Goal: Task Accomplishment & Management: Use online tool/utility

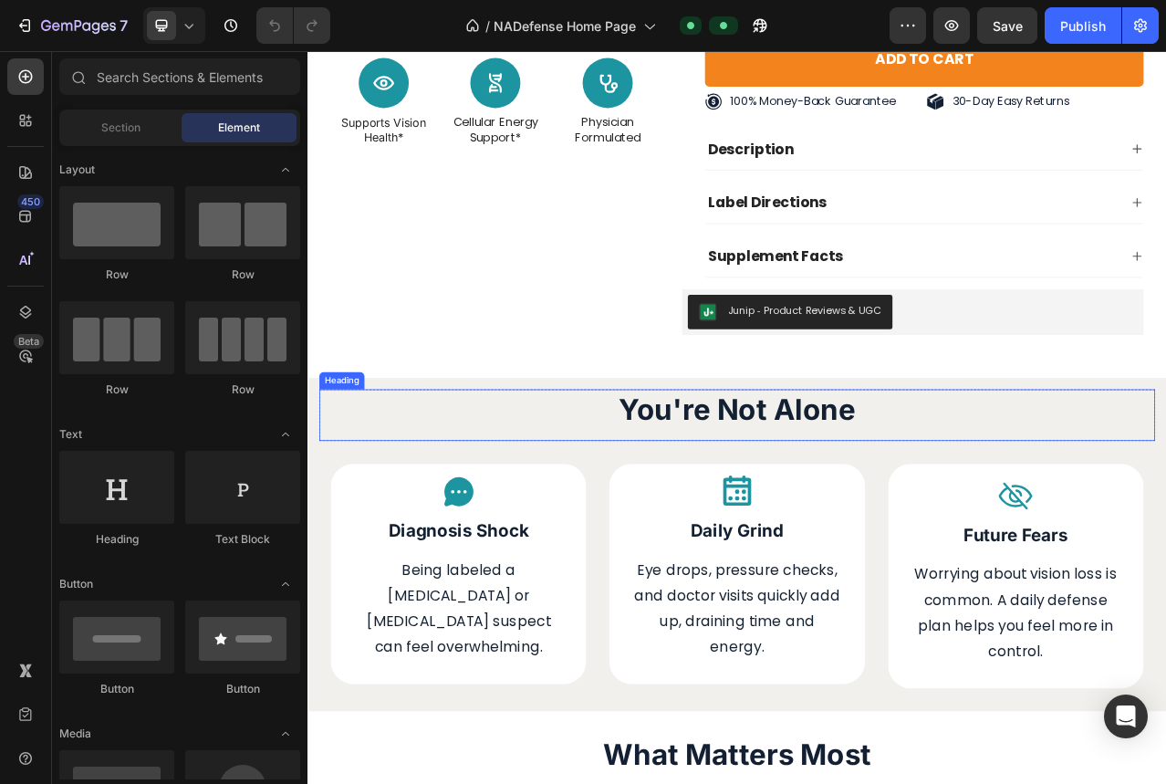
scroll to position [2137, 0]
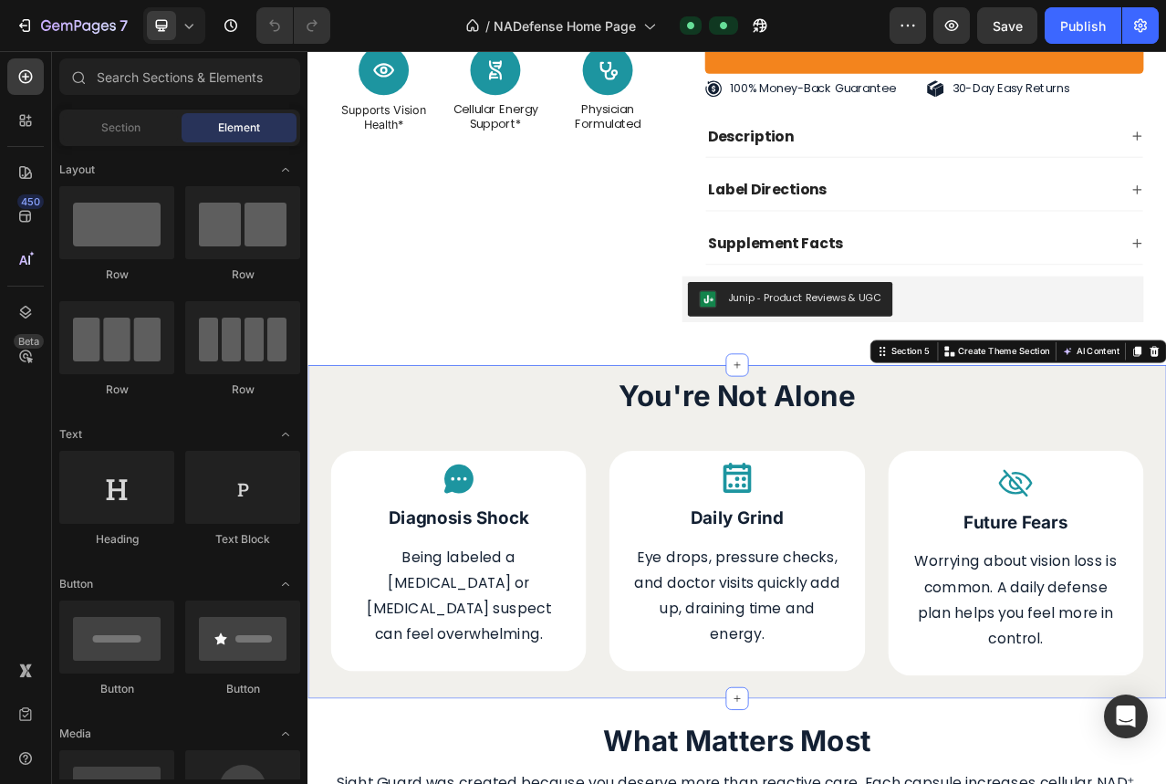
click at [313, 459] on div "You're Not Alone Heading Row Icon Diagnosis Shock Text Block Being labeled a [M…" at bounding box center [854, 663] width 1095 height 424
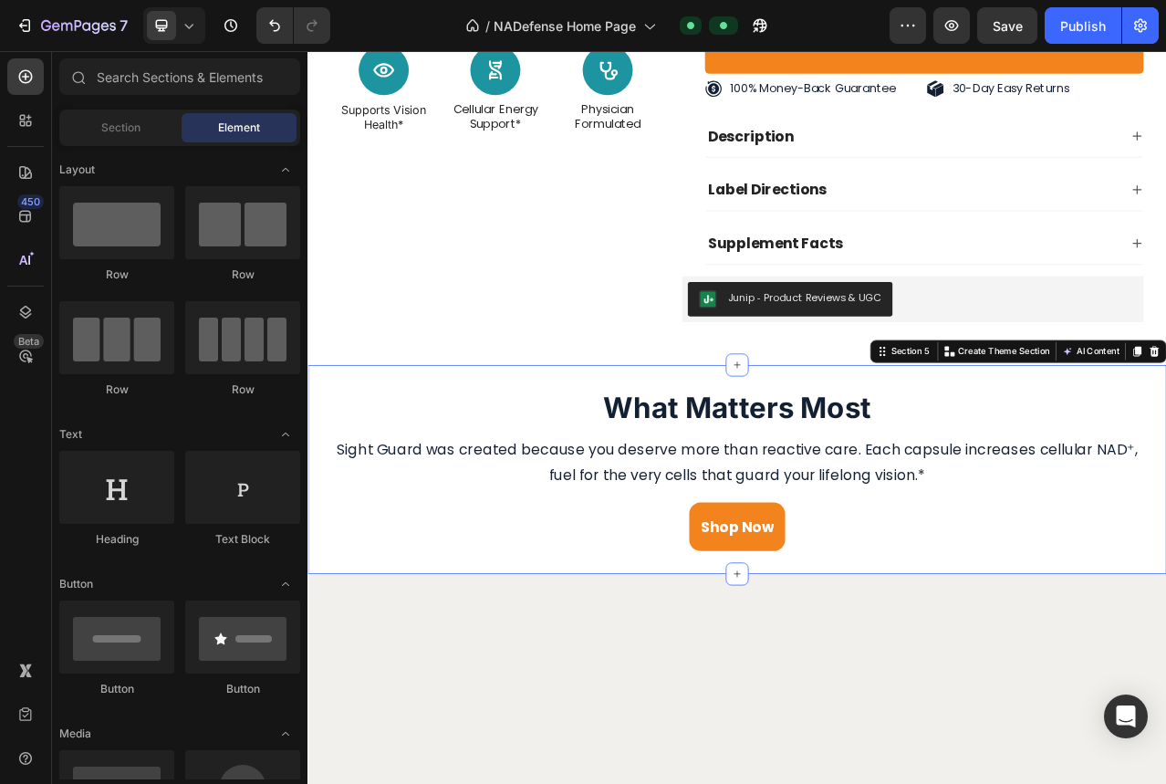
click at [316, 501] on div "What Matters Most Heading Sight Guard was created because you deserve more than…" at bounding box center [854, 584] width 1095 height 266
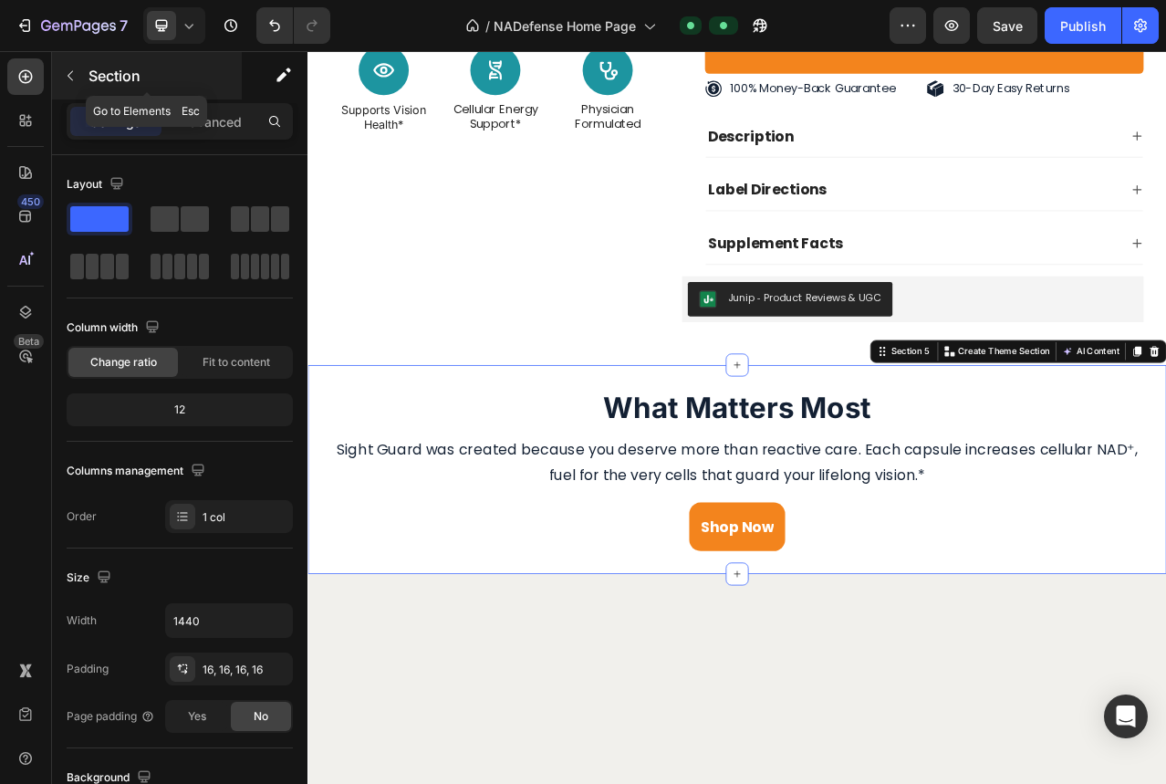
click at [81, 75] on button "button" at bounding box center [70, 75] width 29 height 29
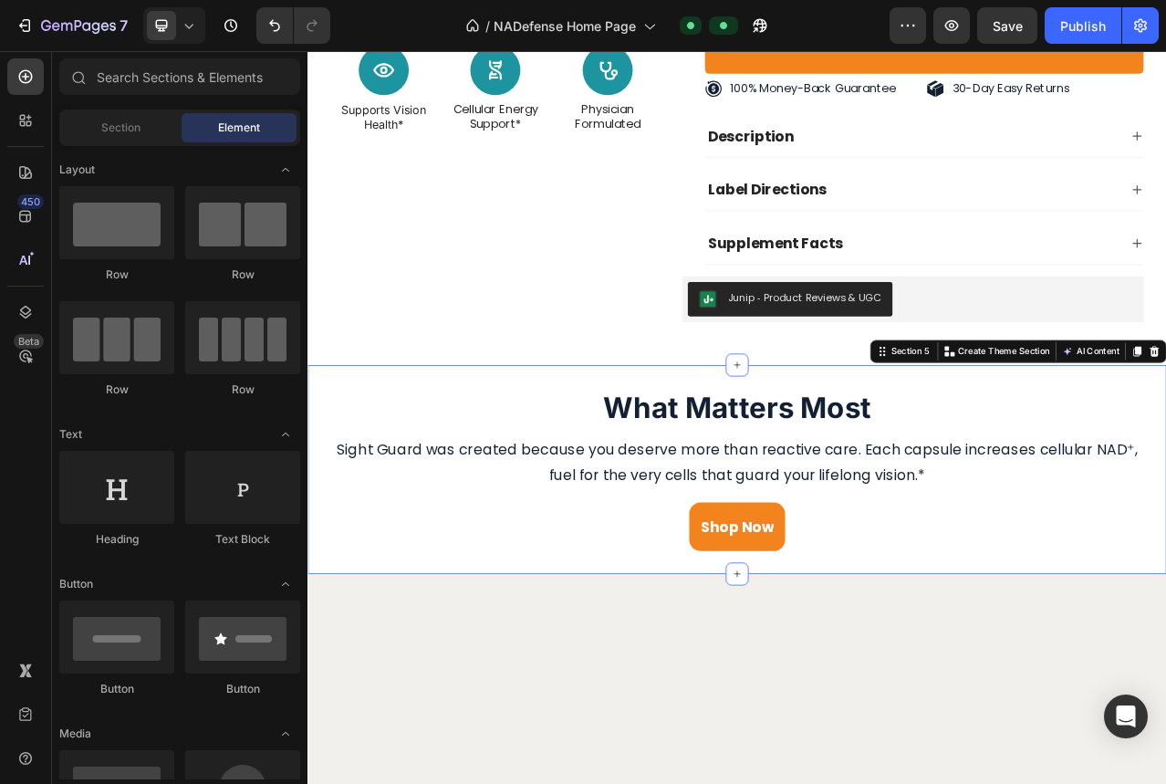
click at [370, 459] on div "What Matters Most Heading Sight Guard was created because you deserve more than…" at bounding box center [854, 584] width 1095 height 266
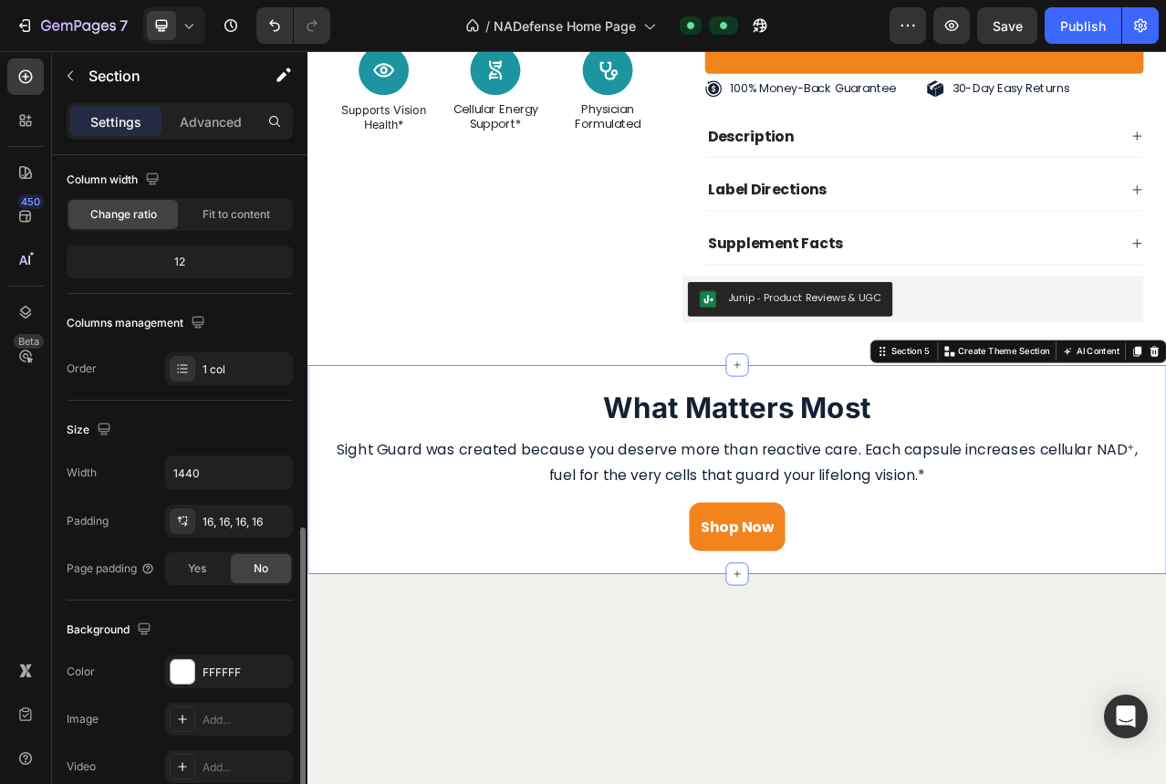
scroll to position [323, 0]
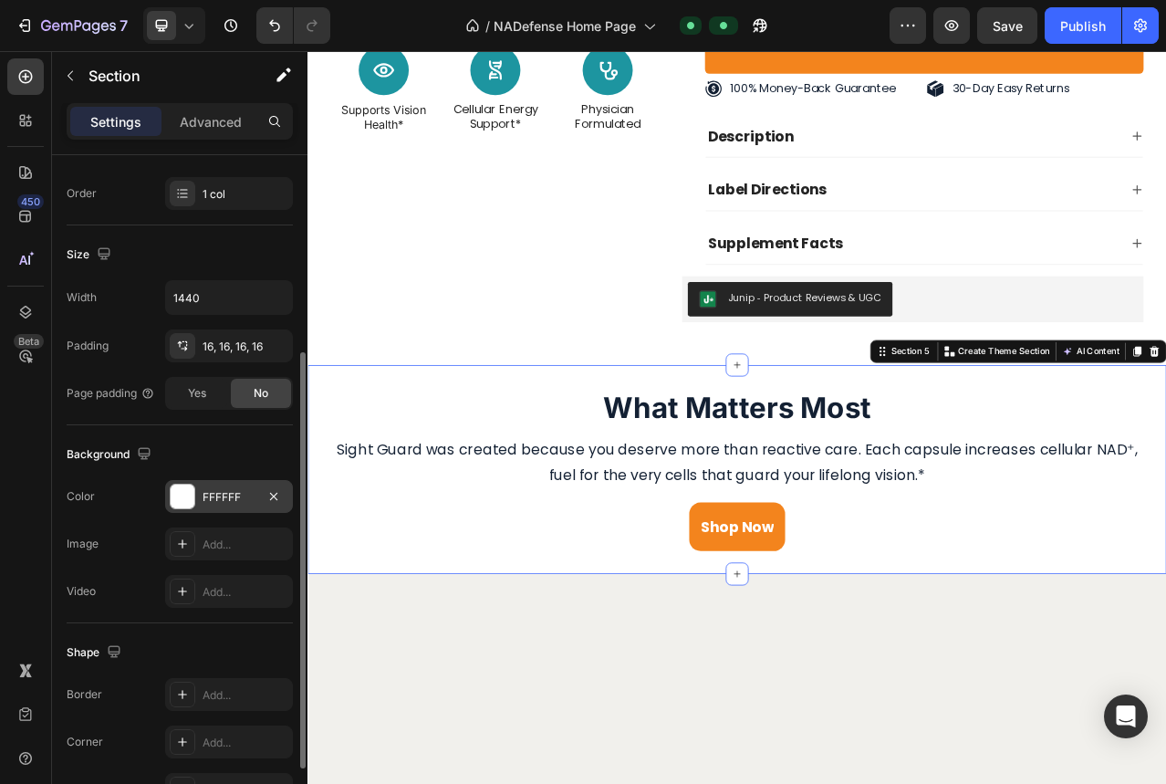
click at [204, 497] on div "FFFFFF" at bounding box center [228, 497] width 53 height 16
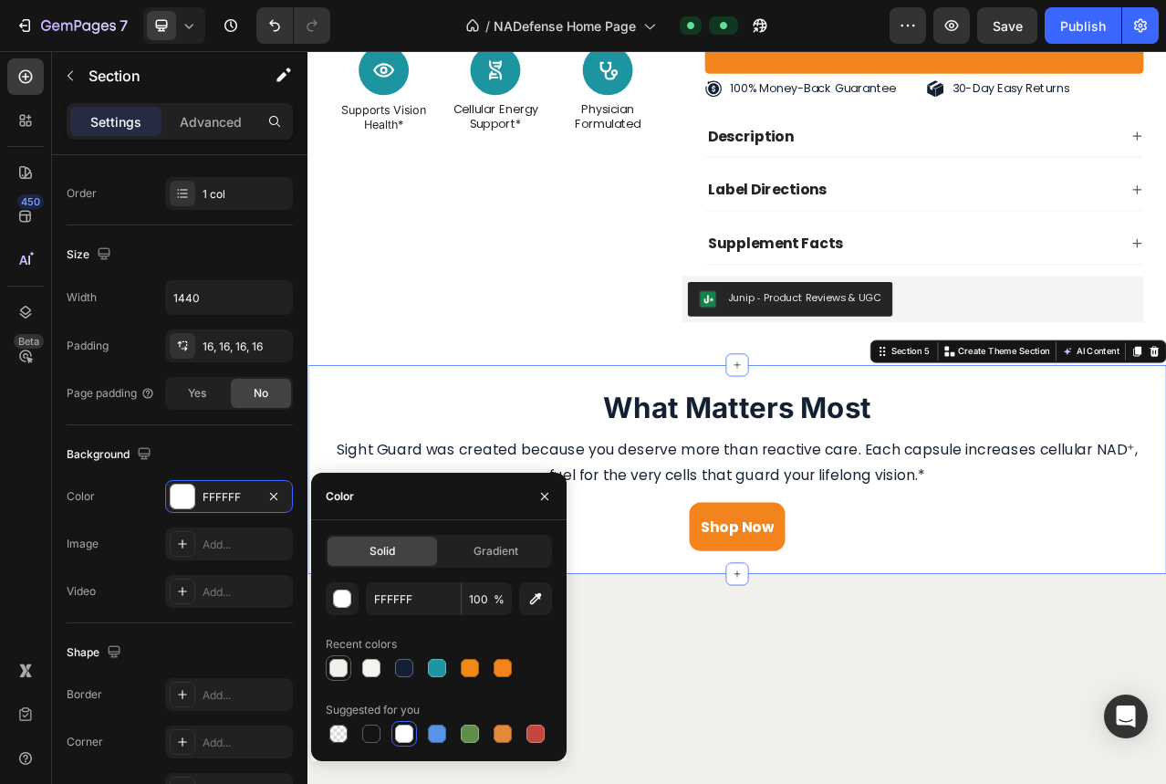
click at [331, 668] on div at bounding box center [338, 668] width 18 height 18
type input "F1F0EC"
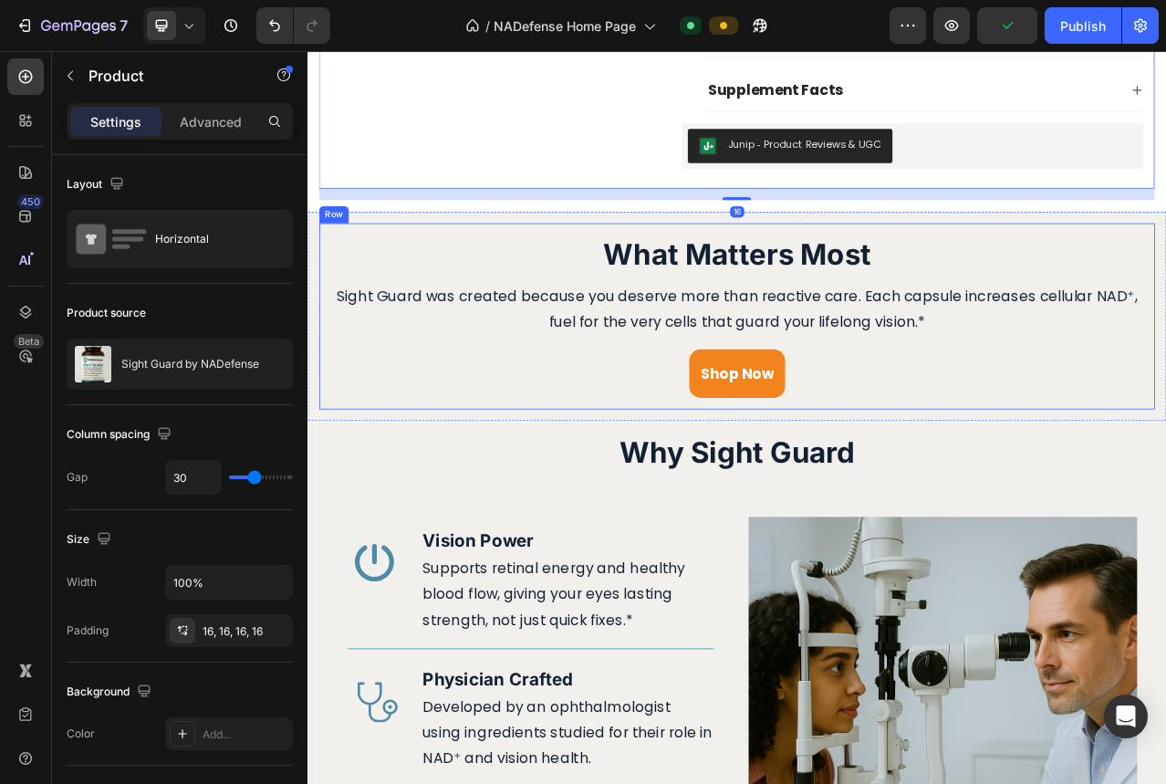
scroll to position [2334, 0]
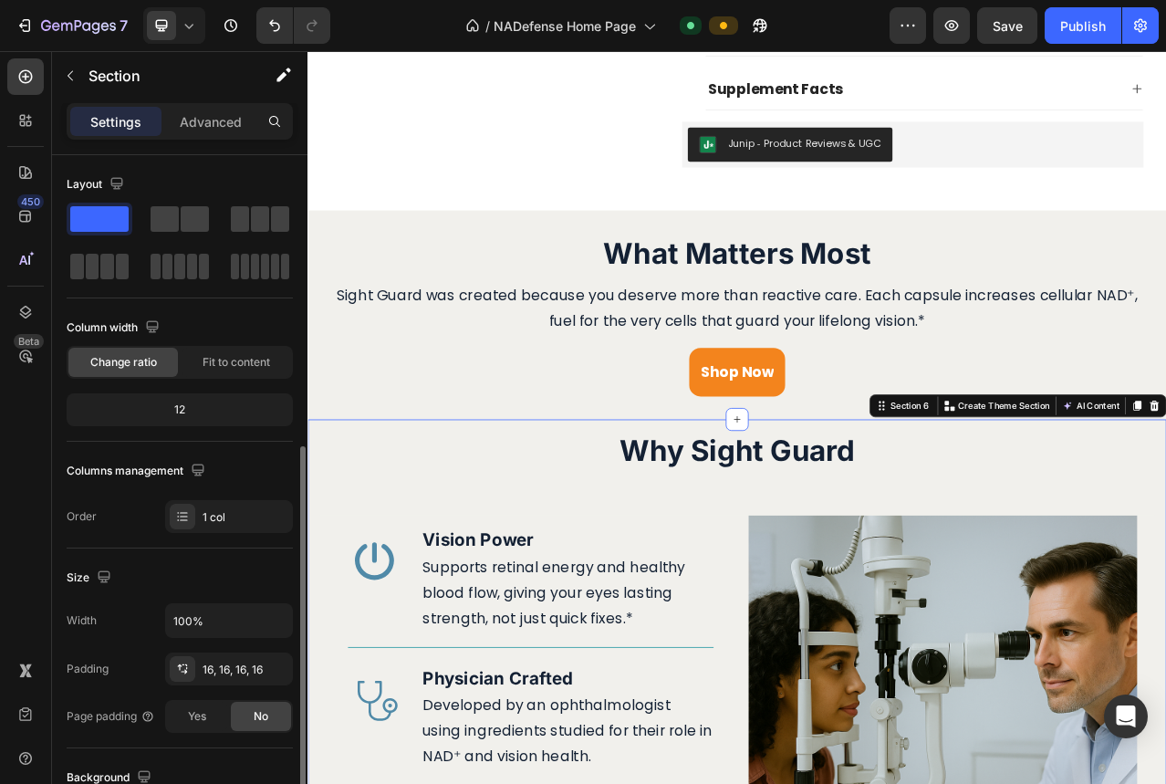
scroll to position [181, 0]
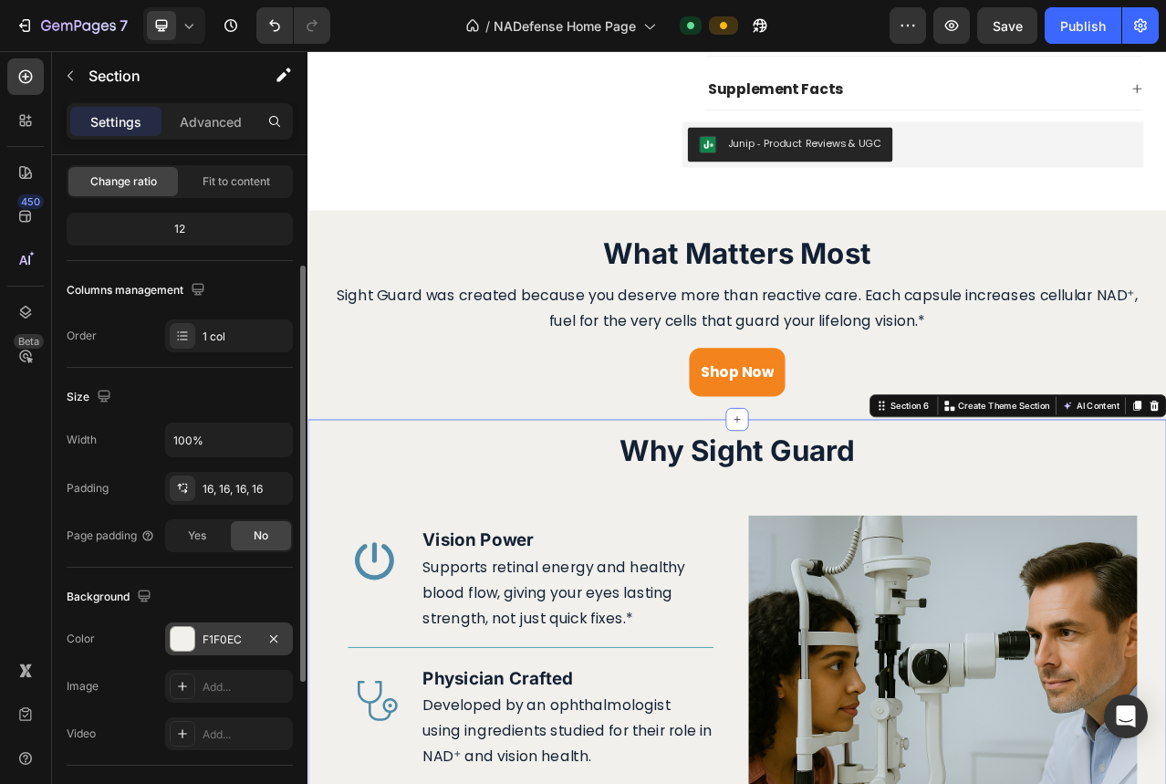
click at [211, 631] on div "F1F0EC" at bounding box center [228, 639] width 53 height 16
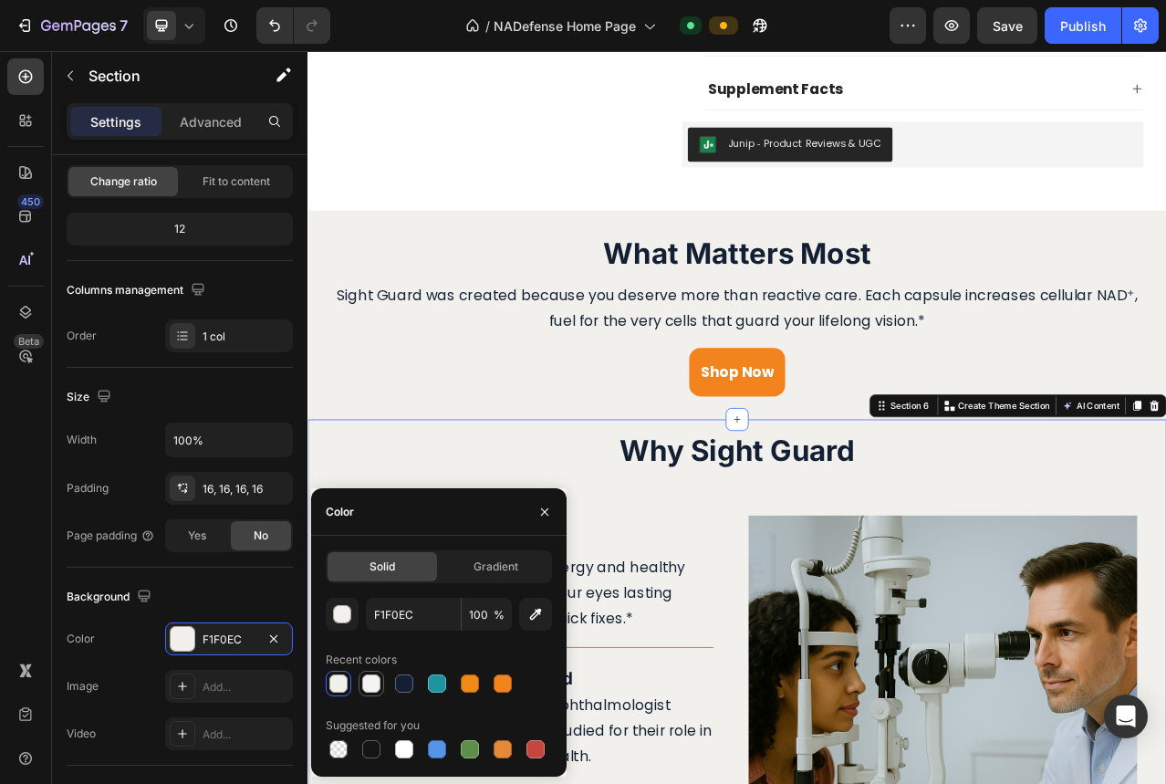
click at [380, 682] on div at bounding box center [371, 683] width 22 height 22
click at [340, 685] on div at bounding box center [338, 683] width 18 height 18
click at [398, 741] on div at bounding box center [404, 749] width 18 height 18
type input "FFFFFF"
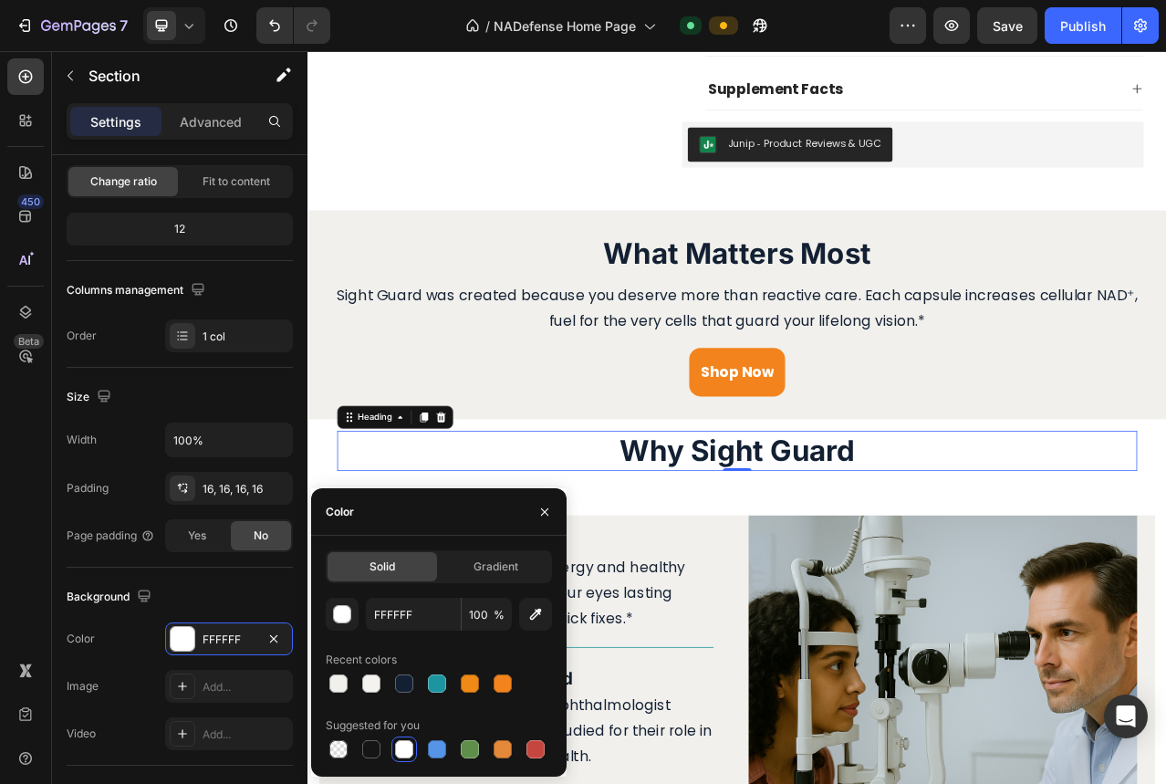
click at [575, 535] on h2 "Why Sight Guard" at bounding box center [855, 560] width 1020 height 51
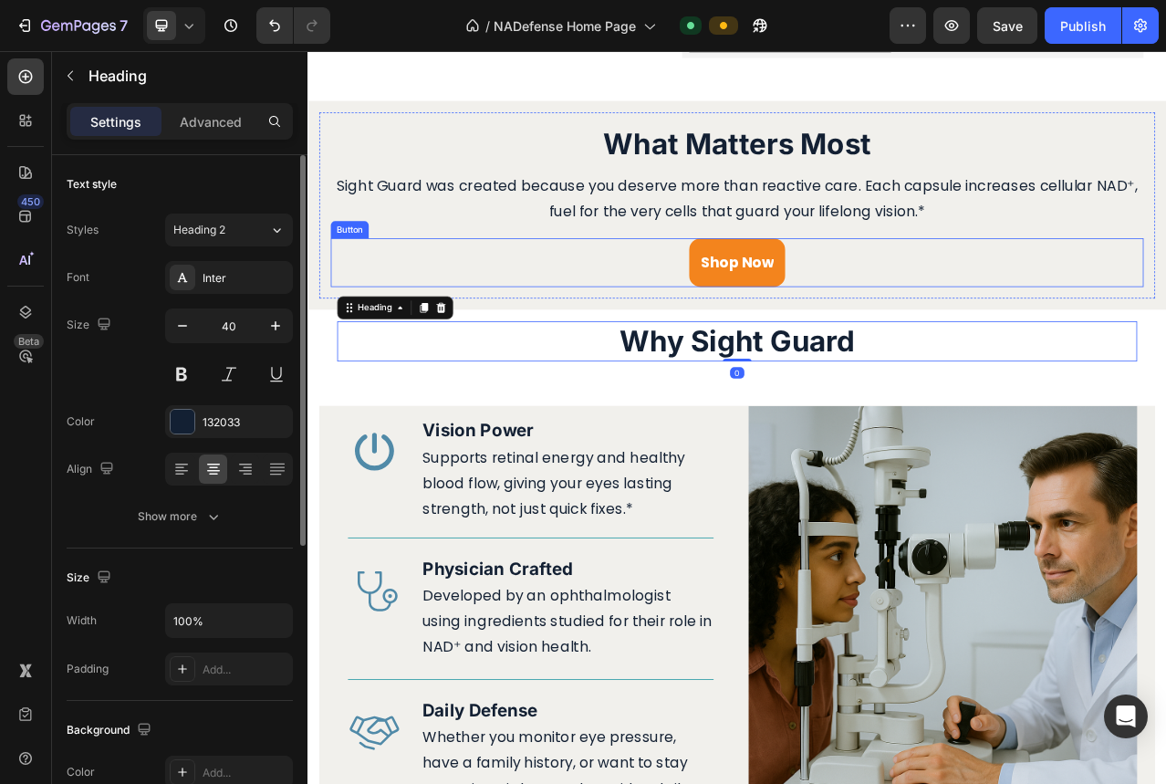
scroll to position [2495, 0]
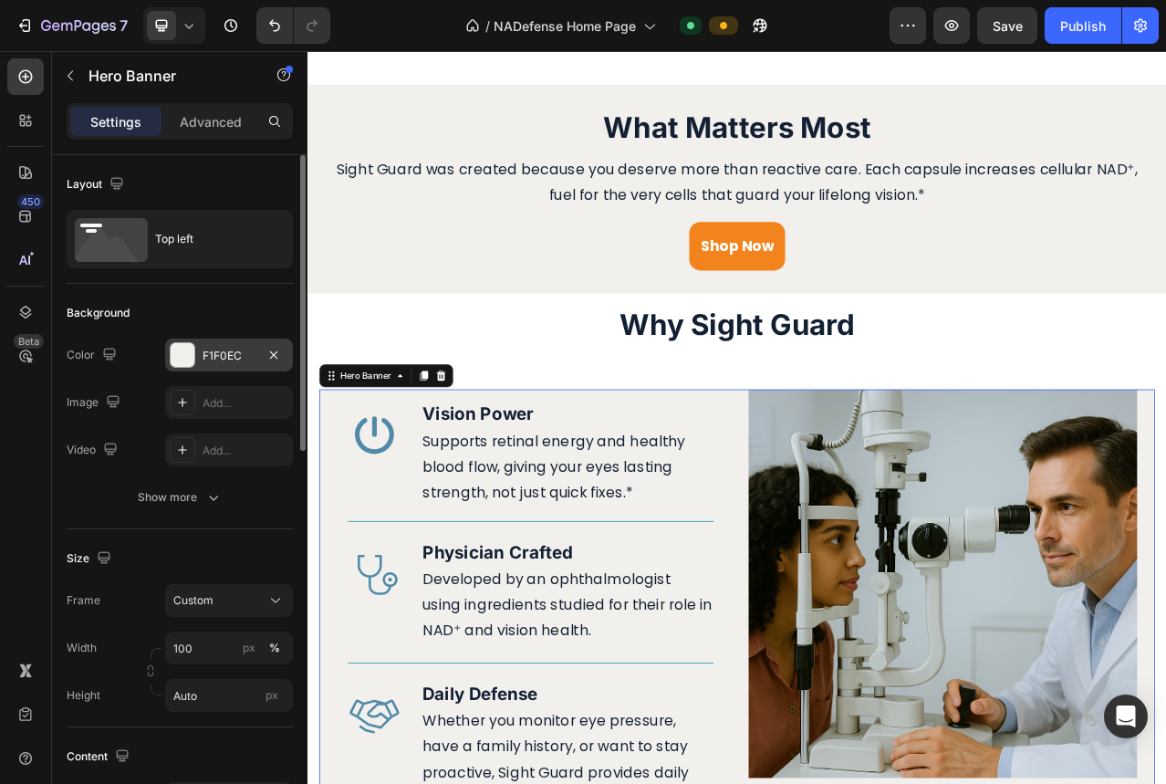
click at [223, 358] on div "F1F0EC" at bounding box center [228, 356] width 53 height 16
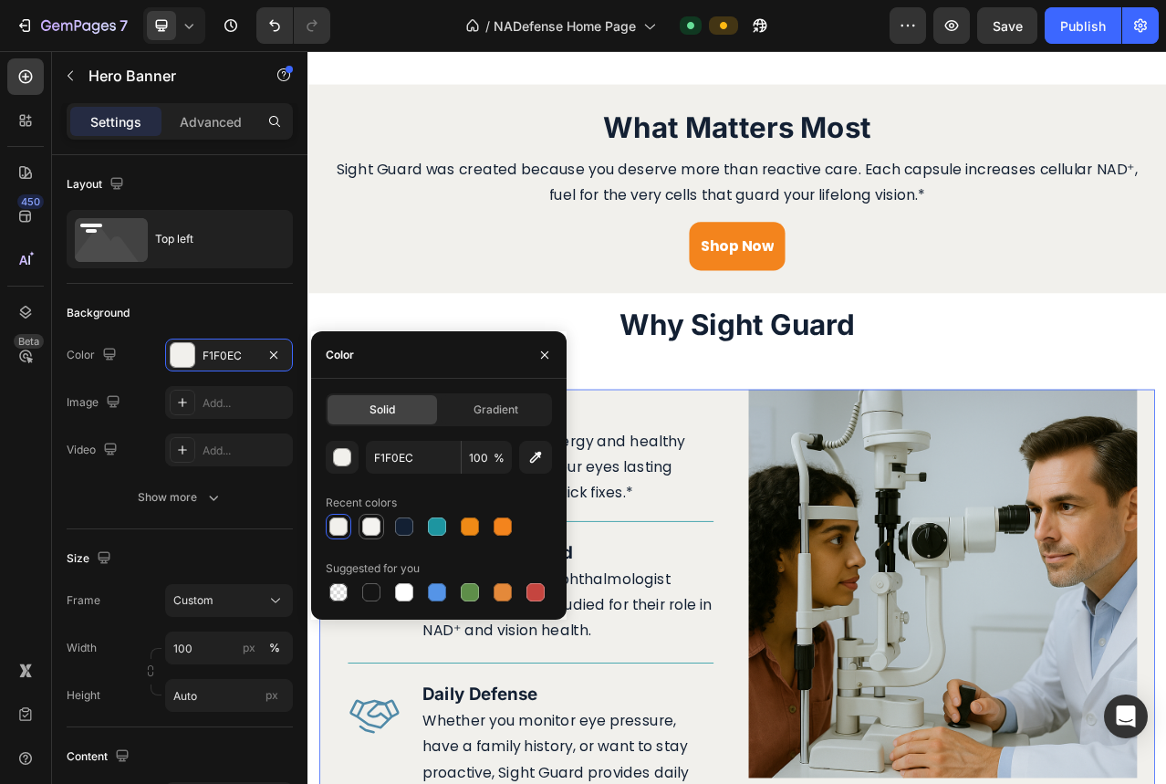
click at [366, 527] on div at bounding box center [371, 526] width 18 height 18
click at [346, 526] on div at bounding box center [338, 526] width 18 height 18
click at [405, 591] on div at bounding box center [404, 592] width 18 height 18
type input "FFFFFF"
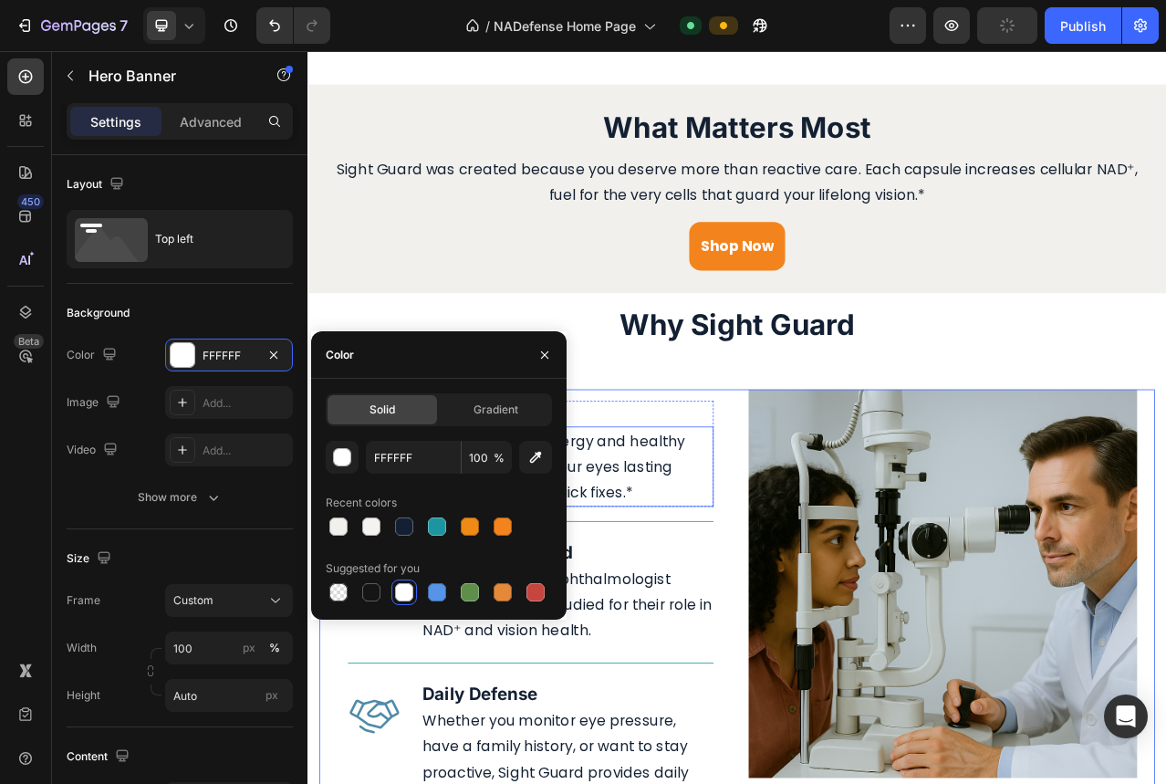
click at [672, 595] on p "Supports retinal energy and healthy blood flow, giving your eyes lasting streng…" at bounding box center [637, 580] width 369 height 99
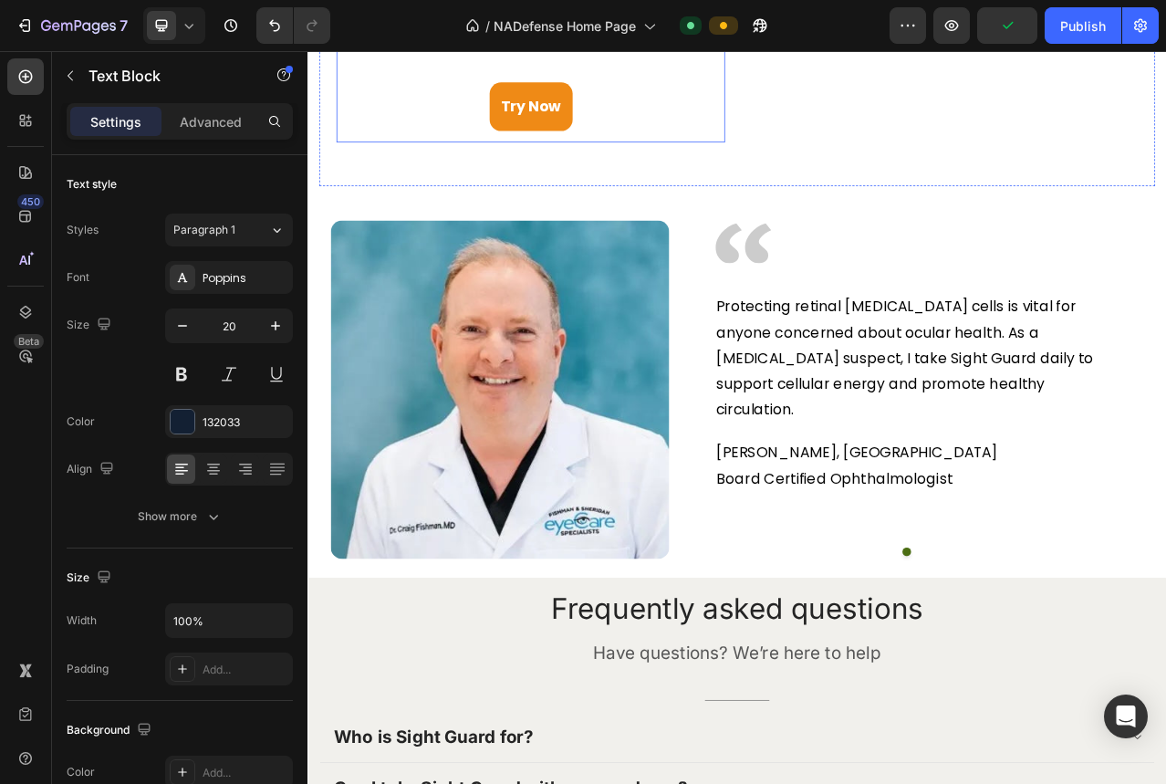
scroll to position [3468, 0]
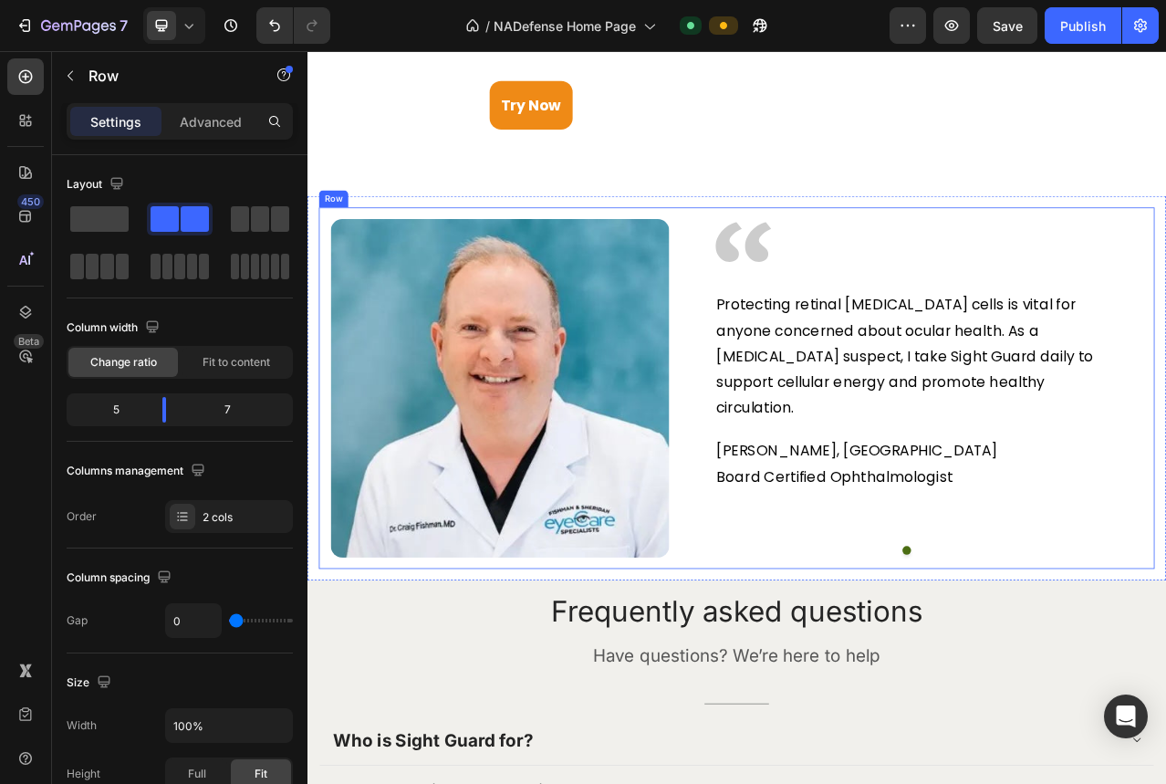
click at [322, 272] on div "Image Image Protecting retinal [MEDICAL_DATA] cells is vital for anyone concern…" at bounding box center [854, 480] width 1065 height 461
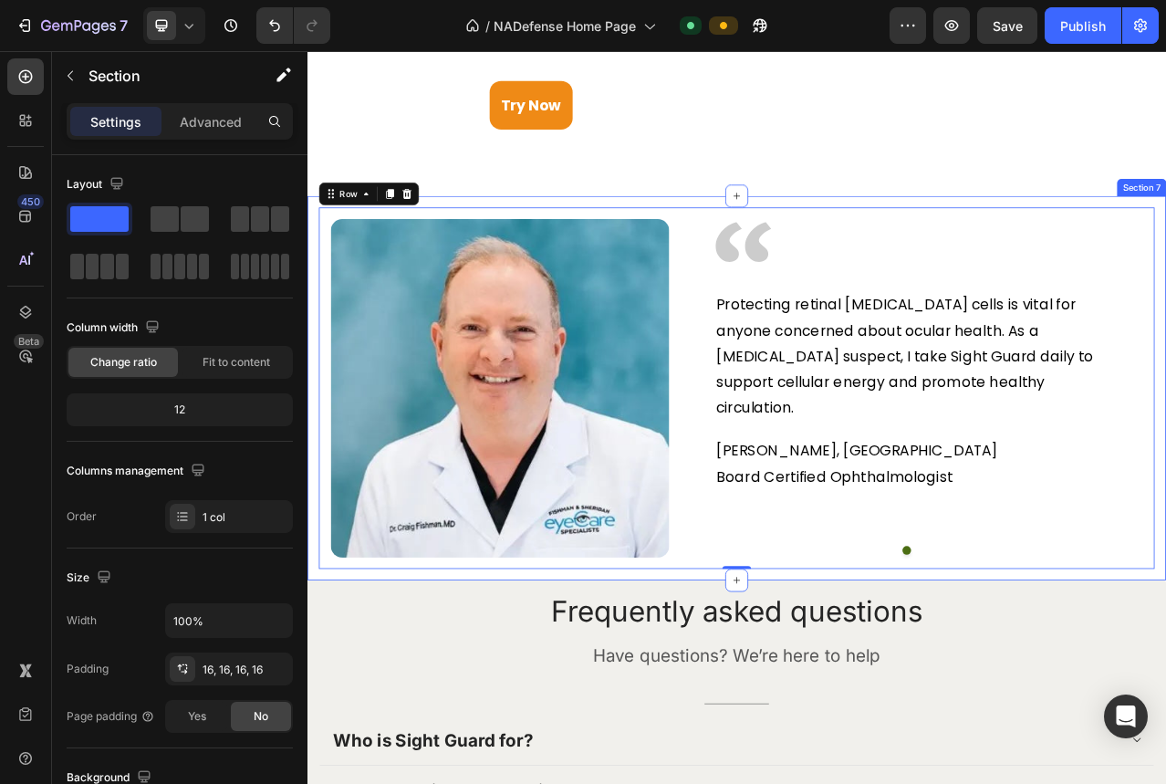
click at [317, 266] on div "Image Image Protecting retinal [MEDICAL_DATA] cells is vital for anyone concern…" at bounding box center [854, 480] width 1095 height 490
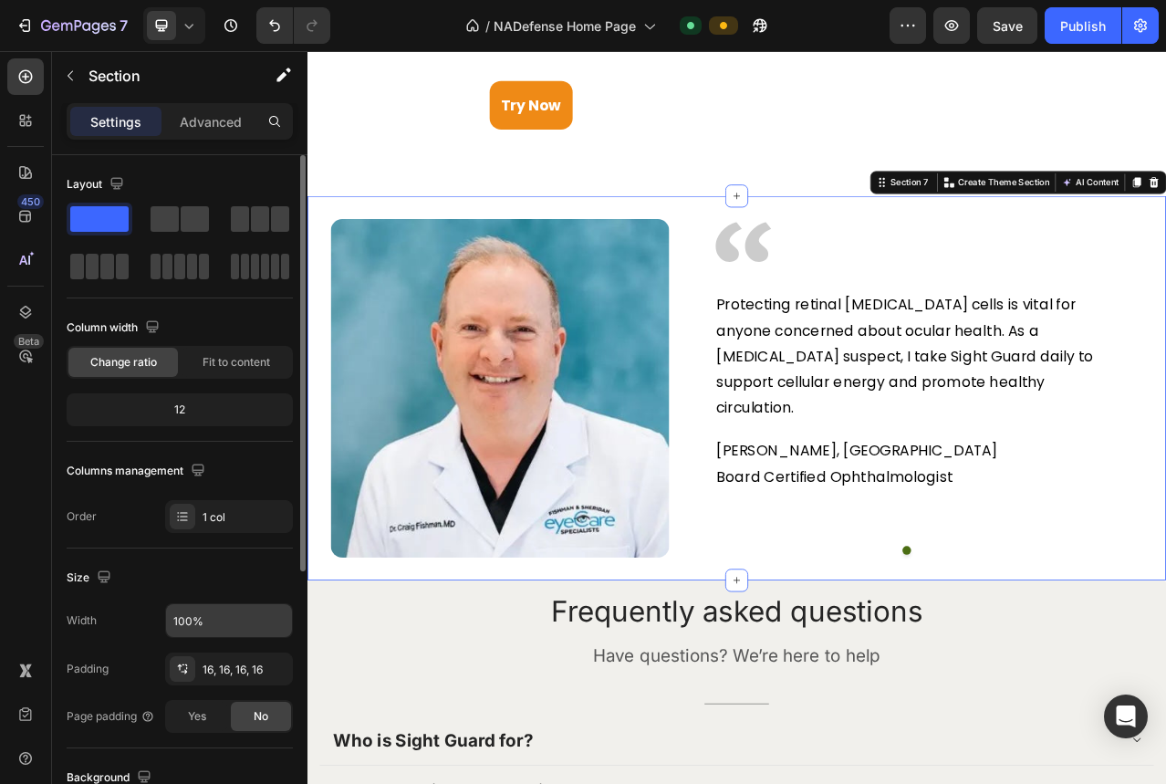
scroll to position [188, 0]
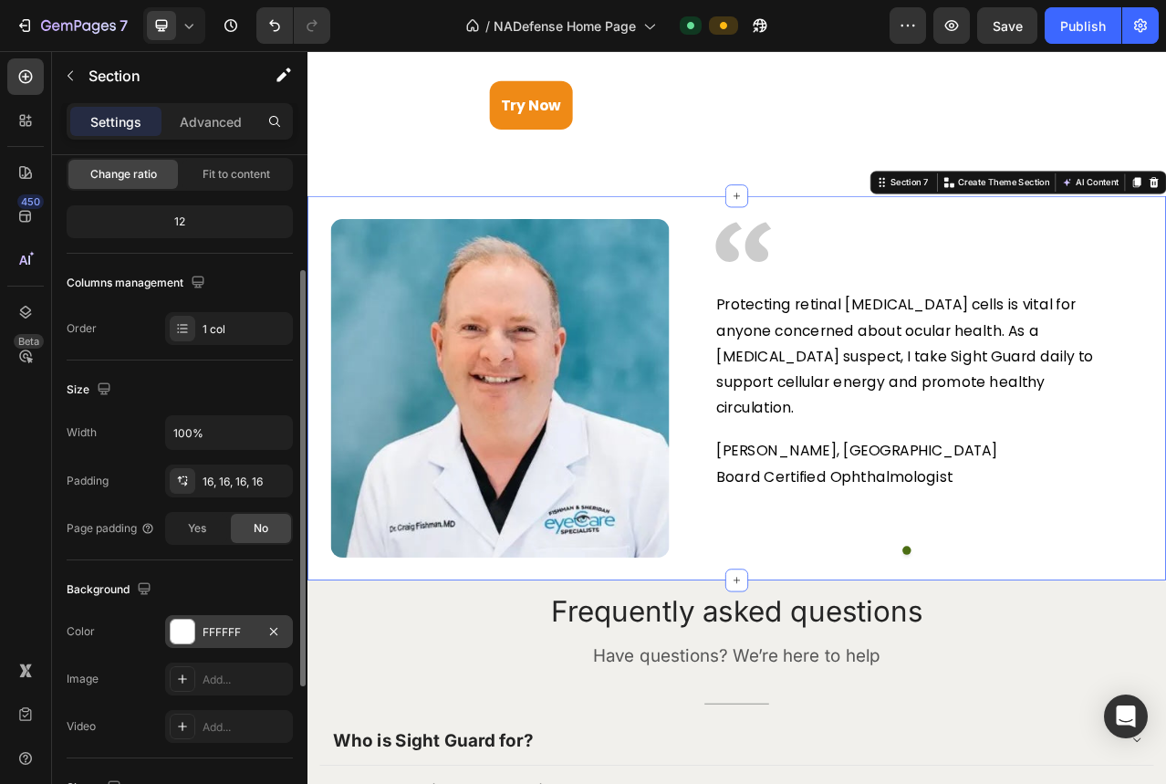
click at [188, 631] on div at bounding box center [183, 631] width 24 height 24
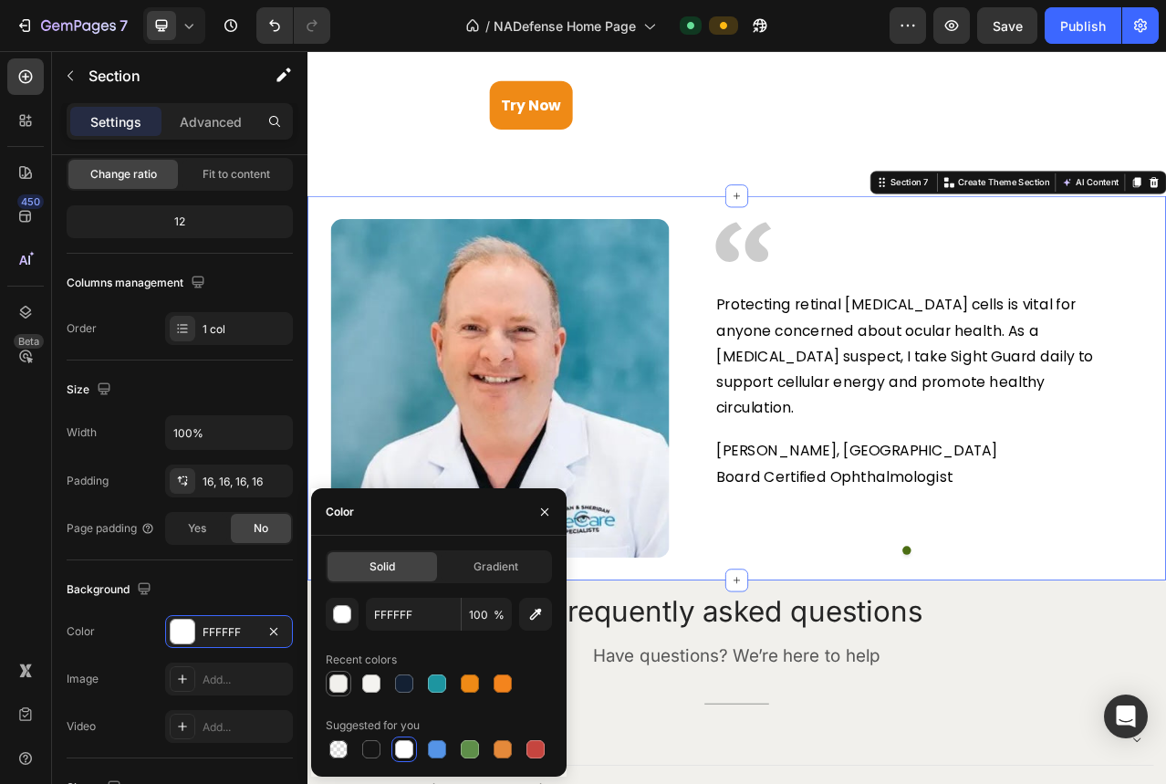
click at [332, 689] on div at bounding box center [338, 683] width 18 height 18
type input "F1F0EC"
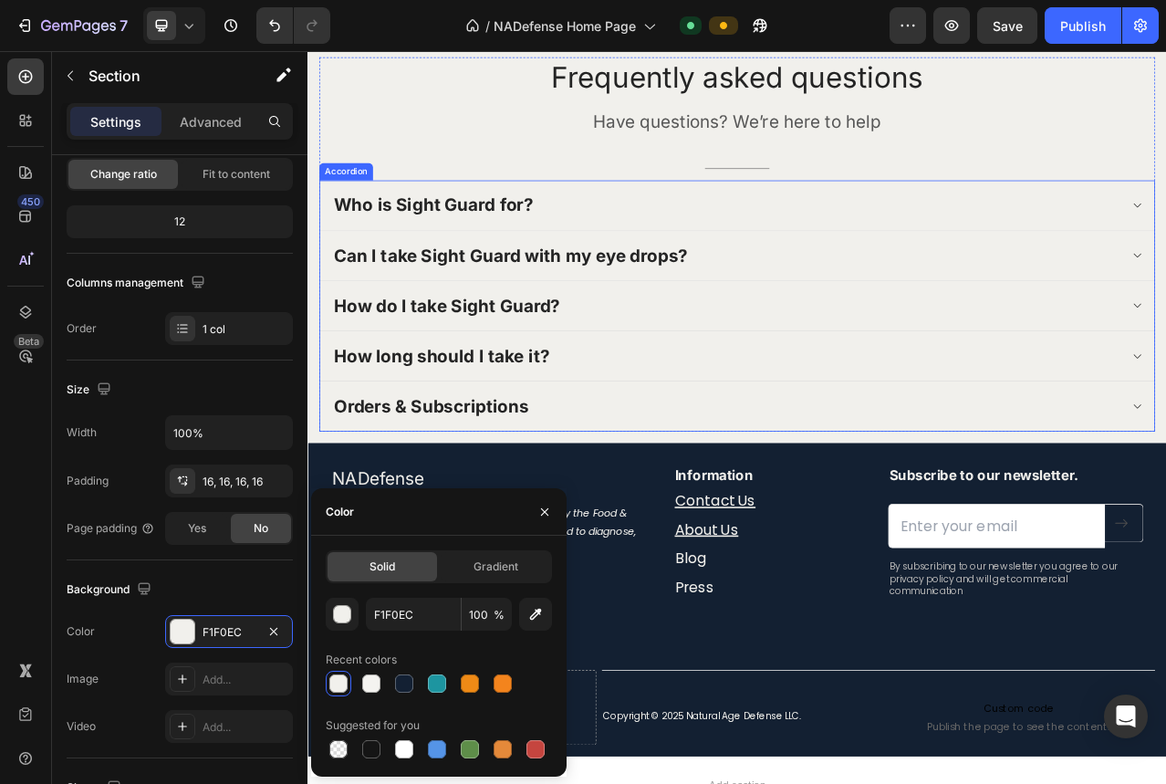
scroll to position [4021, 0]
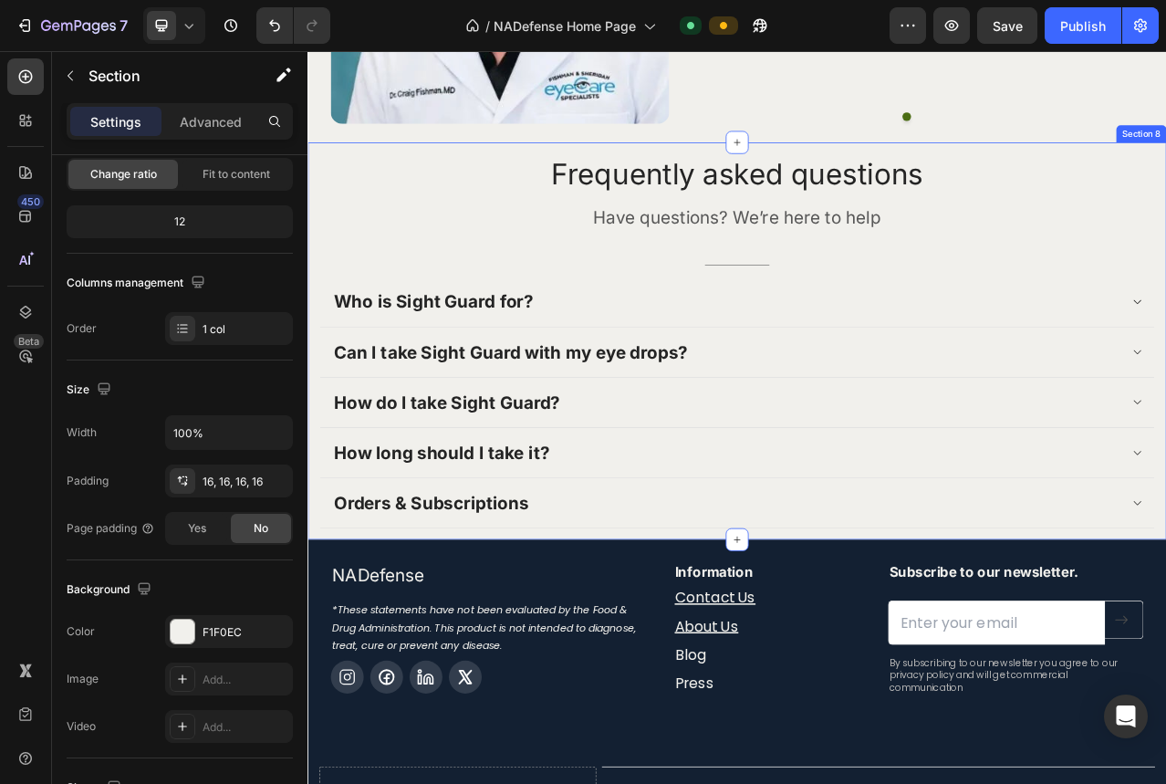
click at [315, 188] on div "Frequently asked questions Heading Have questions? We’re here to help Text bloc…" at bounding box center [854, 420] width 1095 height 506
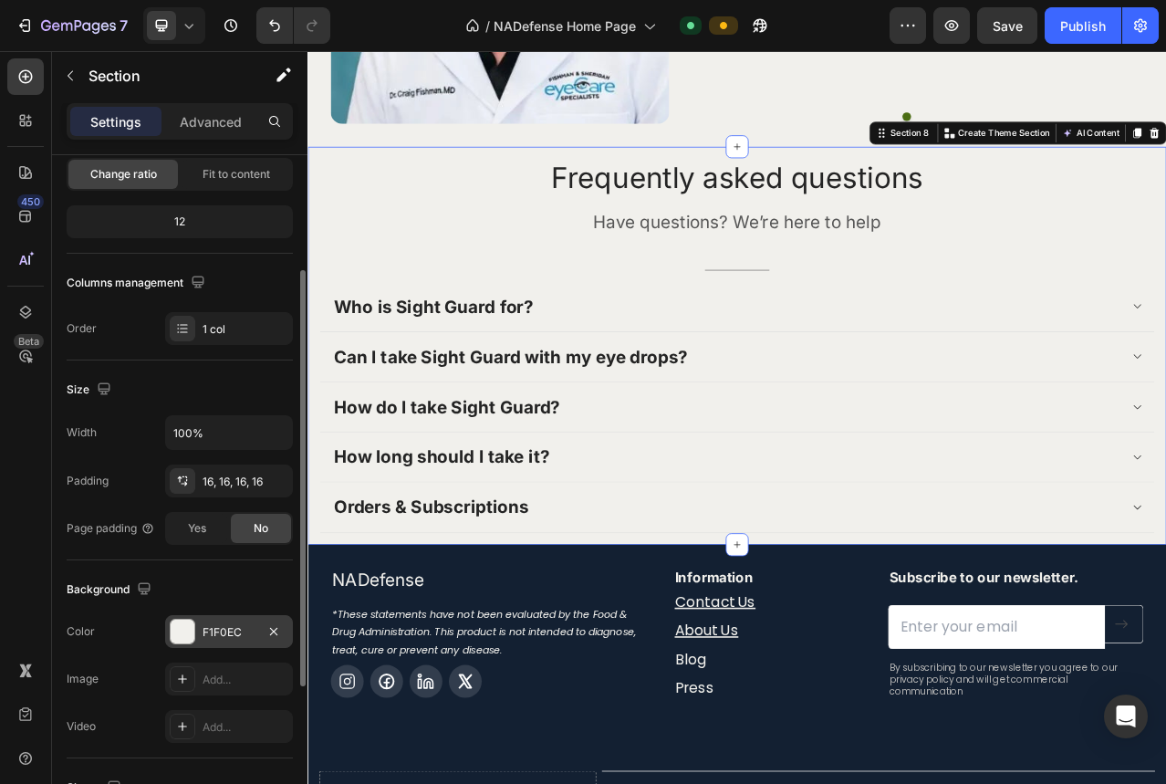
click at [218, 628] on div "F1F0EC" at bounding box center [228, 632] width 53 height 16
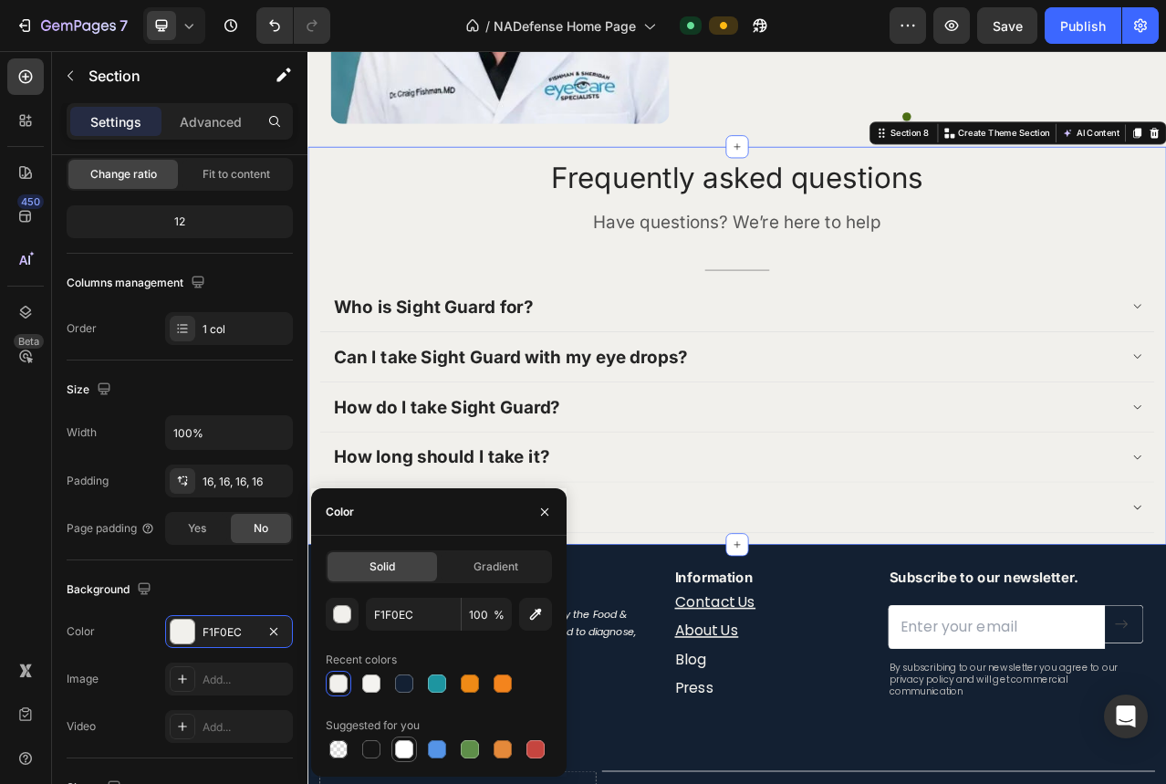
click at [405, 752] on div at bounding box center [404, 749] width 18 height 18
type input "FFFFFF"
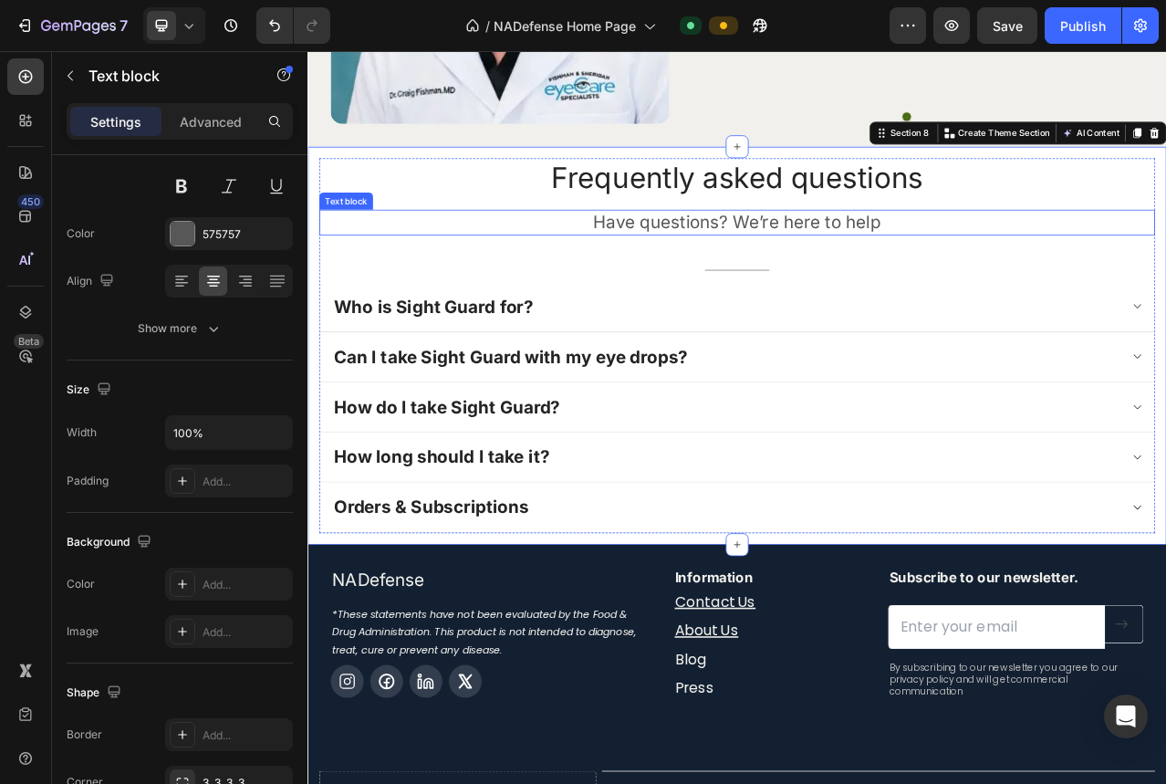
click at [848, 262] on p "Have questions? We’re here to help" at bounding box center [855, 268] width 1062 height 28
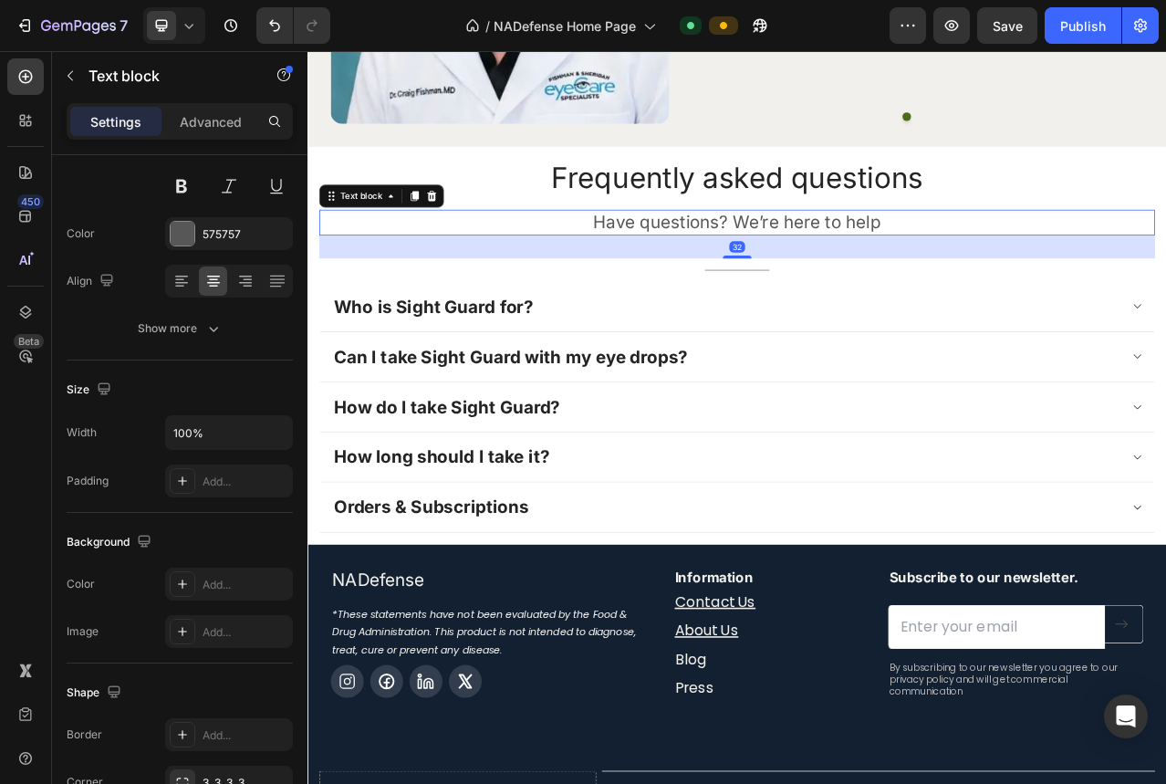
scroll to position [0, 0]
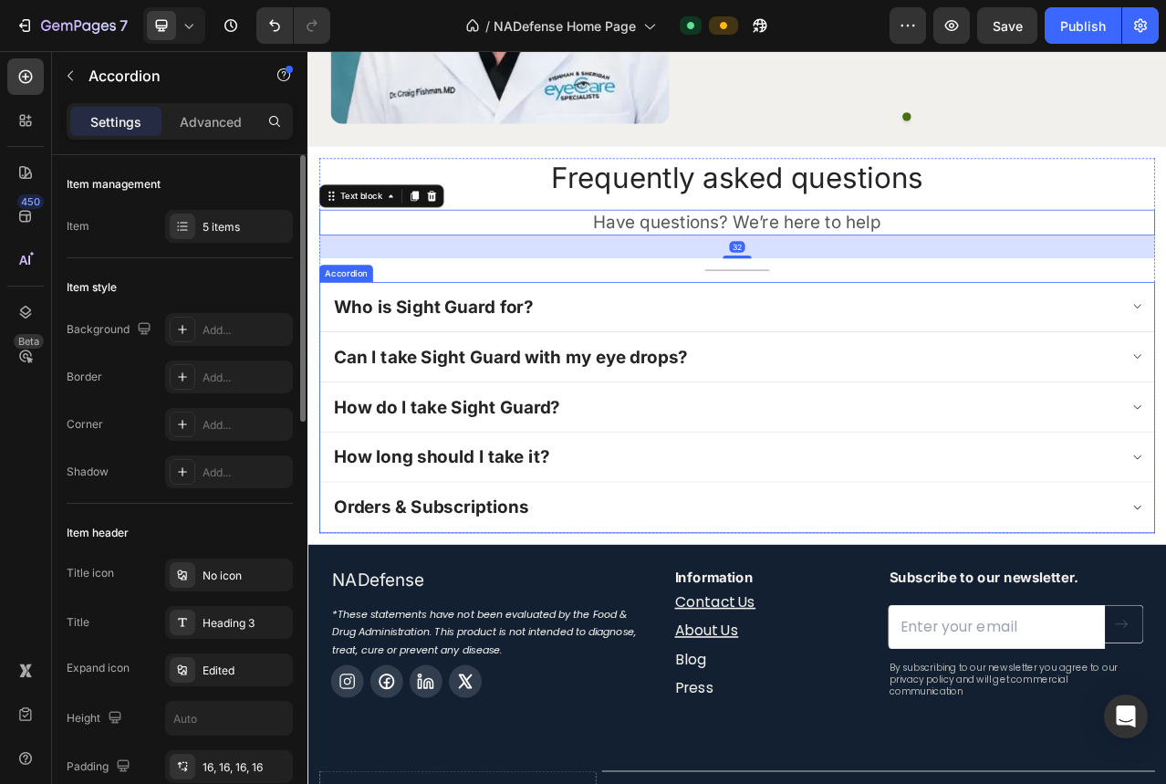
click at [825, 389] on div "Who is Sight Guard for?" at bounding box center [855, 377] width 1064 height 64
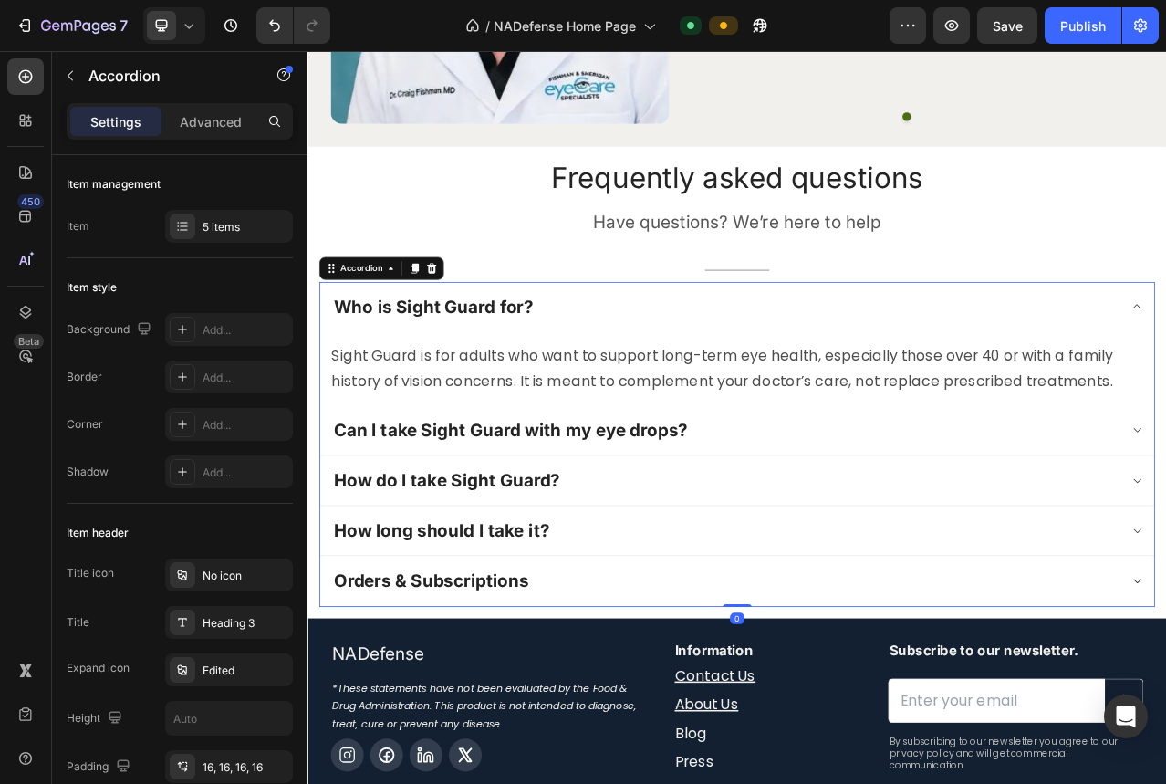
click at [825, 389] on div "Who is Sight Guard for?" at bounding box center [855, 376] width 1064 height 63
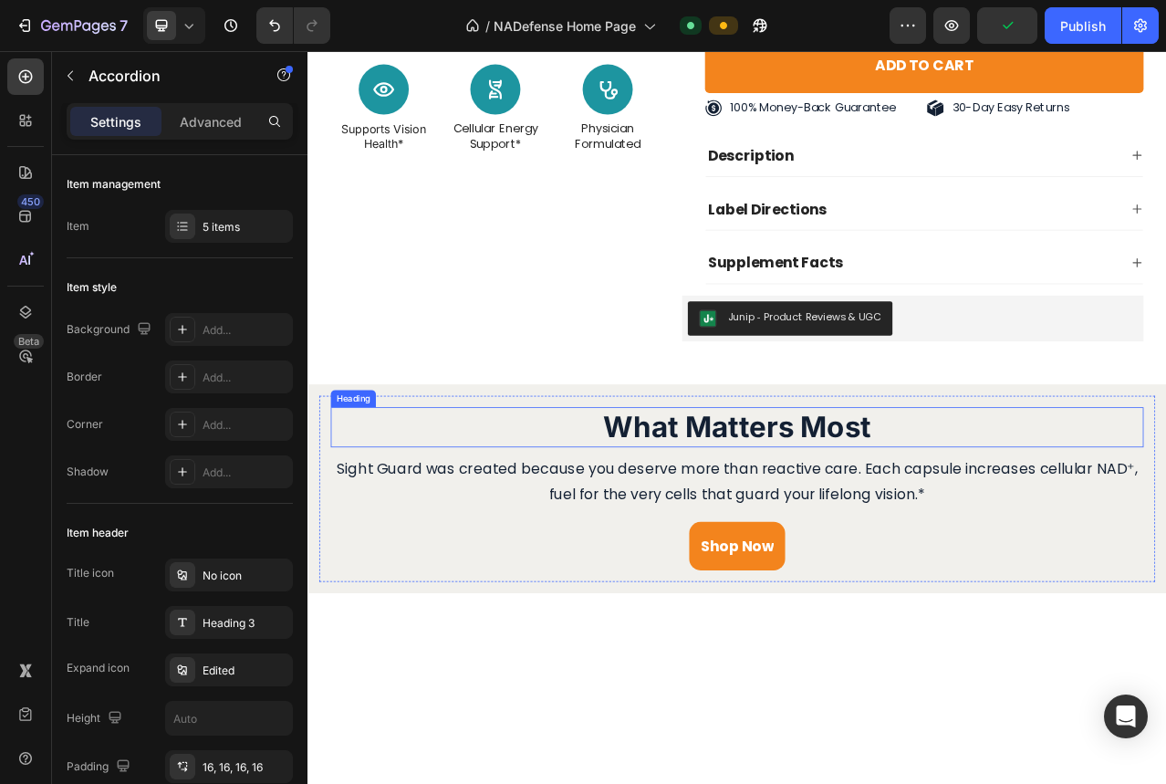
scroll to position [1687, 0]
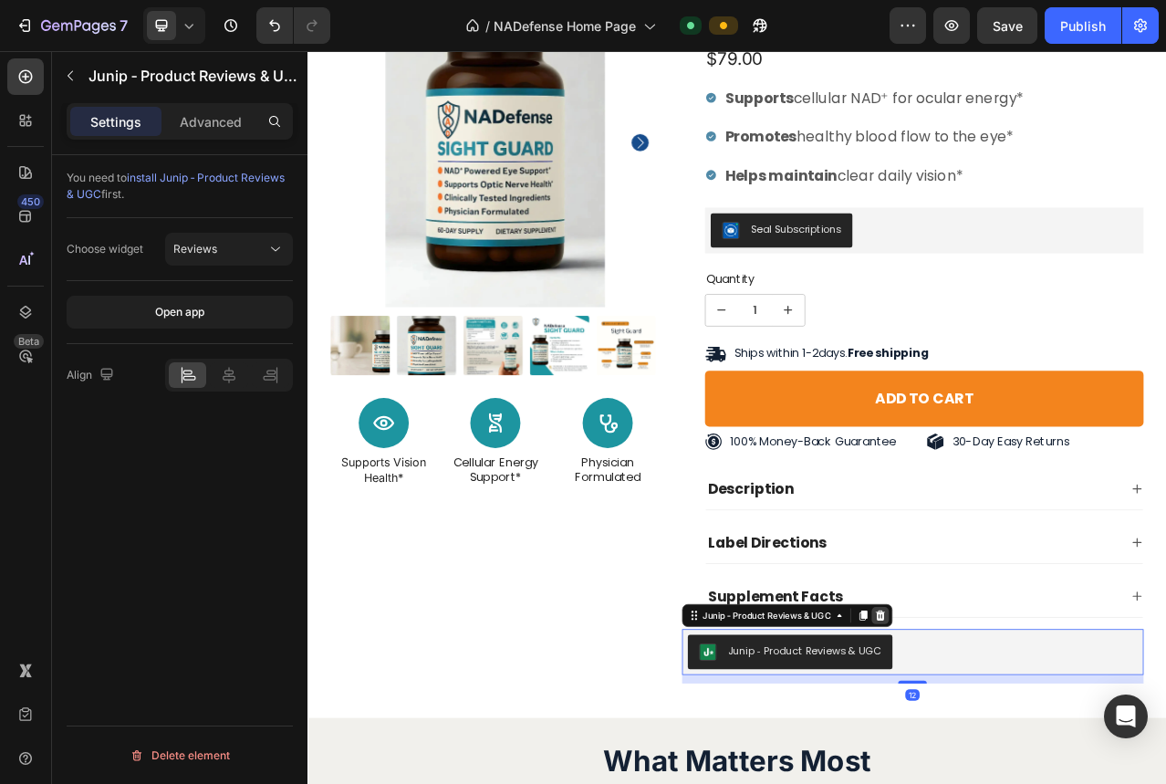
click at [1033, 774] on icon at bounding box center [1037, 769] width 12 height 13
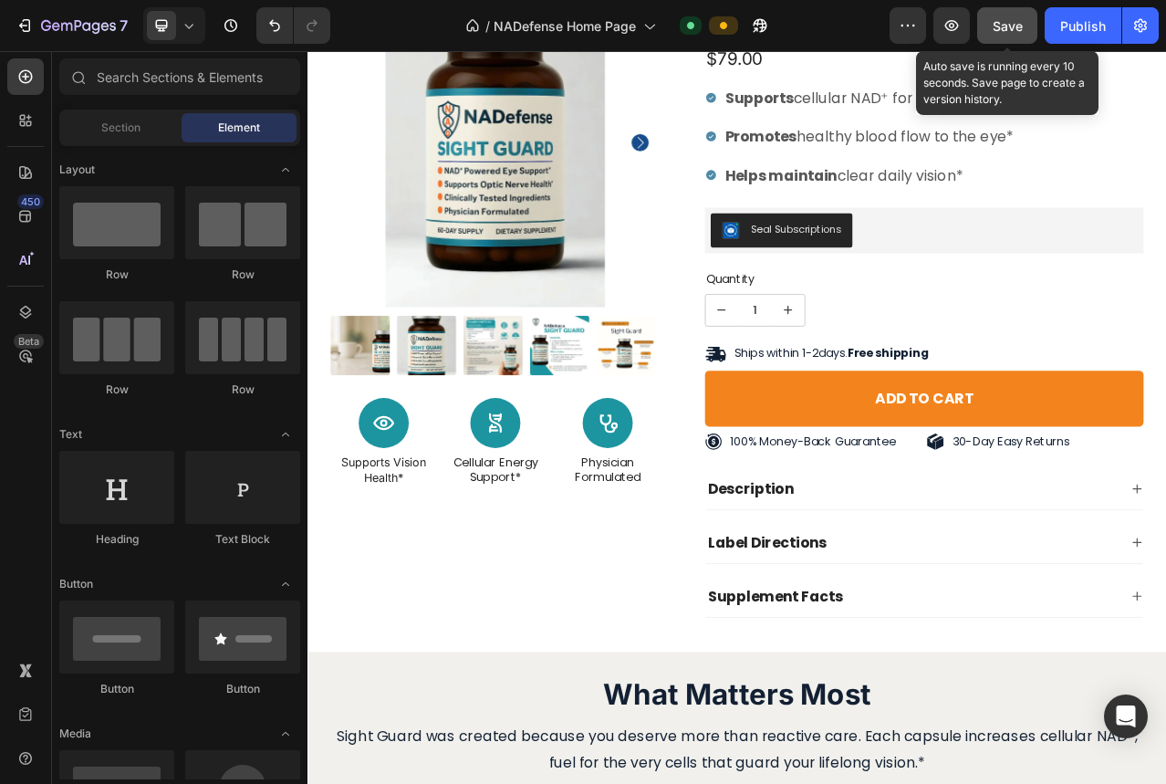
click at [1015, 35] on button "Save" at bounding box center [1007, 25] width 60 height 36
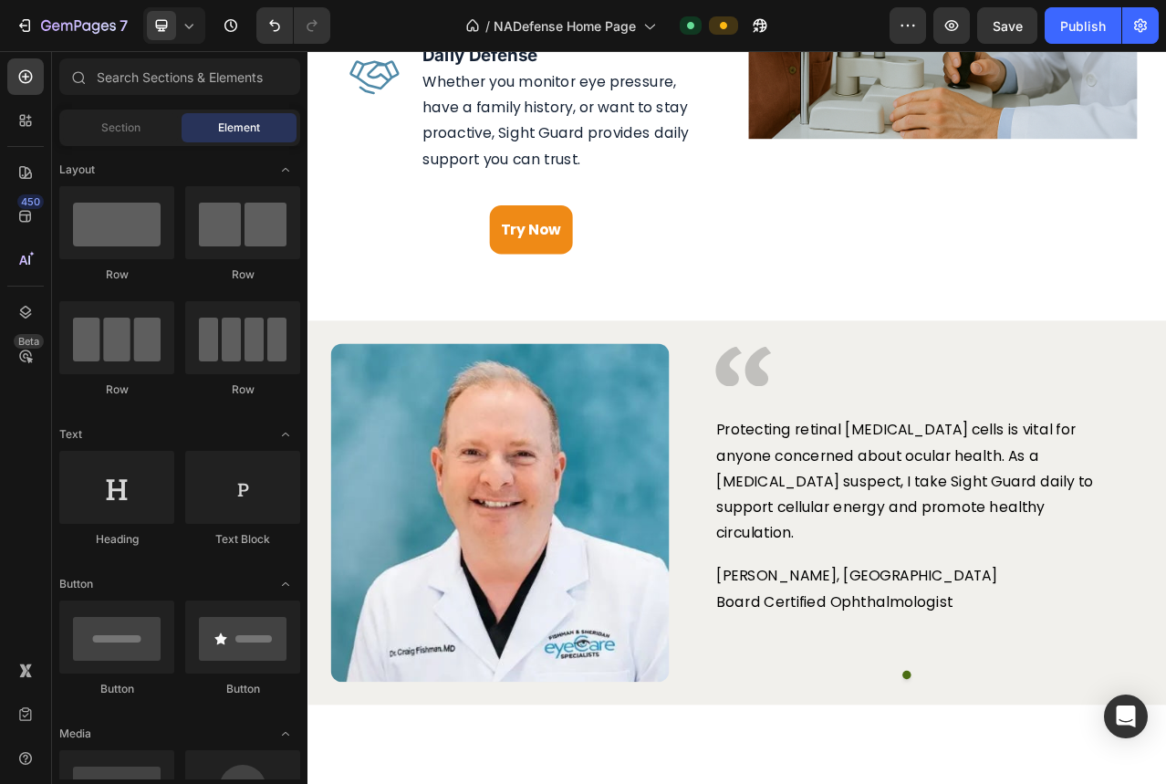
scroll to position [3247, 0]
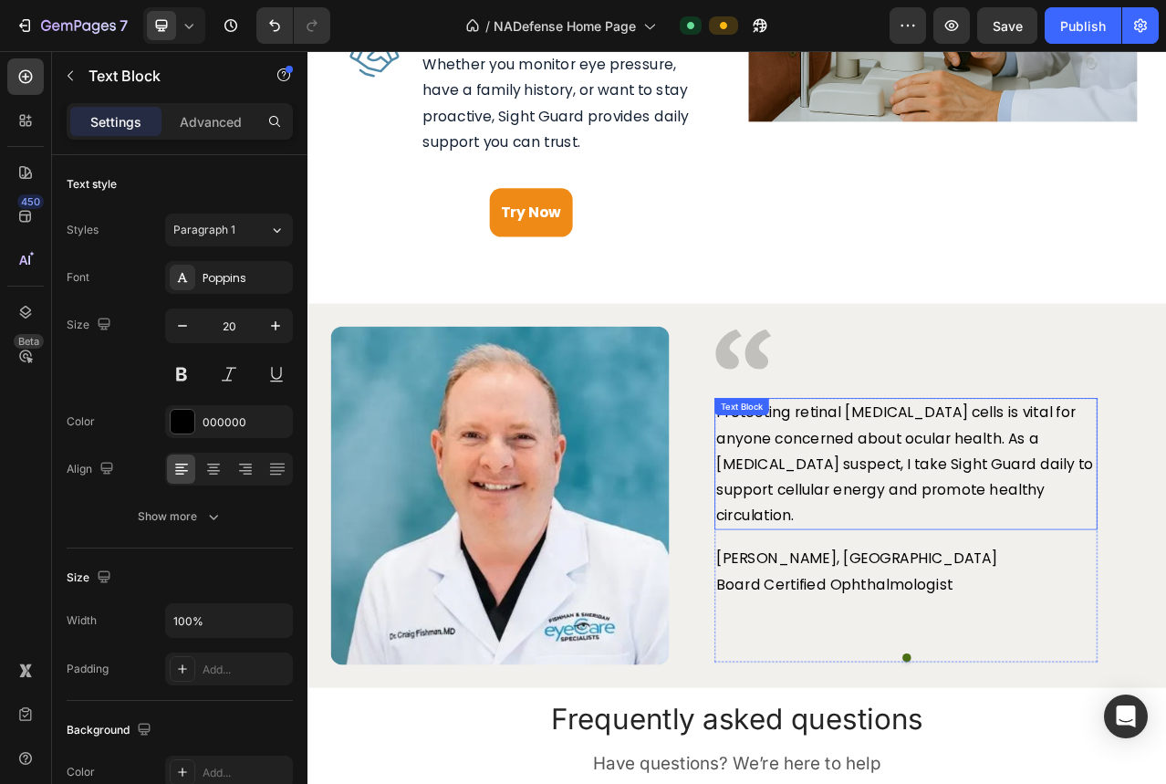
click at [1022, 558] on p "Protecting retinal [MEDICAL_DATA] cells is vital for anyone concerned about ocu…" at bounding box center [1070, 576] width 484 height 164
click at [1002, 555] on p "Protecting retinal [MEDICAL_DATA] cells is vital for anyone concerned about ocu…" at bounding box center [1070, 576] width 484 height 164
click at [905, 569] on p "Protecting retinal [MEDICAL_DATA] cells is vital for anyone concerned about ocu…" at bounding box center [1070, 576] width 484 height 164
click at [982, 572] on p "Protecting retinal [MEDICAL_DATA] cells is vital for anyone concerned about ocu…" at bounding box center [1070, 576] width 484 height 164
click at [1088, 567] on p "Protecting retinal [MEDICAL_DATA] cells is vital for anyone concerned about ocu…" at bounding box center [1070, 576] width 484 height 164
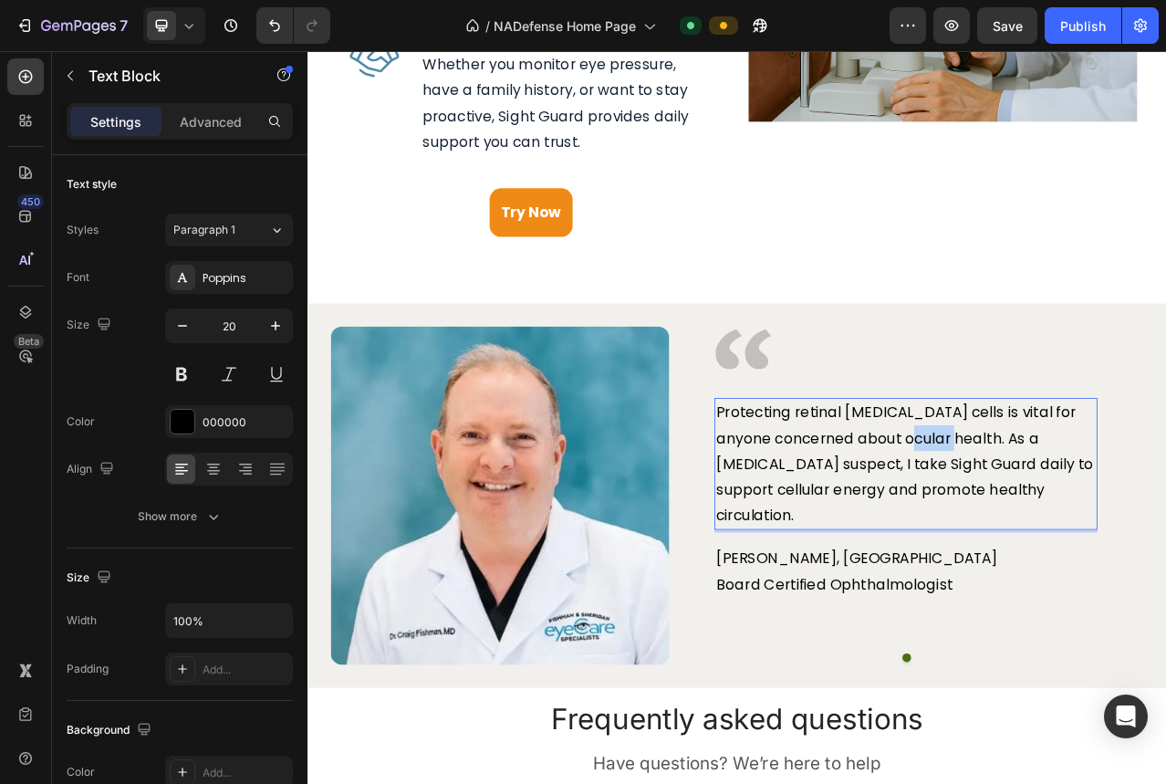
click at [1089, 567] on p "Protecting retinal [MEDICAL_DATA] cells is vital for anyone concerned about ocu…" at bounding box center [1070, 576] width 484 height 164
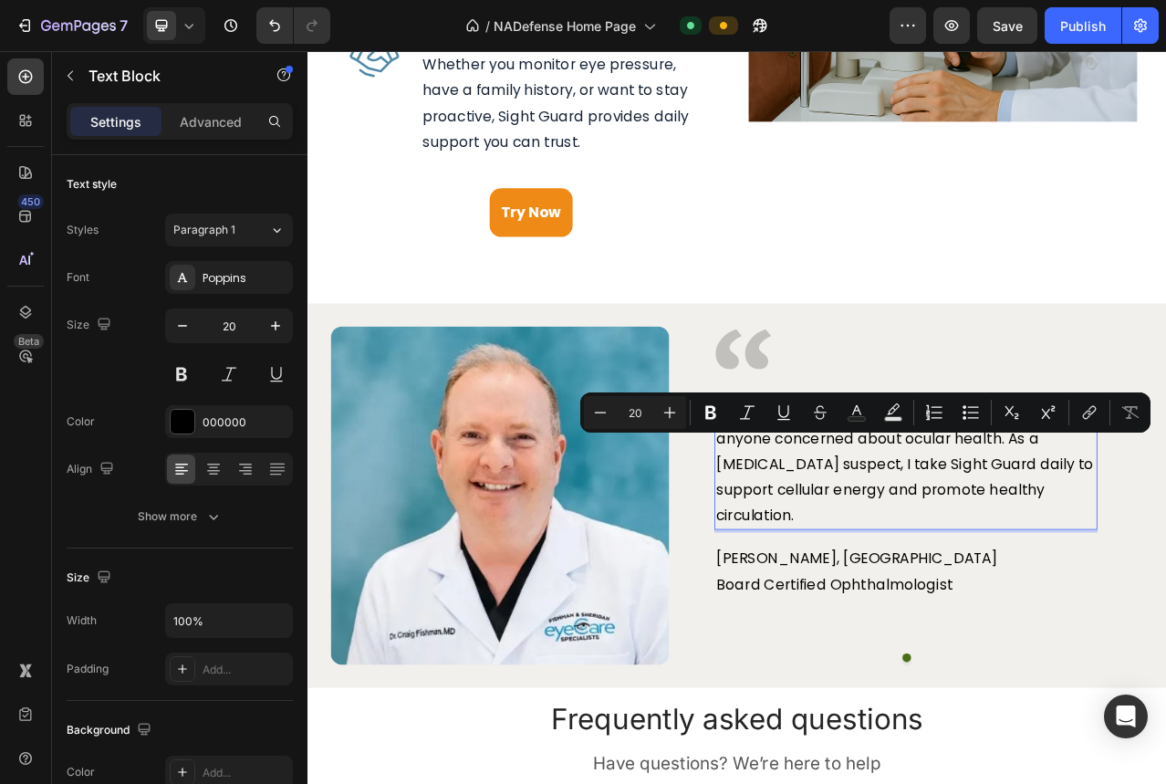
click at [1114, 565] on p "Protecting retinal [MEDICAL_DATA] cells is vital for anyone concerned about ocu…" at bounding box center [1070, 576] width 484 height 164
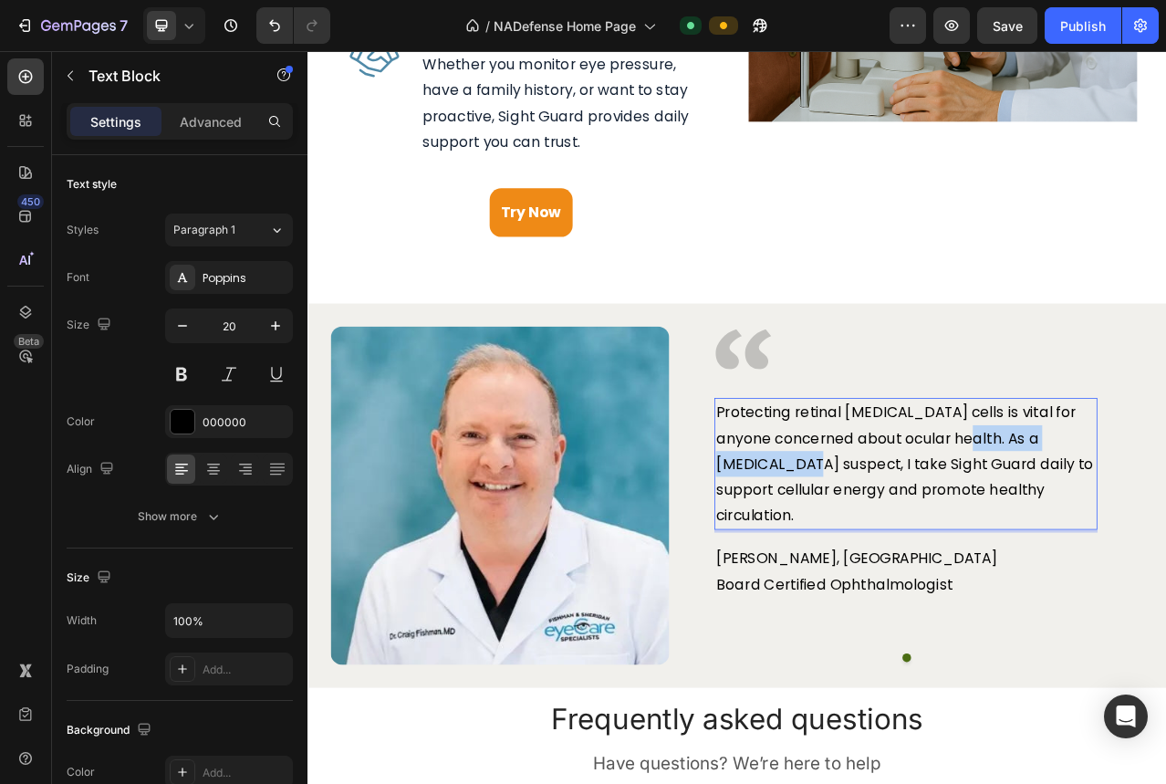
drag, startPoint x: 1114, startPoint y: 561, endPoint x: 898, endPoint y: 599, distance: 218.6
click at [898, 599] on p "Protecting retinal [MEDICAL_DATA] cells is vital for anyone concerned about ocu…" at bounding box center [1070, 576] width 484 height 164
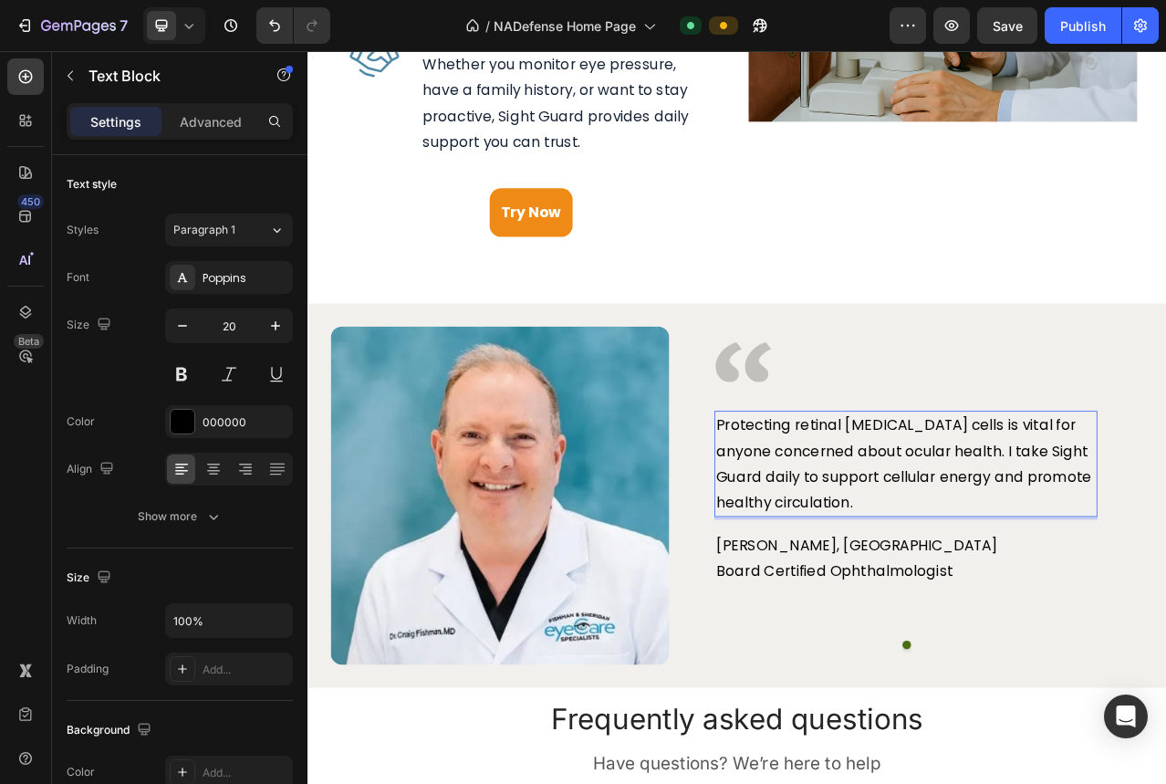
click at [990, 618] on p "Protecting retinal [MEDICAL_DATA] cells is vital for anyone concerned about ocu…" at bounding box center [1070, 576] width 484 height 131
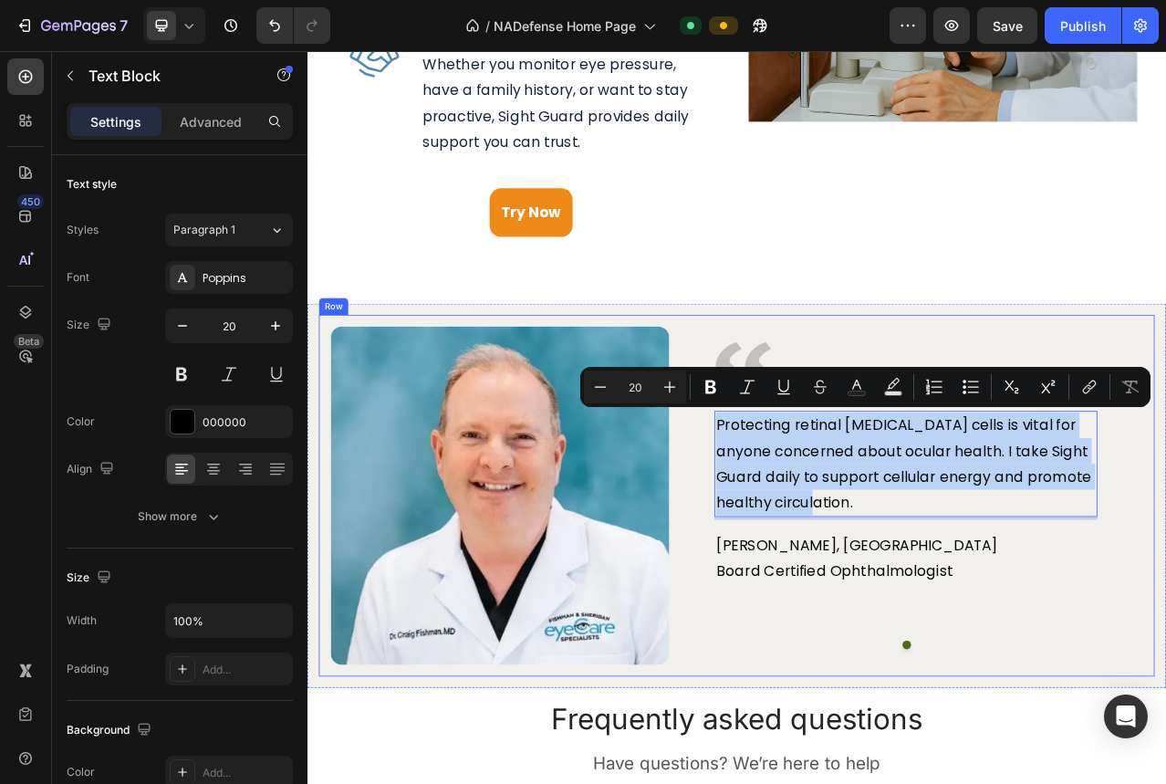
drag, startPoint x: 988, startPoint y: 627, endPoint x: 801, endPoint y: 519, distance: 215.8
click at [801, 519] on div "Image Protecting retinal [MEDICAL_DATA] cells is vital for anyone concerned abo…" at bounding box center [1070, 616] width 605 height 431
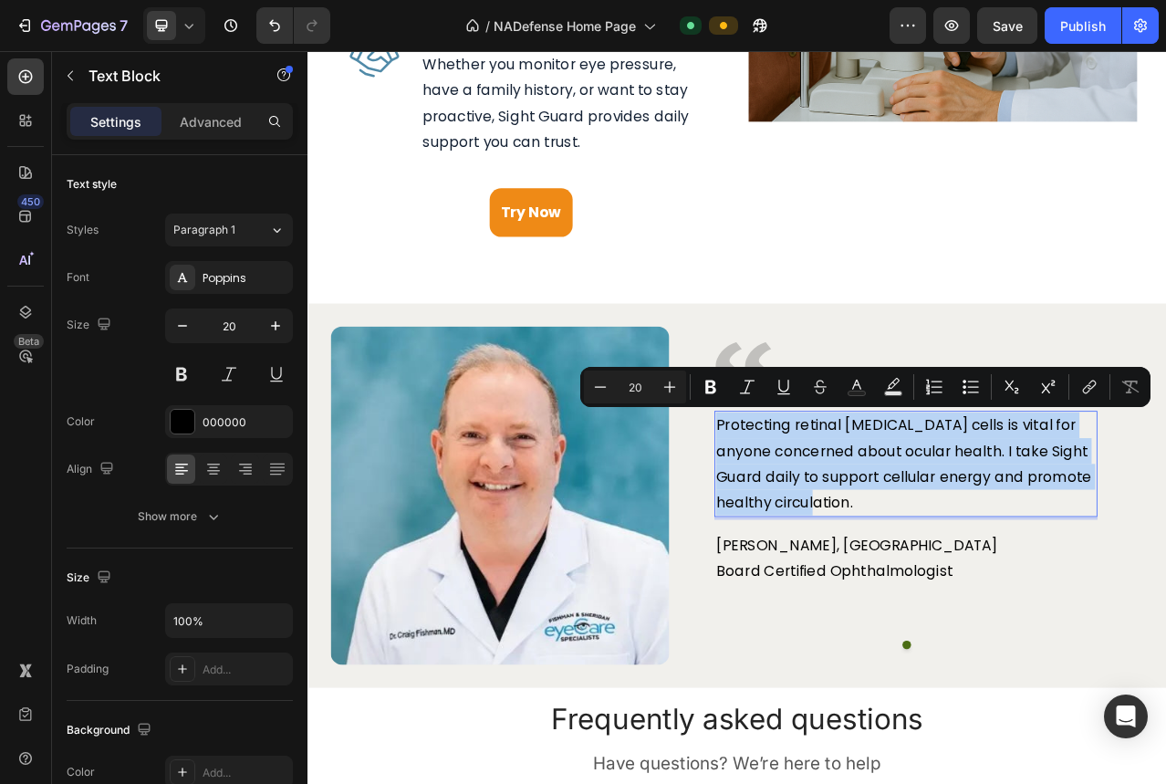
click at [914, 577] on p "Protecting retinal [MEDICAL_DATA] cells is vital for anyone concerned about ocu…" at bounding box center [1070, 576] width 484 height 131
drag, startPoint x: 941, startPoint y: 619, endPoint x: 823, endPoint y: 531, distance: 147.9
click at [828, 531] on p "Protecting retinal [MEDICAL_DATA] cells is vital for anyone concerned about ocu…" at bounding box center [1070, 576] width 484 height 131
copy p "Protecting retinal [MEDICAL_DATA] cells is vital for anyone concerned about ocu…"
click at [929, 587] on p "Protecting retinal [MEDICAL_DATA] cells is vital for anyone concerned about ocu…" at bounding box center [1070, 576] width 484 height 131
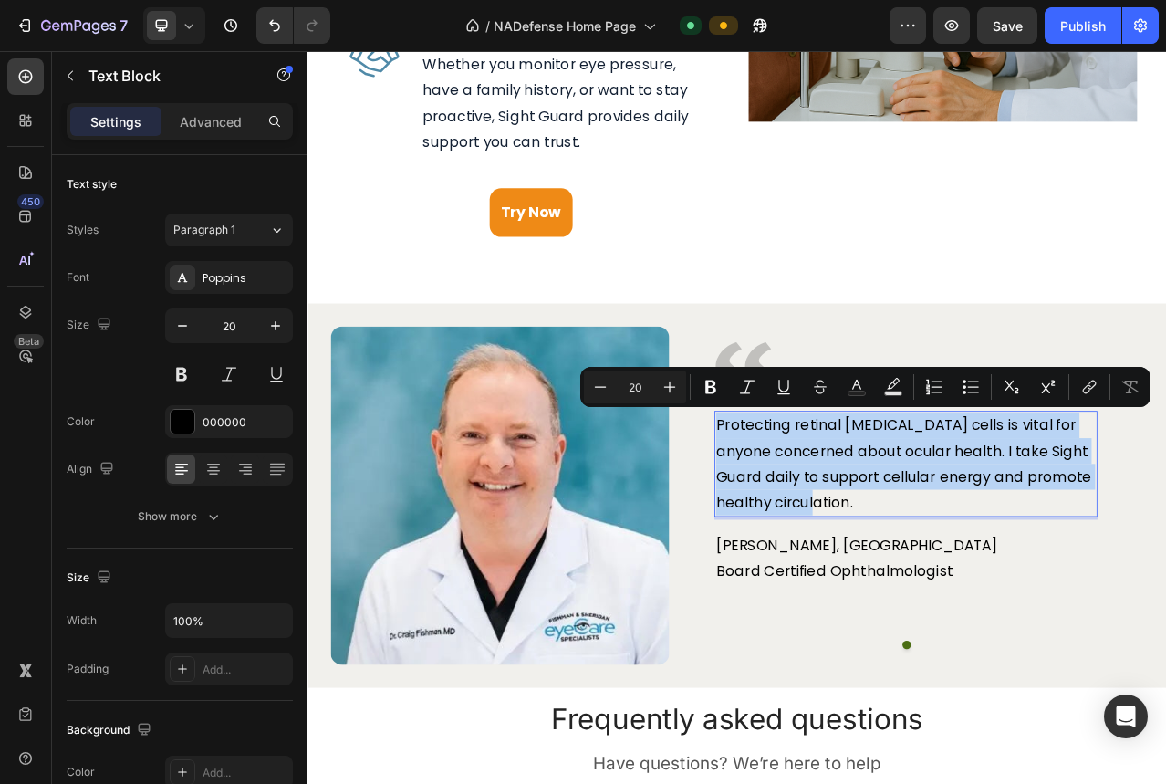
click at [929, 587] on p "Protecting retinal [MEDICAL_DATA] cells is vital for anyone concerned about ocu…" at bounding box center [1070, 576] width 484 height 131
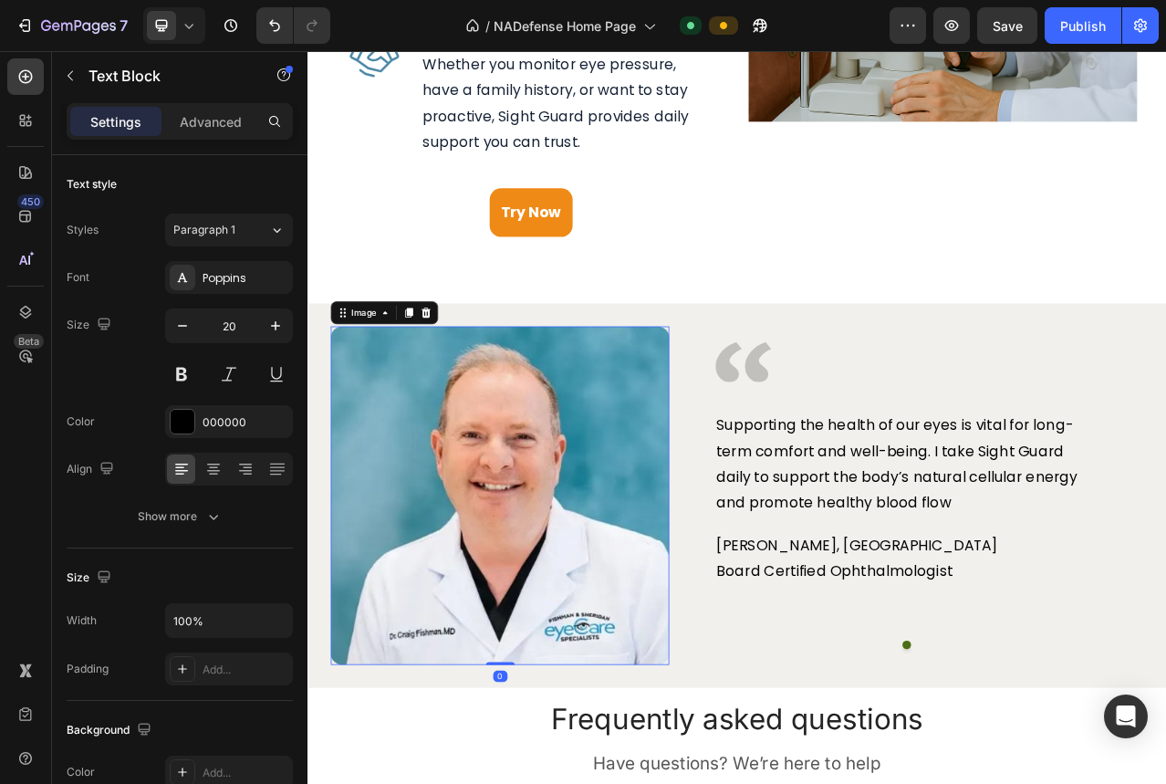
click at [758, 623] on img at bounding box center [552, 616] width 431 height 431
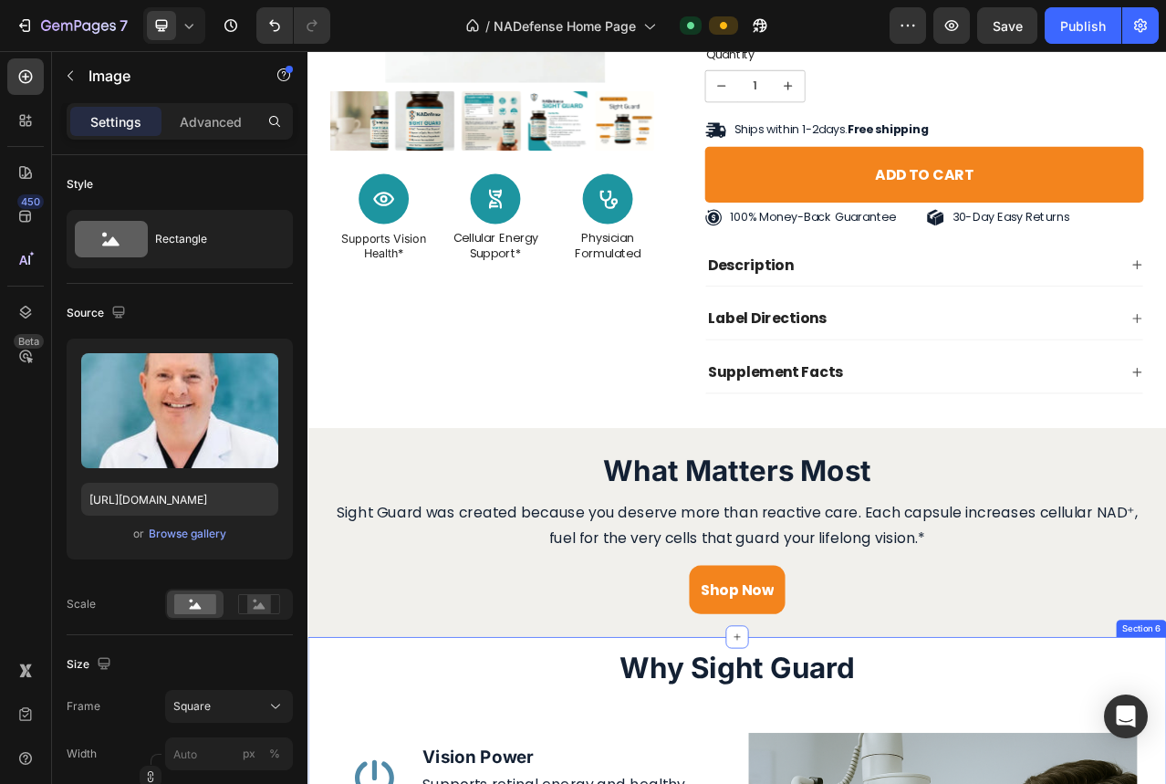
scroll to position [1604, 0]
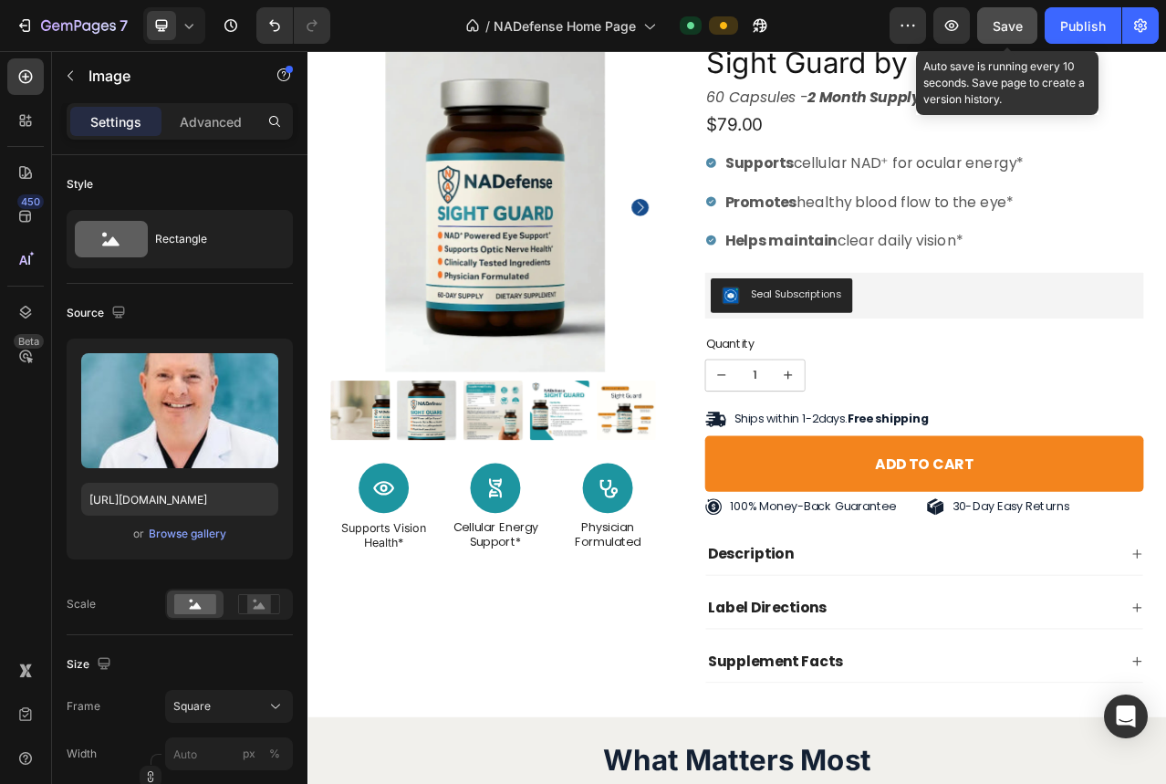
click at [1012, 34] on div "Save" at bounding box center [1007, 25] width 30 height 19
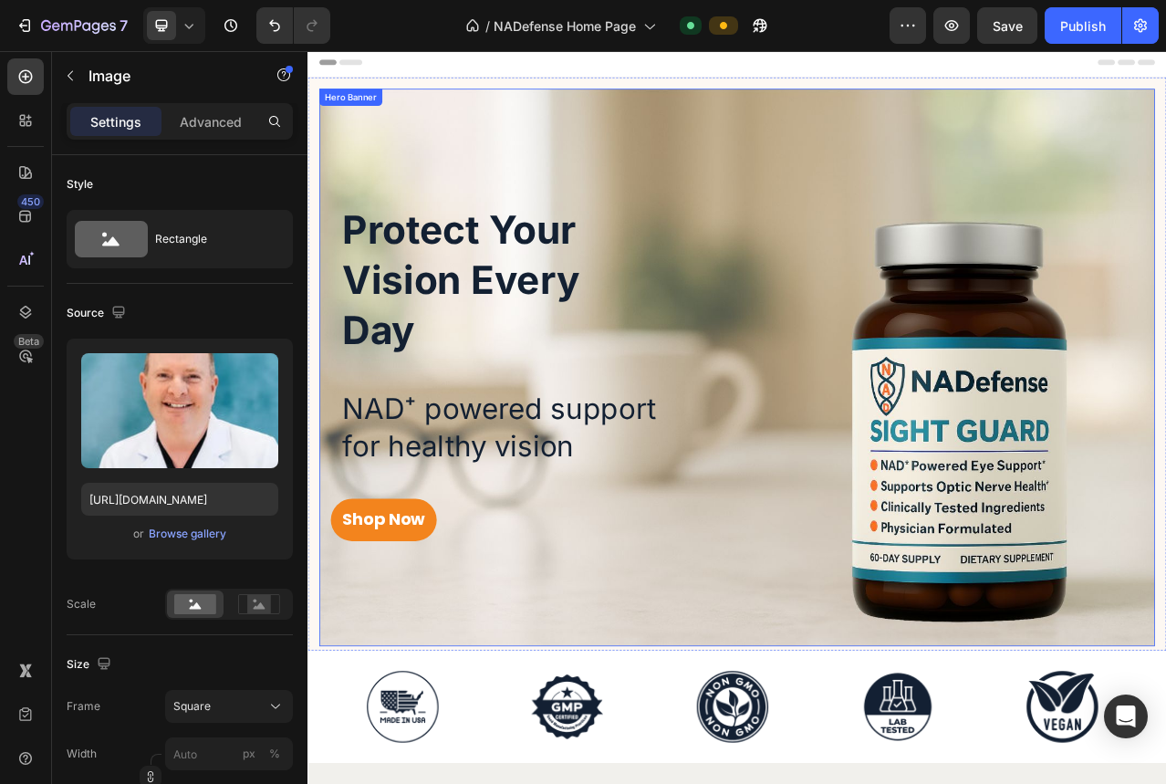
scroll to position [0, 0]
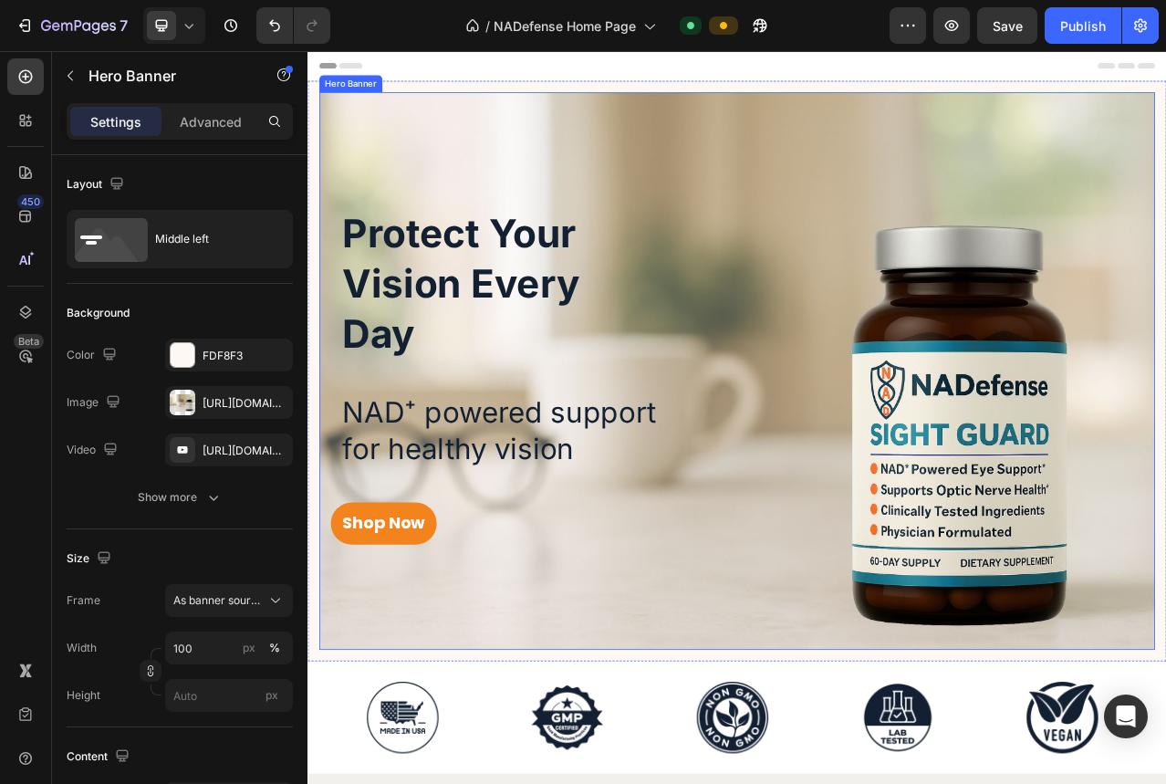
click at [358, 130] on div "Protect Your Vision Every Day Heading NAD⁺ powered support for healthy vision T…" at bounding box center [854, 458] width 1065 height 711
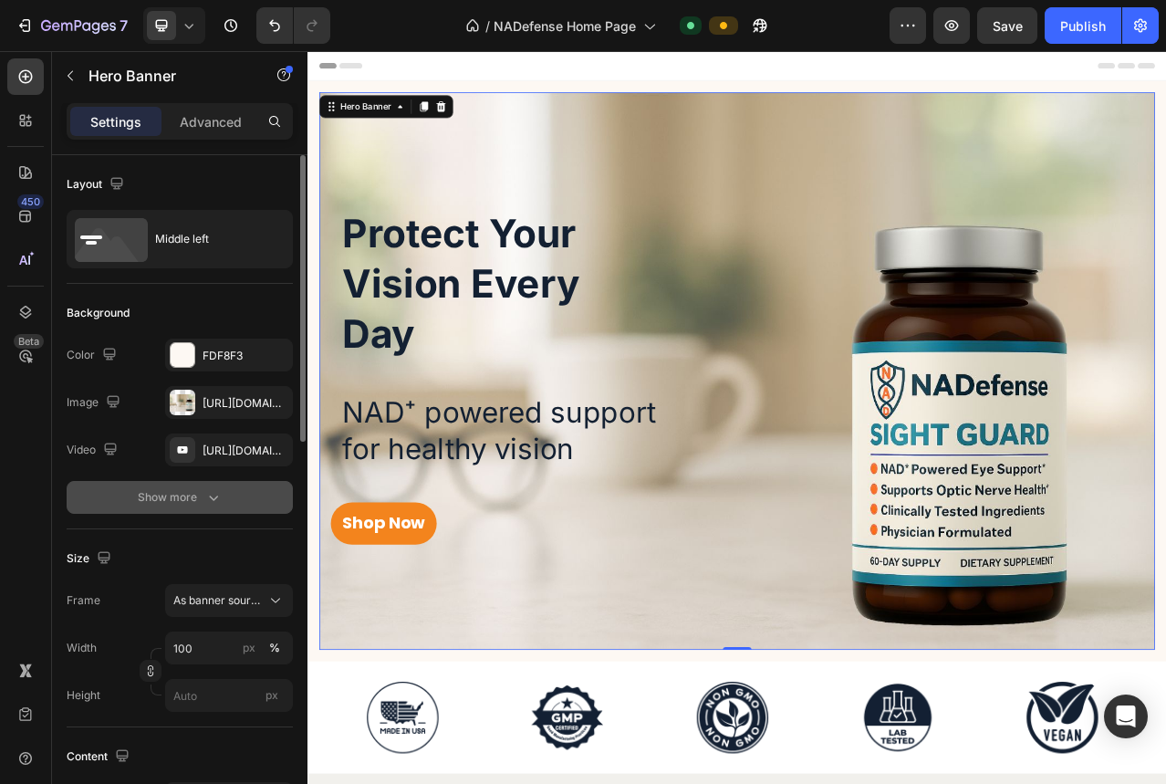
click at [202, 493] on div "Show more" at bounding box center [180, 497] width 85 height 18
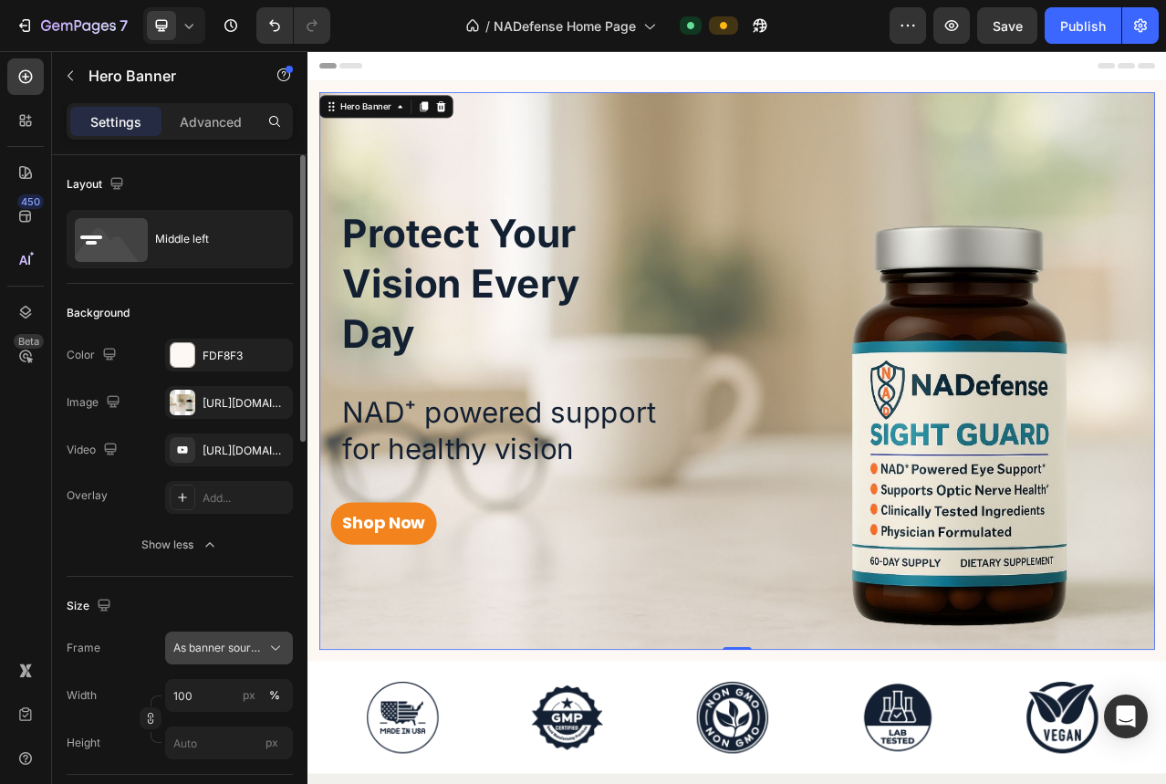
click at [218, 647] on span "As banner source" at bounding box center [217, 647] width 89 height 16
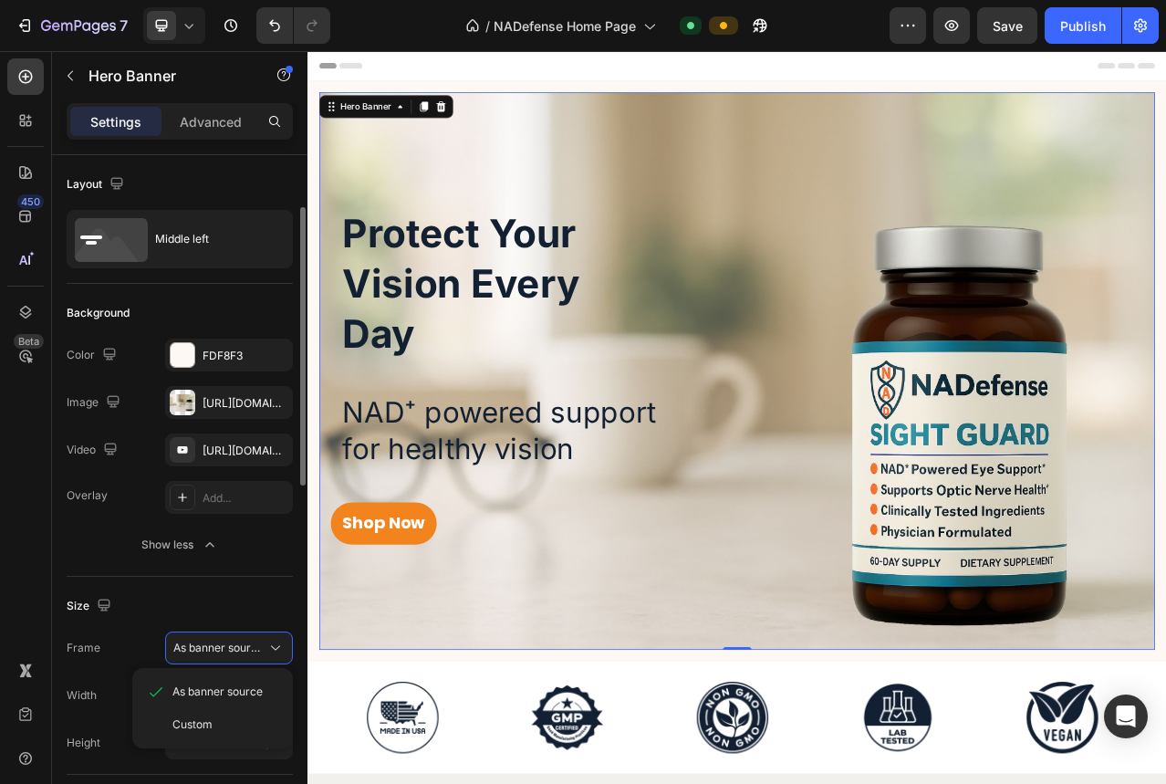
scroll to position [151, 0]
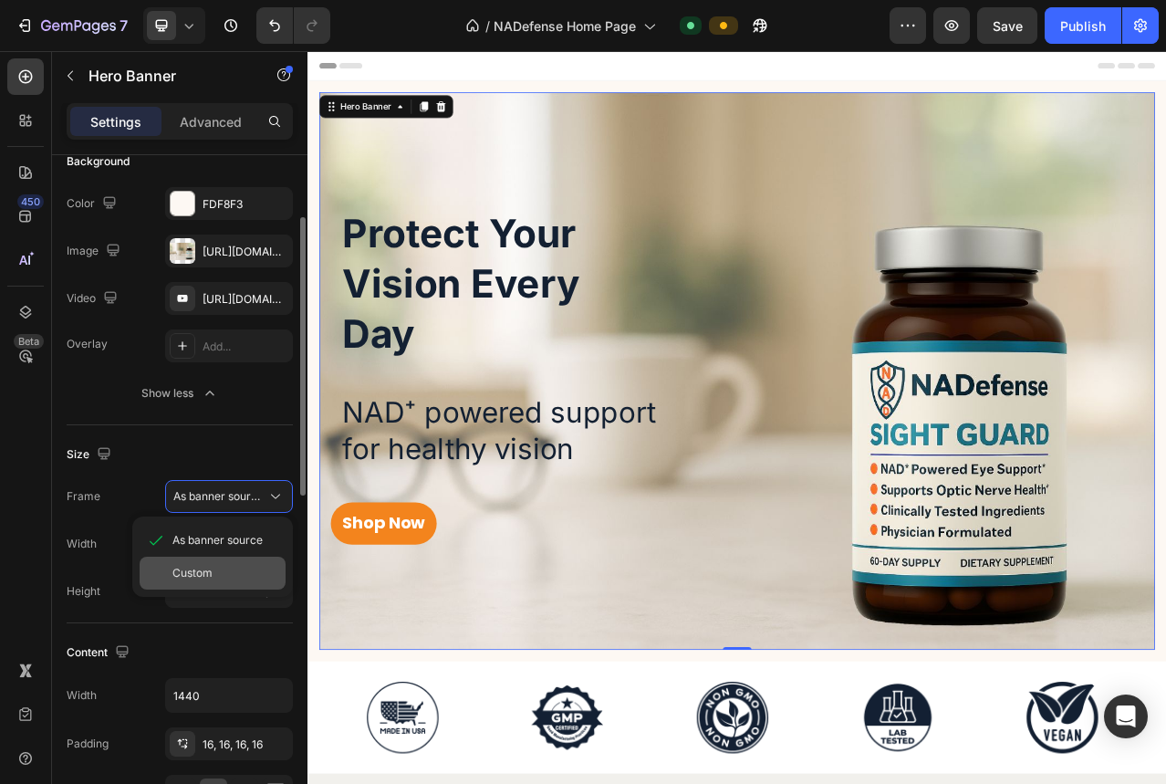
click at [206, 579] on span "Custom" at bounding box center [192, 573] width 40 height 16
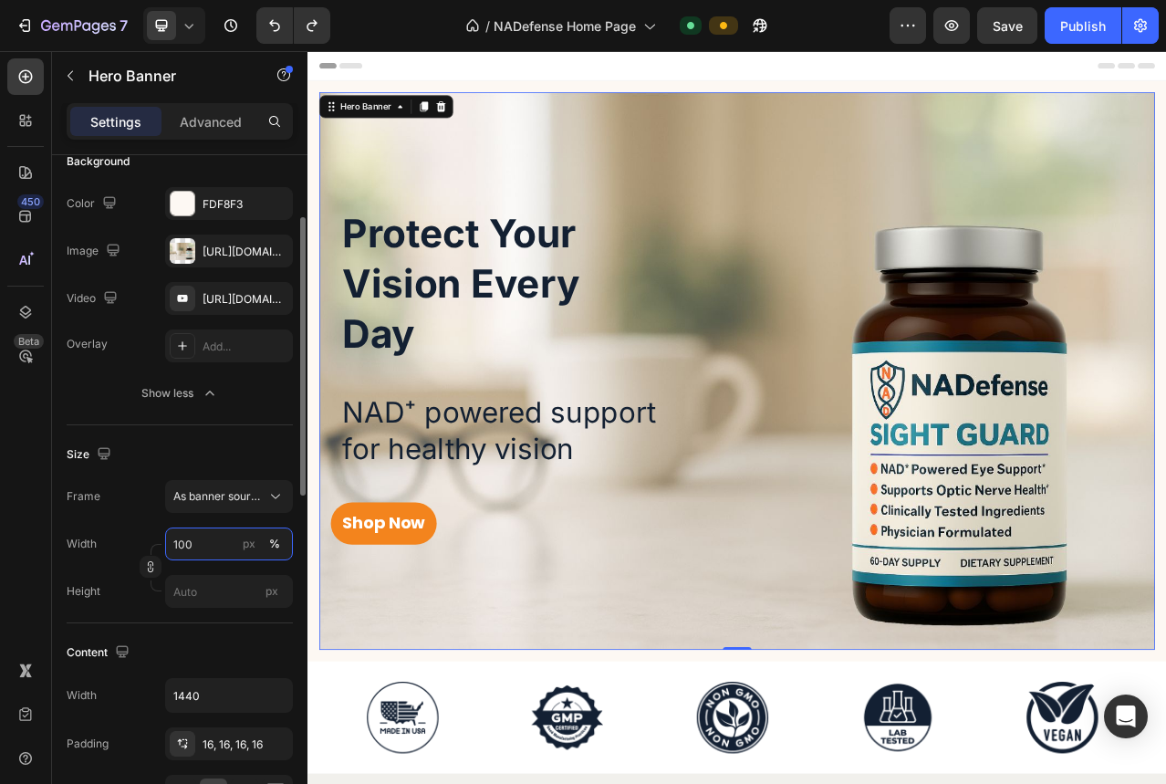
scroll to position [307, 0]
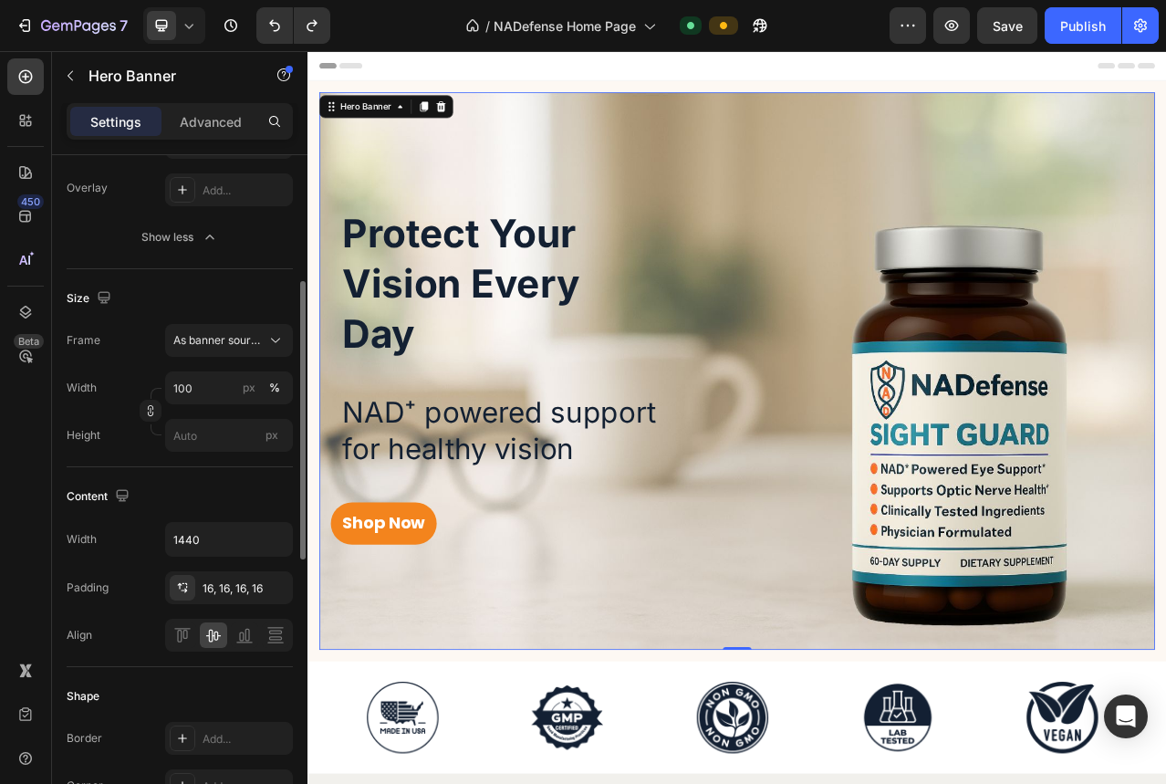
click at [119, 410] on div "Width 100 px % Height px" at bounding box center [180, 411] width 226 height 80
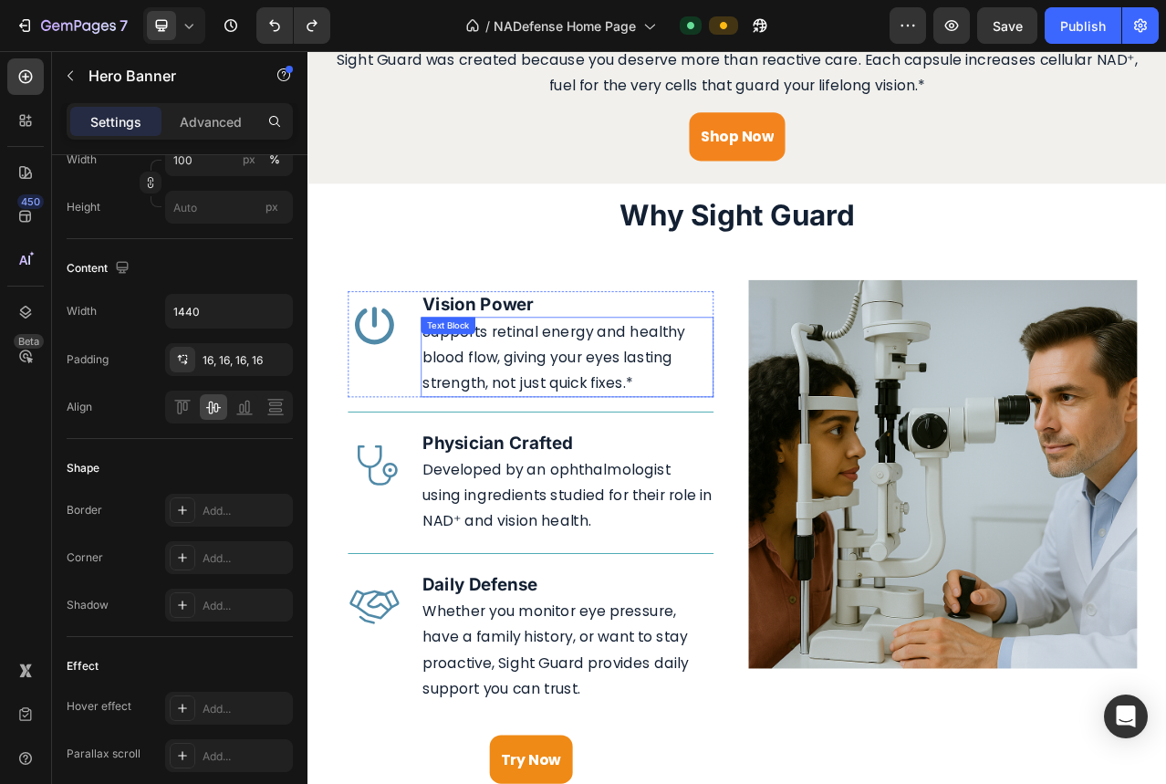
scroll to position [2610, 0]
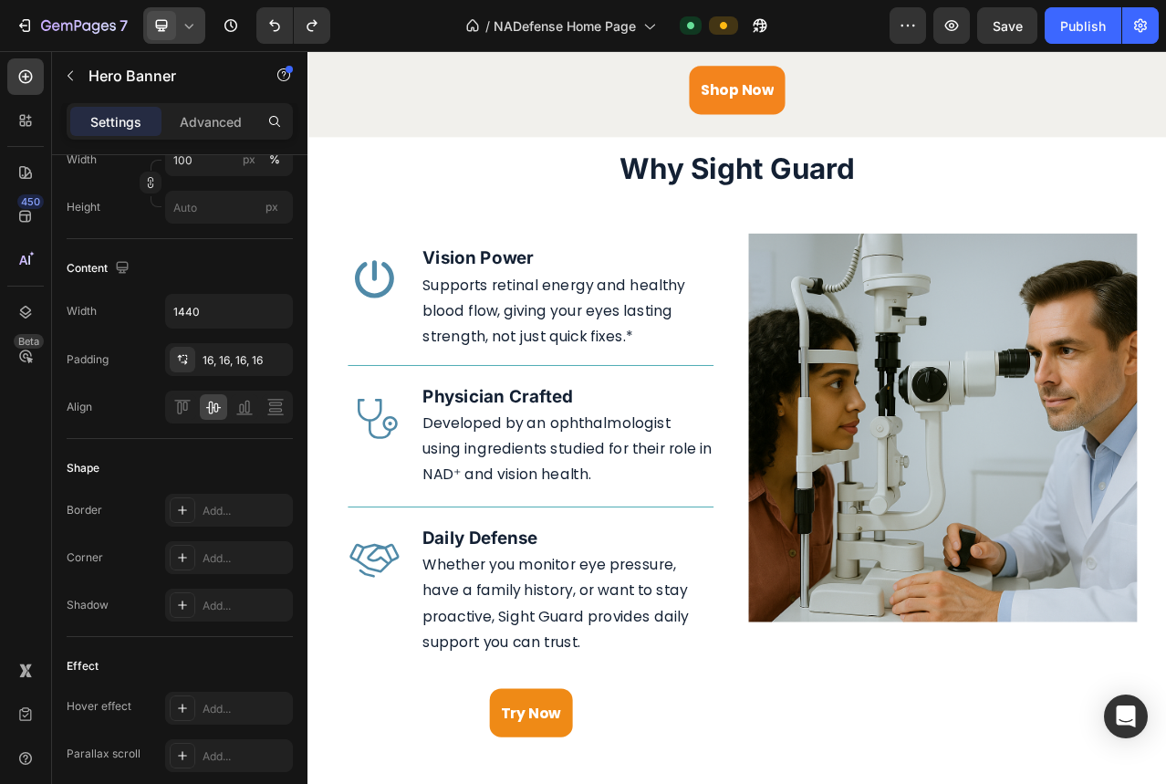
click at [182, 26] on icon at bounding box center [189, 25] width 18 height 18
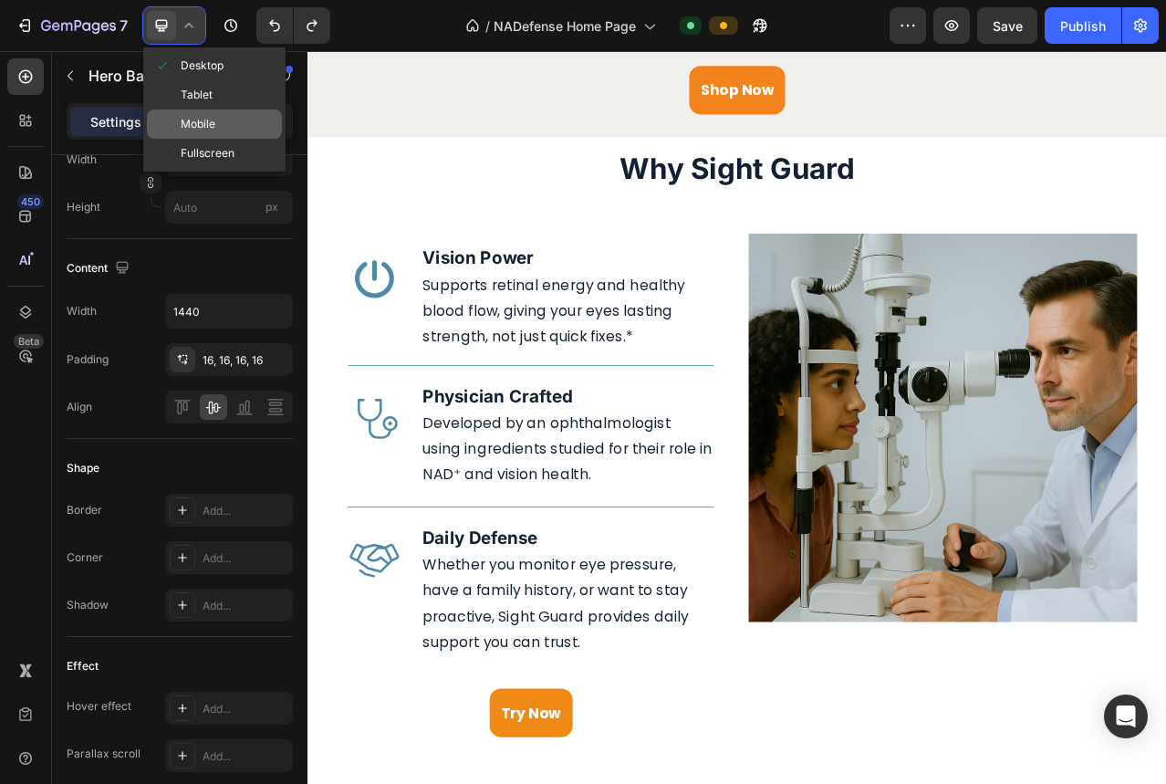
click at [194, 126] on span "Mobile" at bounding box center [198, 124] width 35 height 18
type input "Auto"
type input "100%"
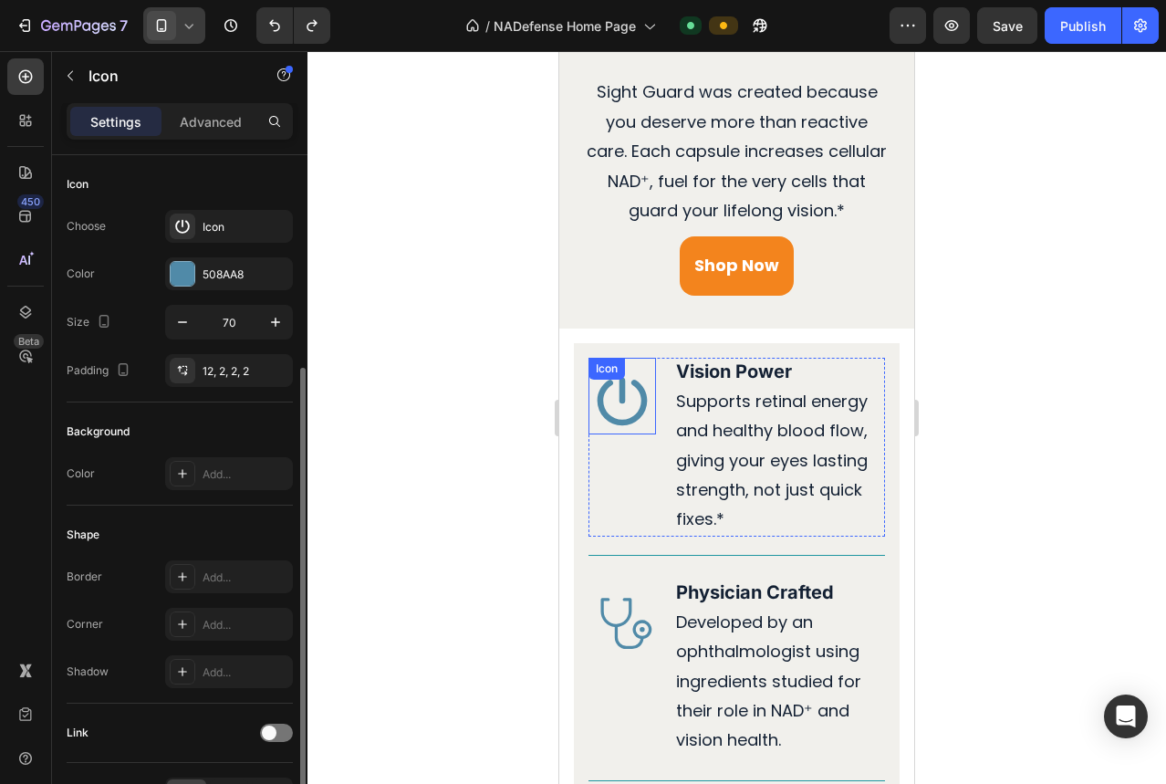
click at [638, 363] on div "Icon" at bounding box center [621, 396] width 67 height 77
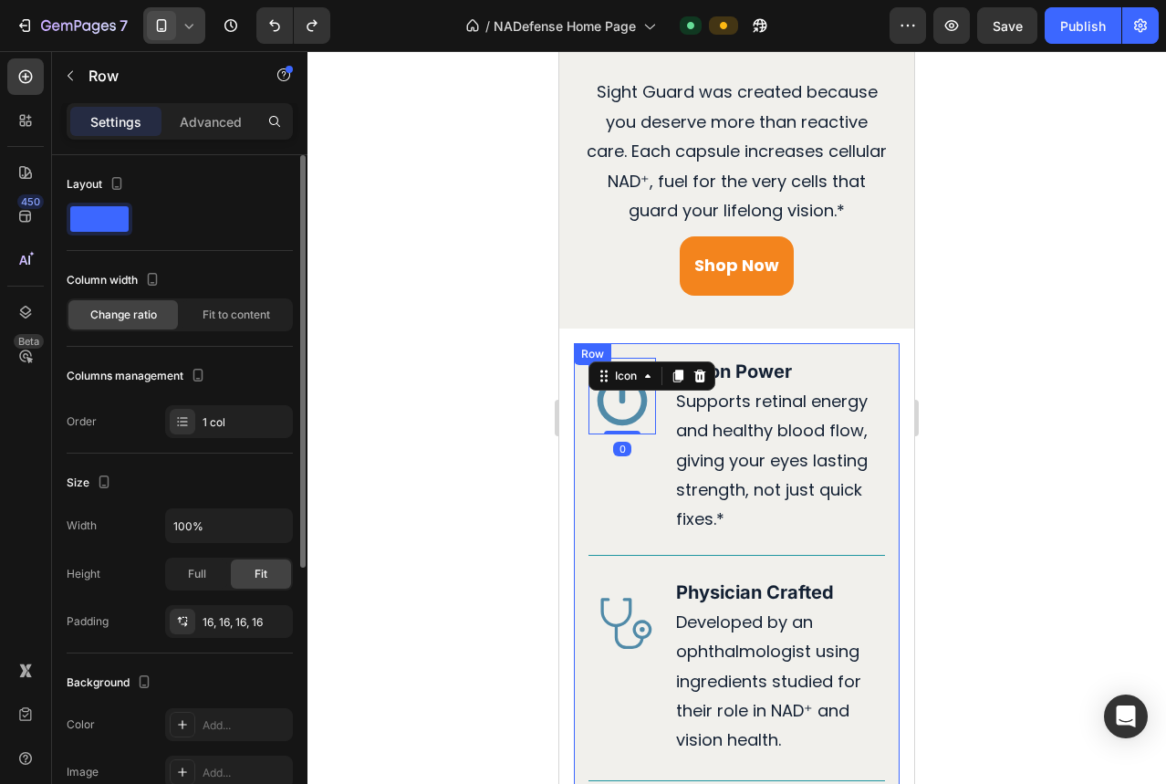
click at [627, 346] on div "Icon 0 Vision Power Heading Supports retinal energy and healthy blood flow, giv…" at bounding box center [737, 734] width 326 height 782
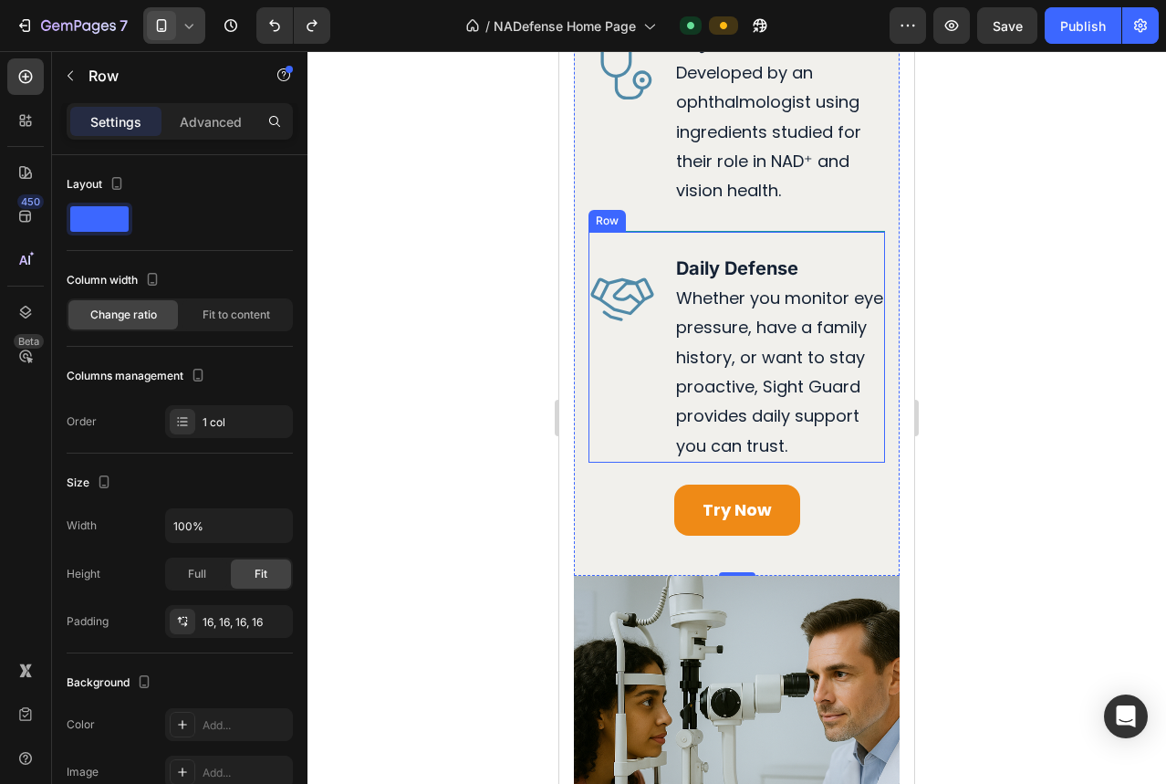
scroll to position [3500, 0]
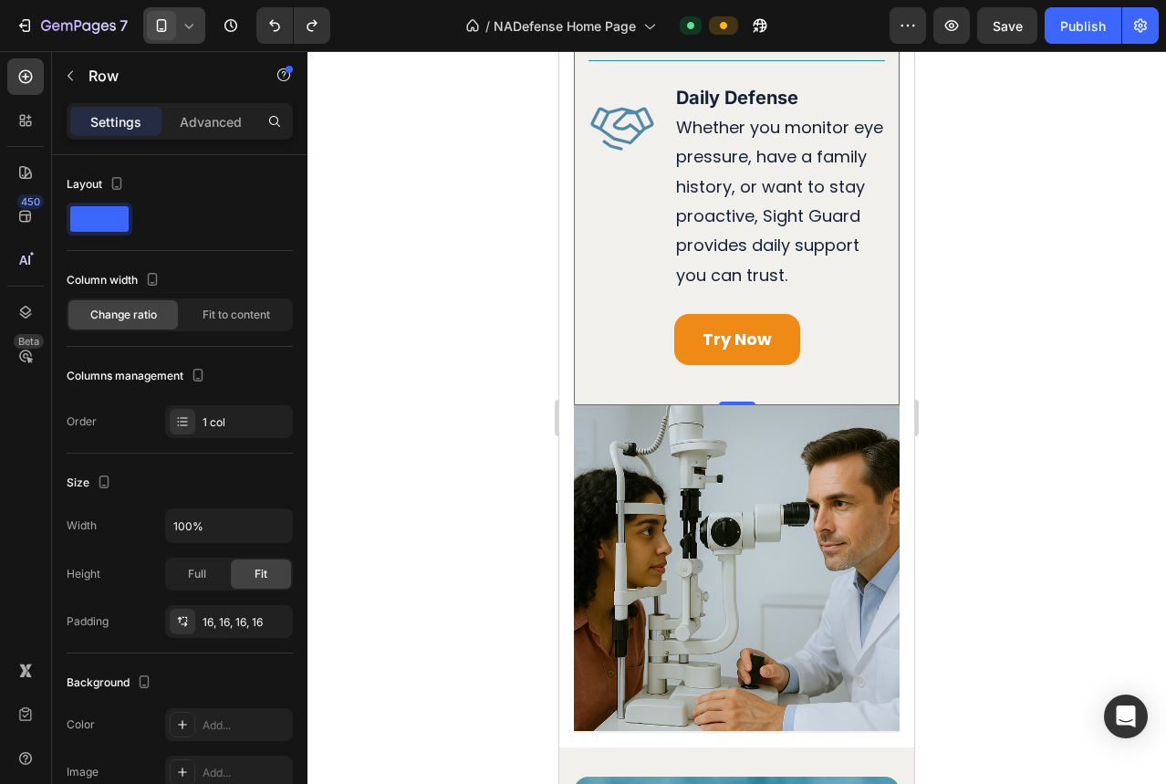
click at [166, 38] on span at bounding box center [161, 25] width 29 height 29
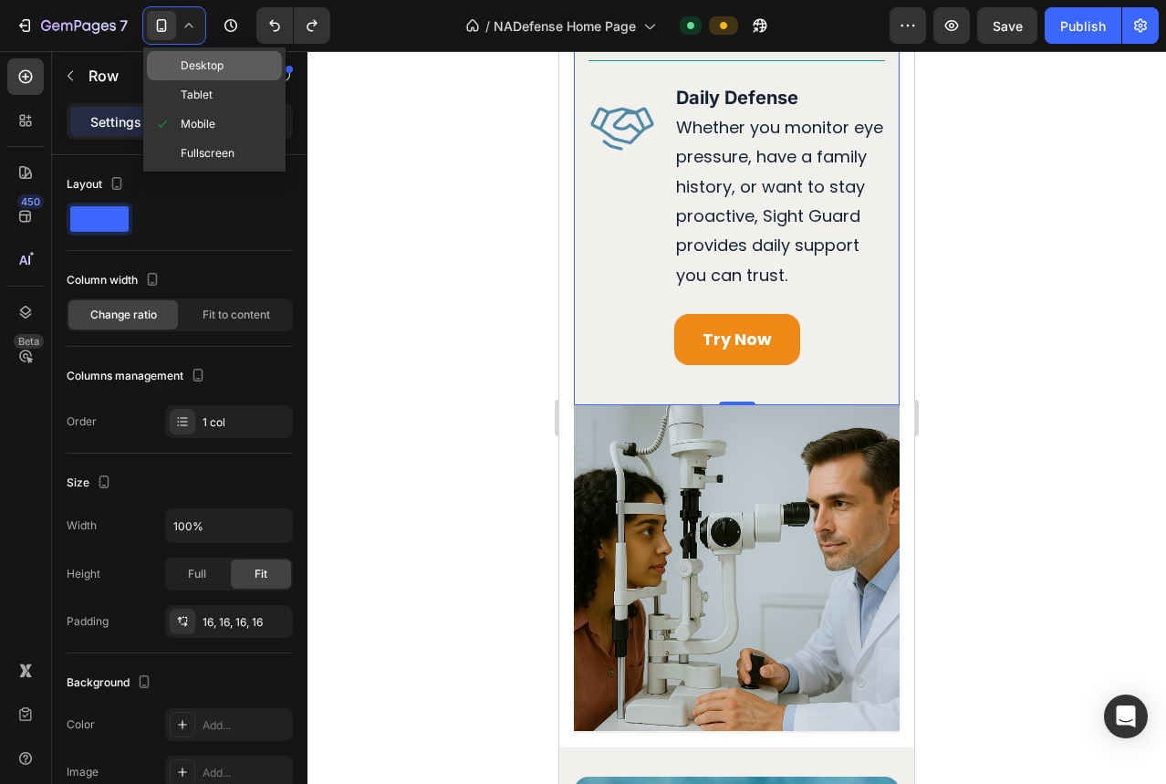
click at [186, 70] on span "Desktop" at bounding box center [202, 66] width 43 height 18
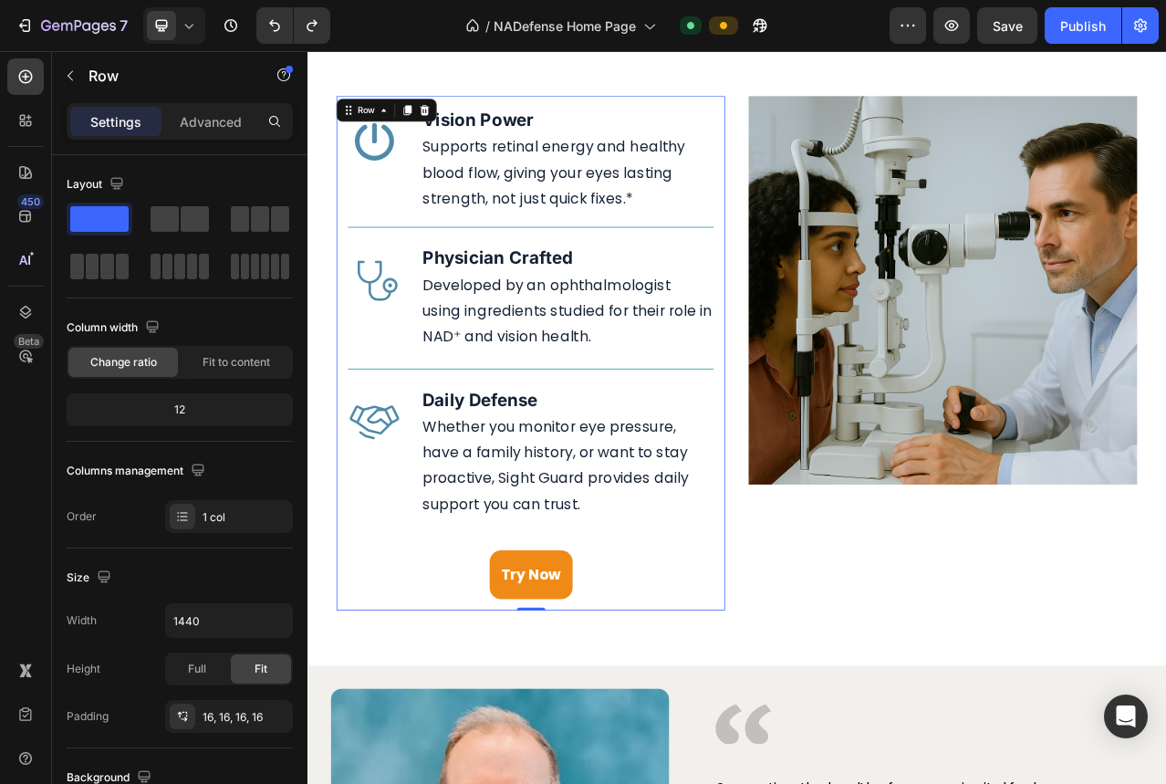
scroll to position [3103, 0]
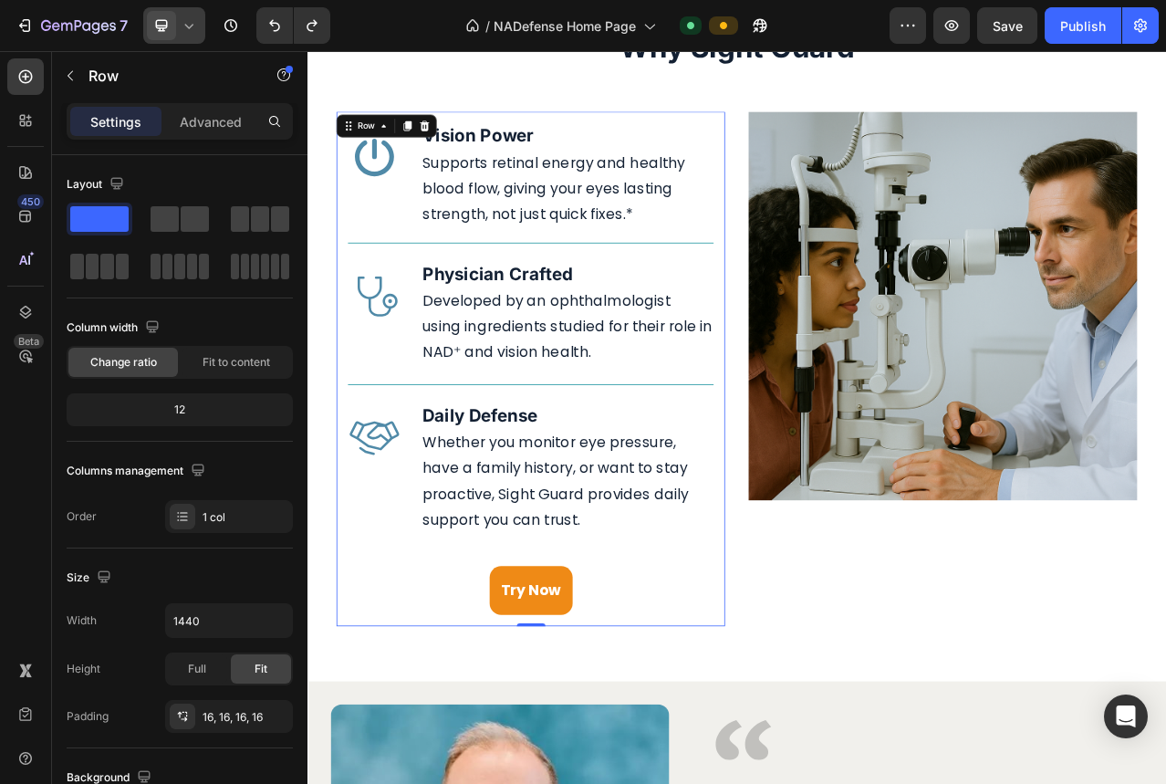
click at [171, 23] on span at bounding box center [161, 25] width 29 height 29
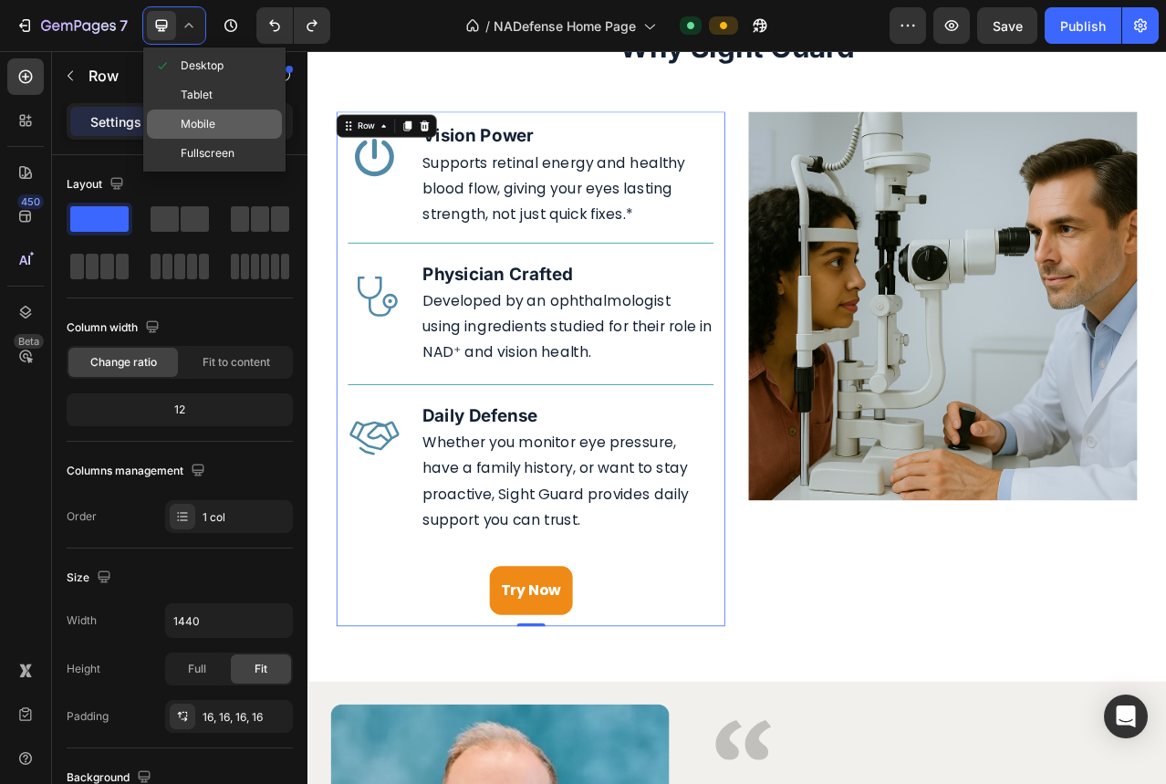
click at [205, 115] on span "Mobile" at bounding box center [198, 124] width 35 height 18
type input "100%"
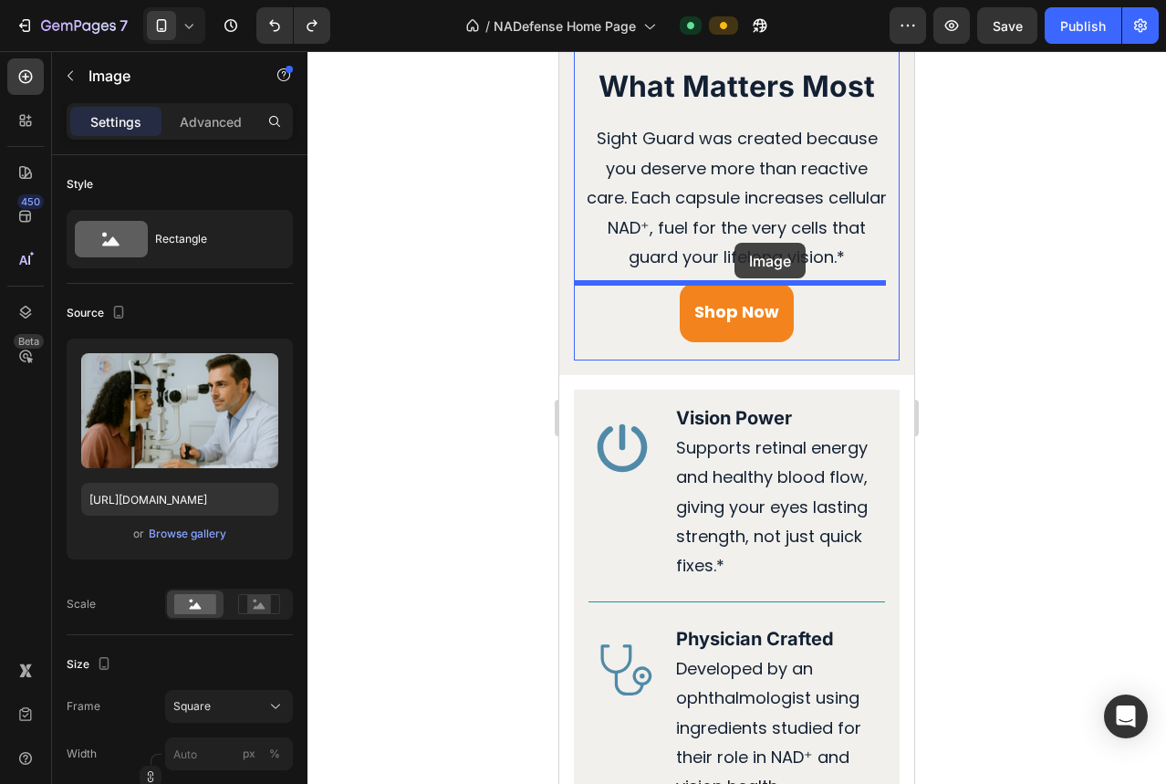
scroll to position [2731, 0]
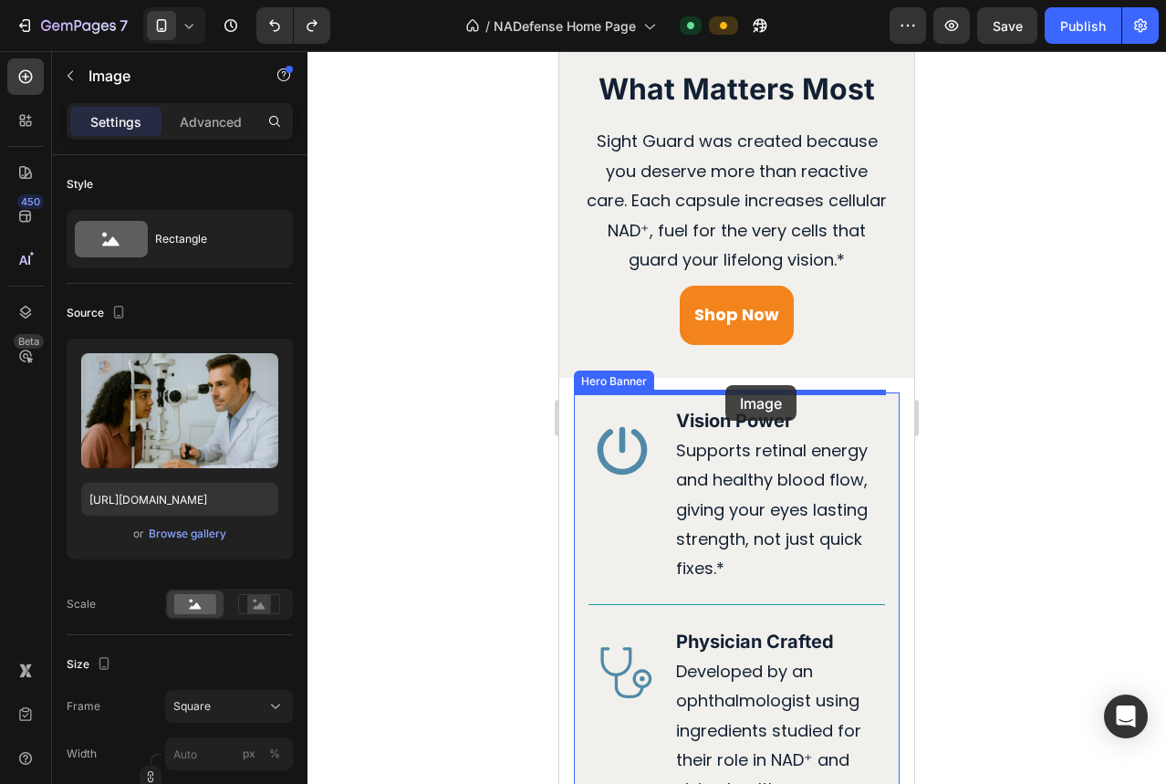
drag, startPoint x: 806, startPoint y: 505, endPoint x: 725, endPoint y: 385, distance: 145.2
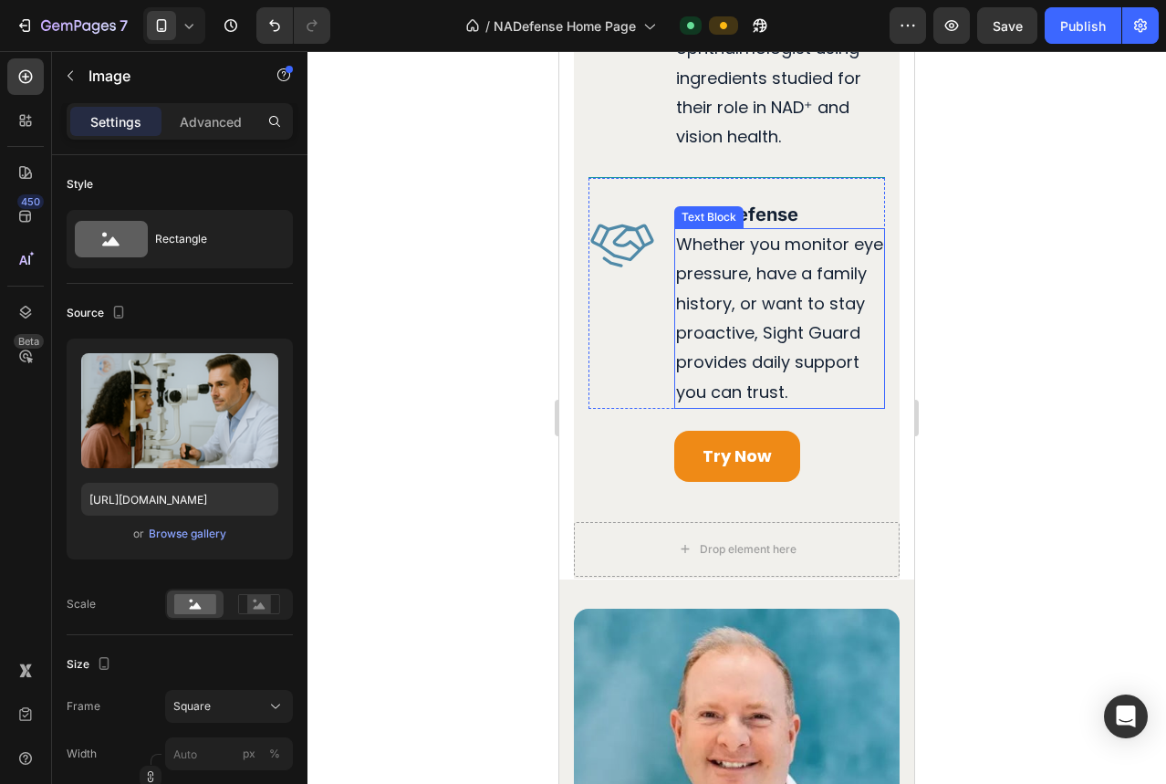
scroll to position [3927, 0]
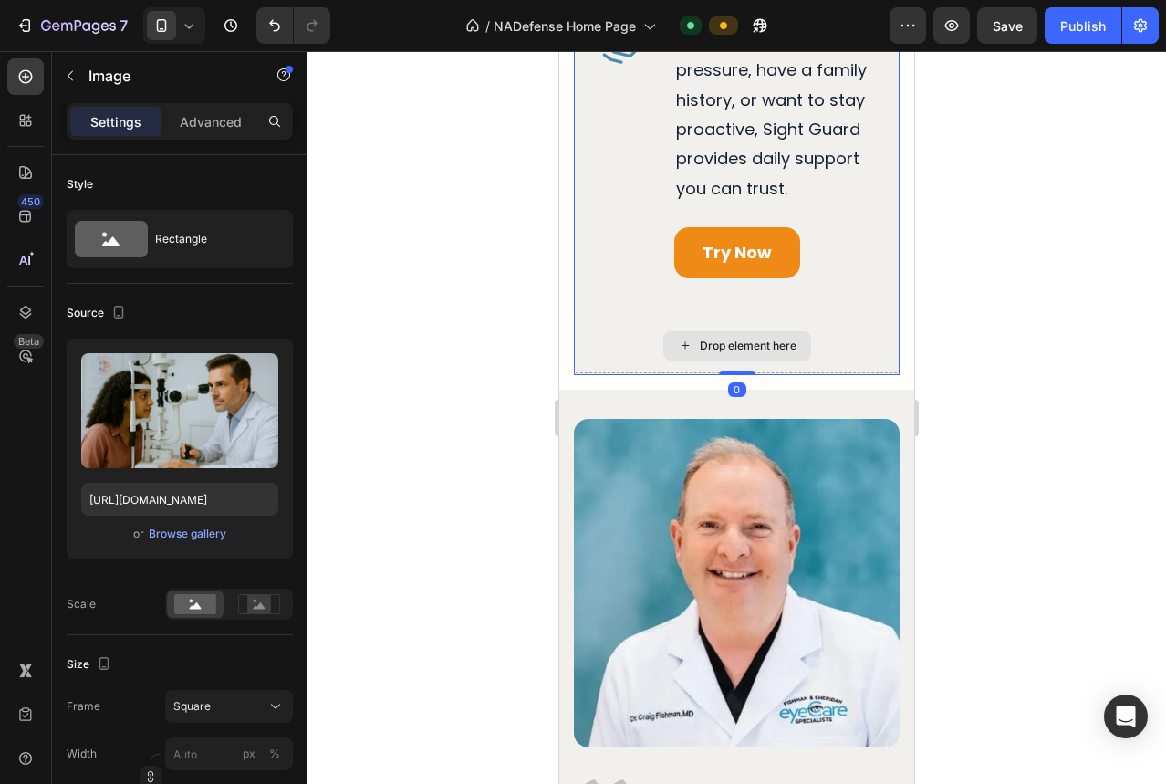
click at [835, 339] on div "Drop element here" at bounding box center [737, 345] width 326 height 55
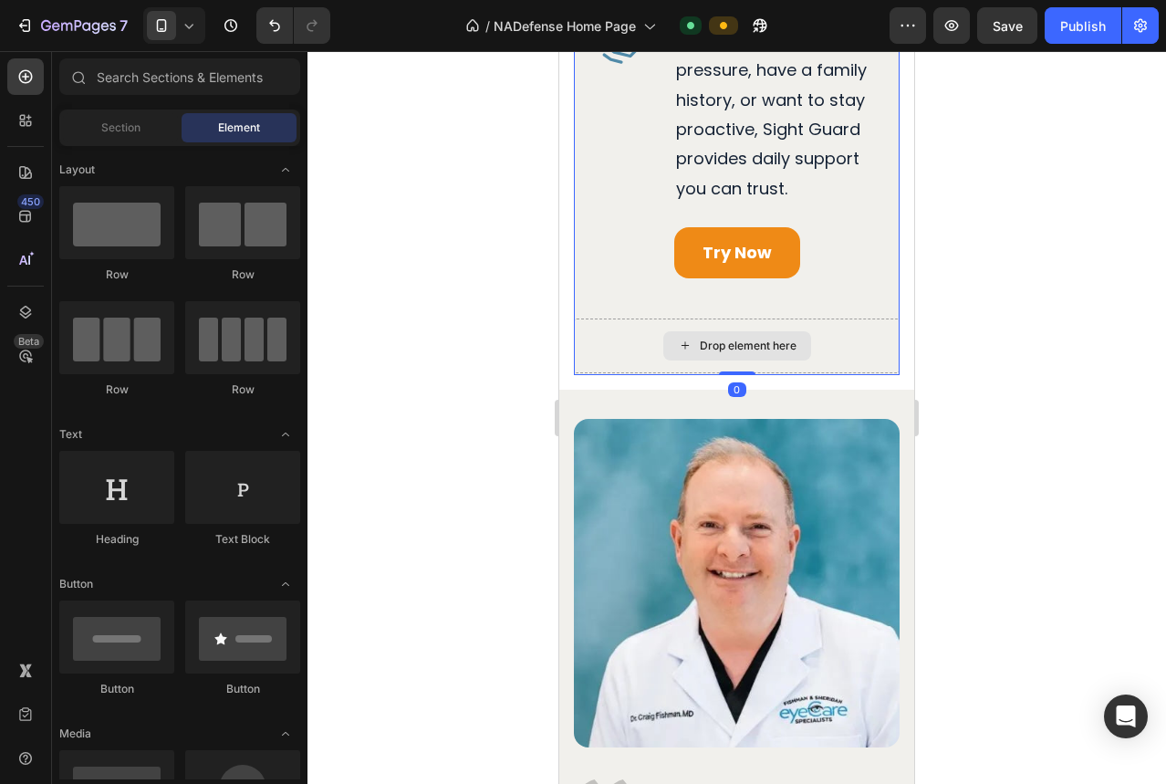
click at [663, 331] on div "Drop element here" at bounding box center [737, 345] width 148 height 29
click at [636, 333] on div "Drop element here" at bounding box center [737, 345] width 326 height 55
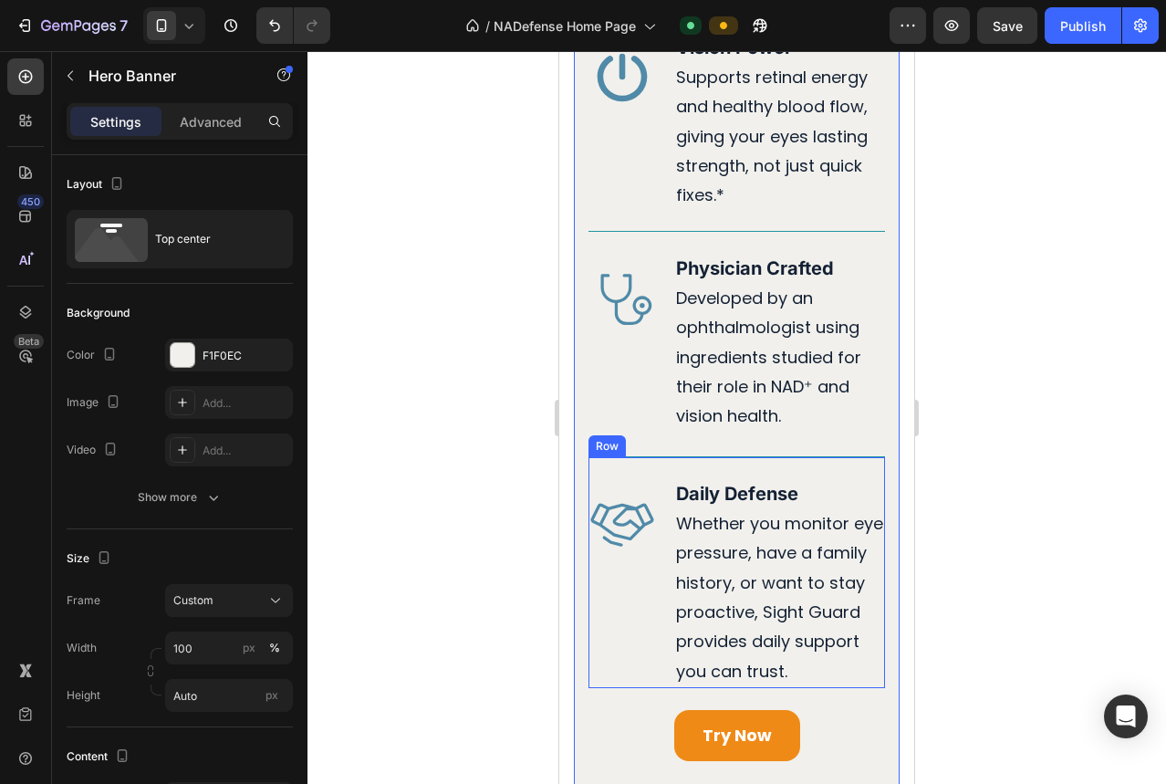
scroll to position [3405, 0]
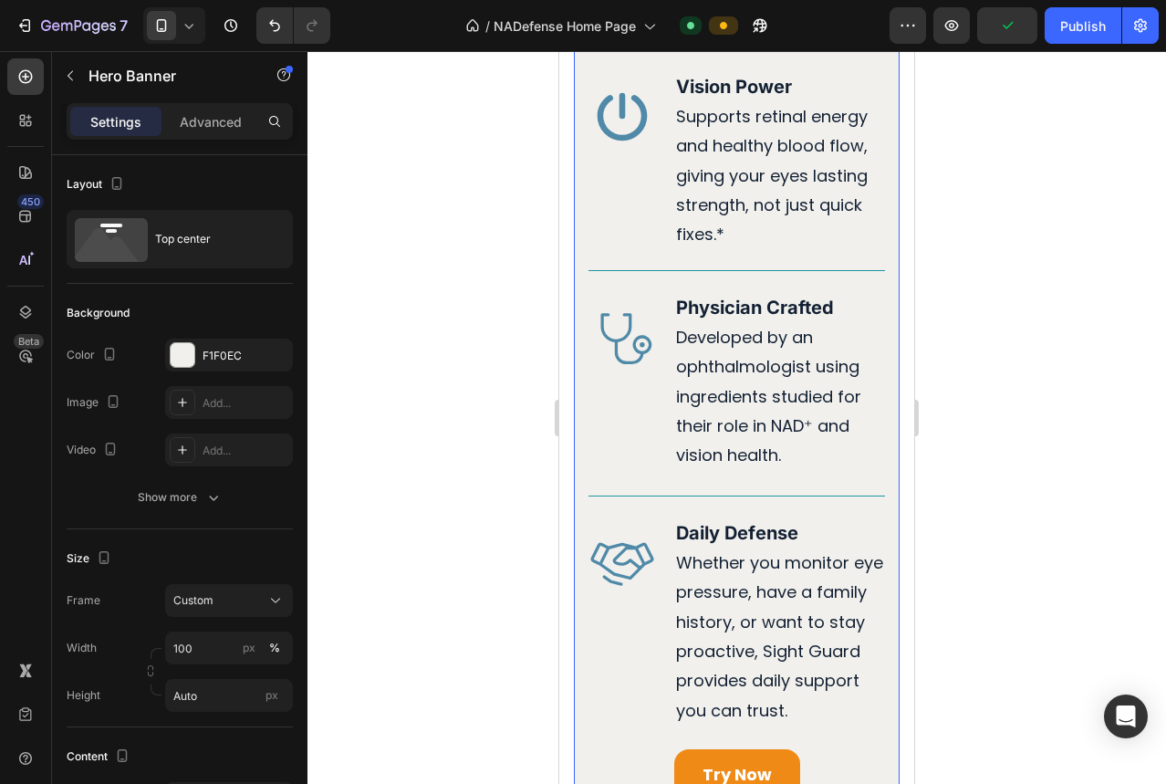
click at [197, 33] on icon at bounding box center [189, 25] width 18 height 18
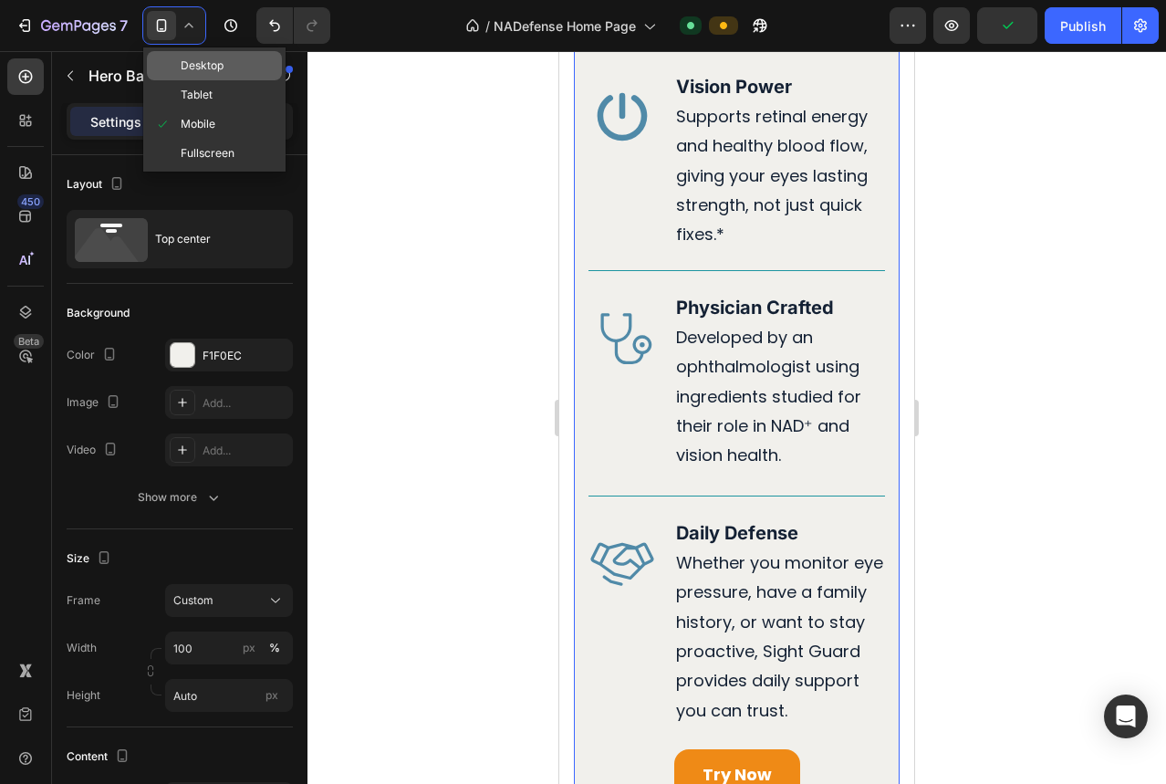
click at [191, 61] on span "Desktop" at bounding box center [202, 66] width 43 height 18
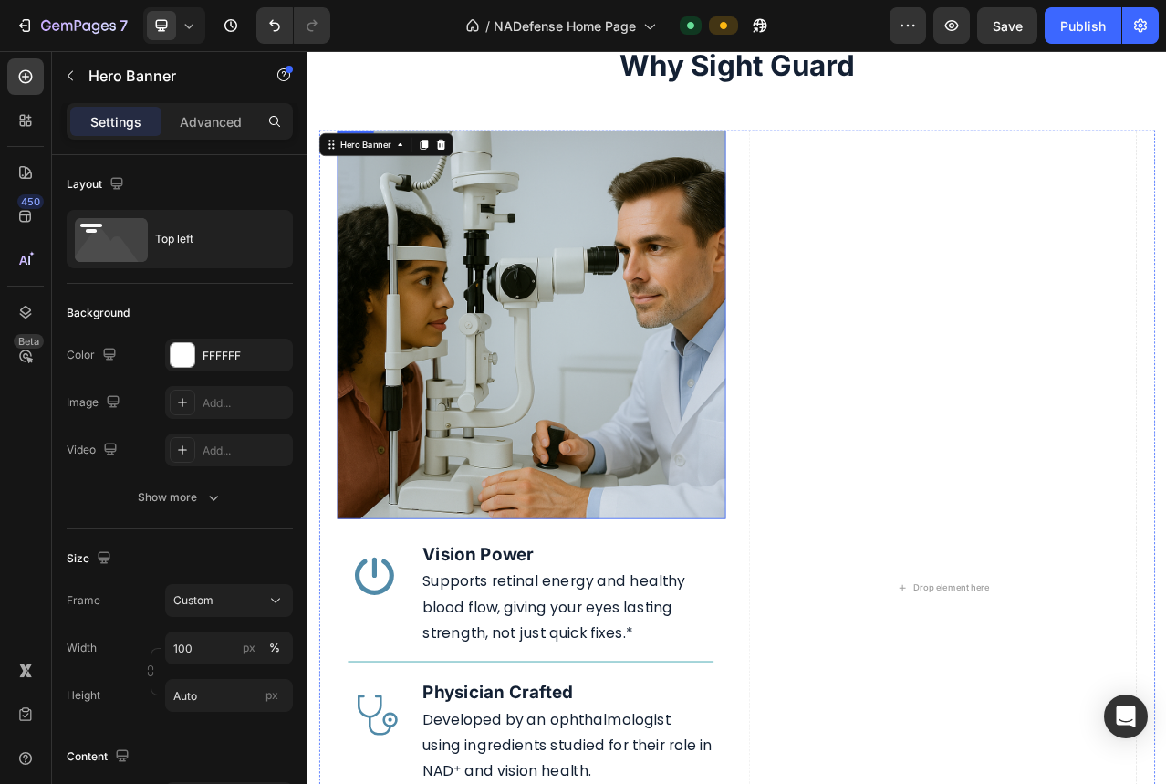
scroll to position [3078, 0]
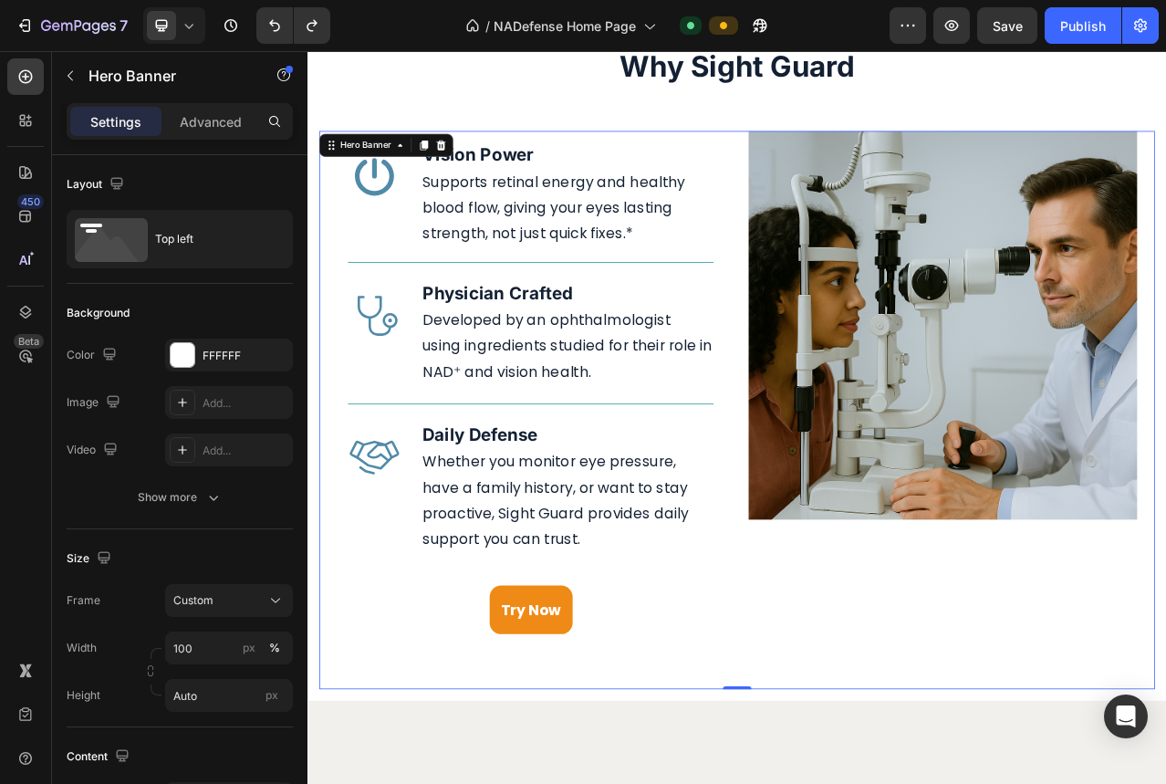
click at [196, 24] on icon at bounding box center [189, 25] width 18 height 18
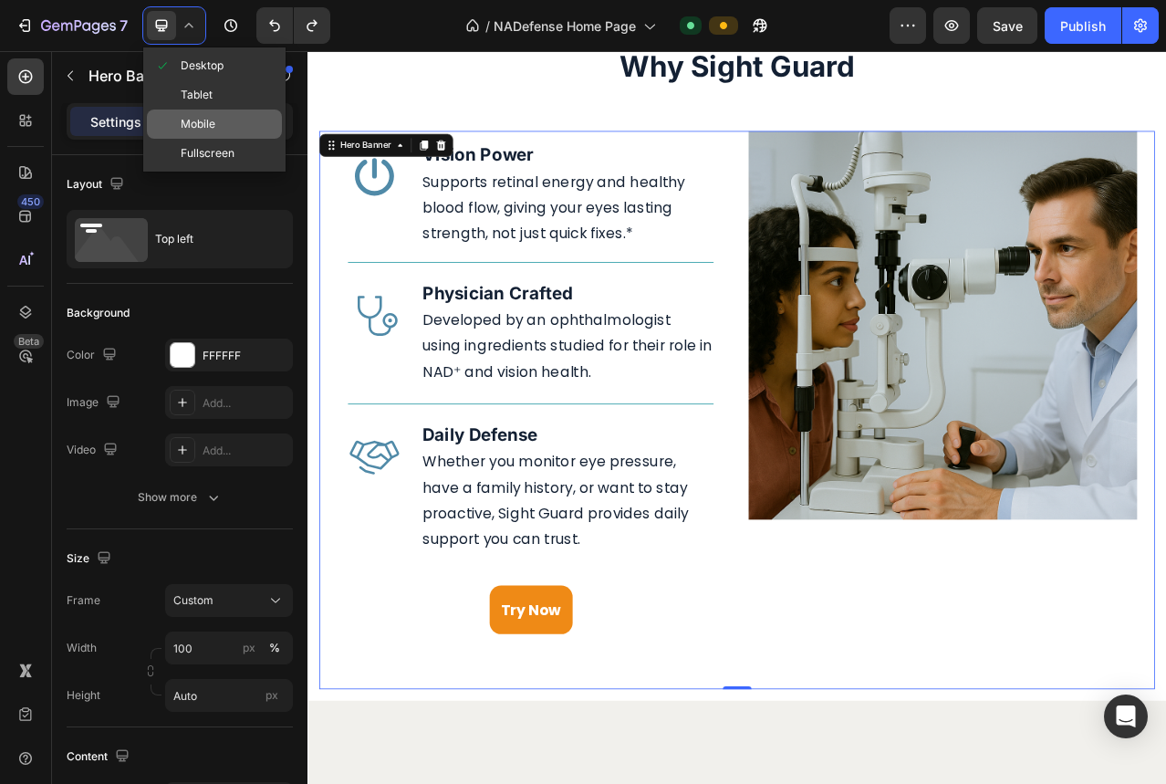
click at [205, 120] on span "Mobile" at bounding box center [198, 124] width 35 height 18
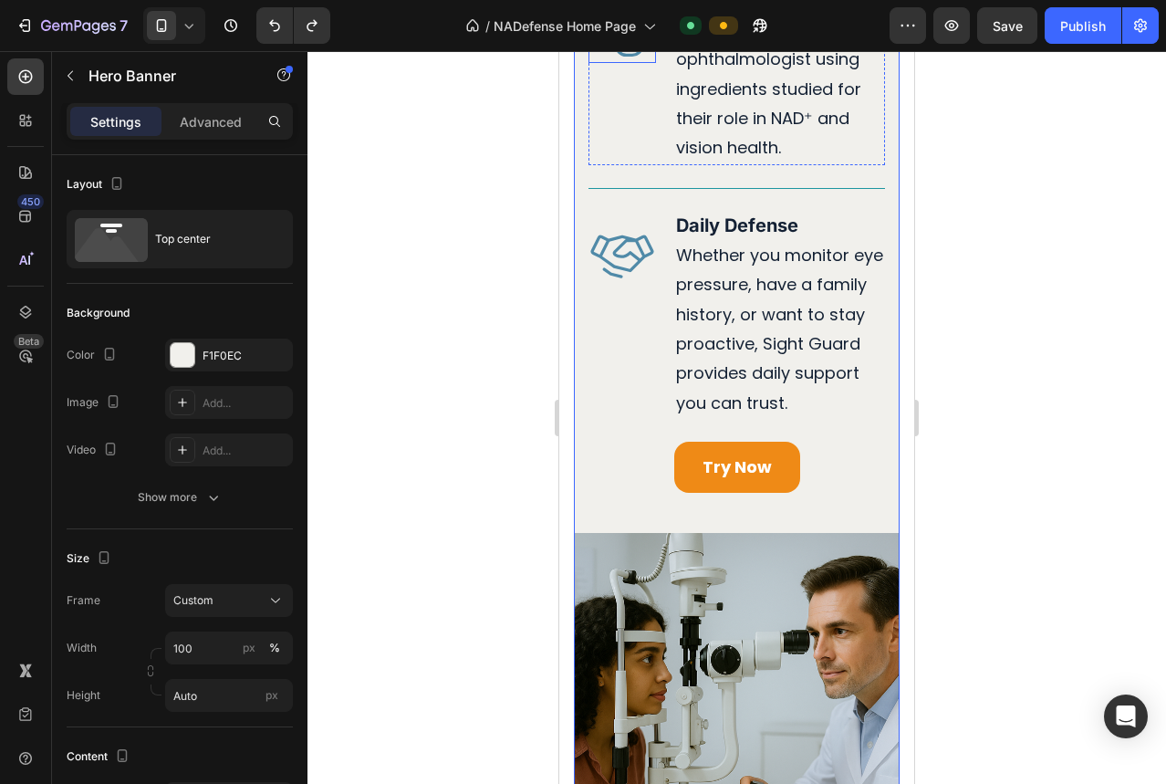
scroll to position [3373, 0]
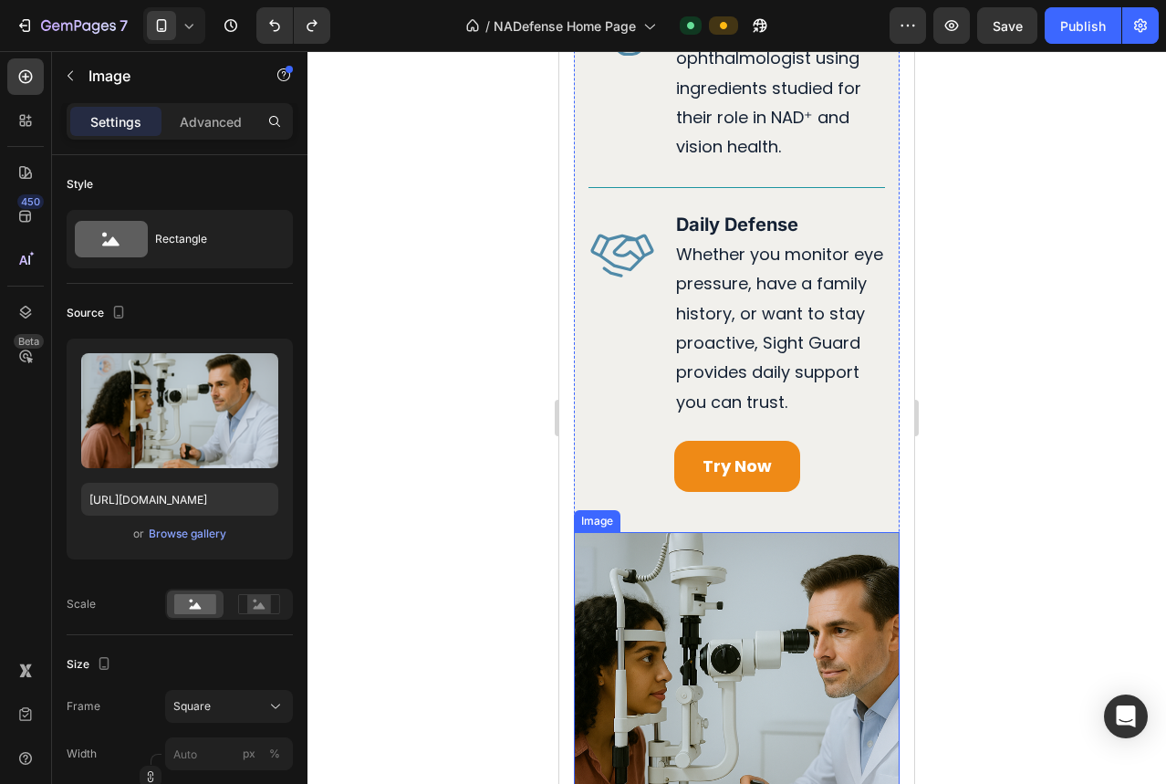
click at [751, 565] on img at bounding box center [737, 695] width 326 height 326
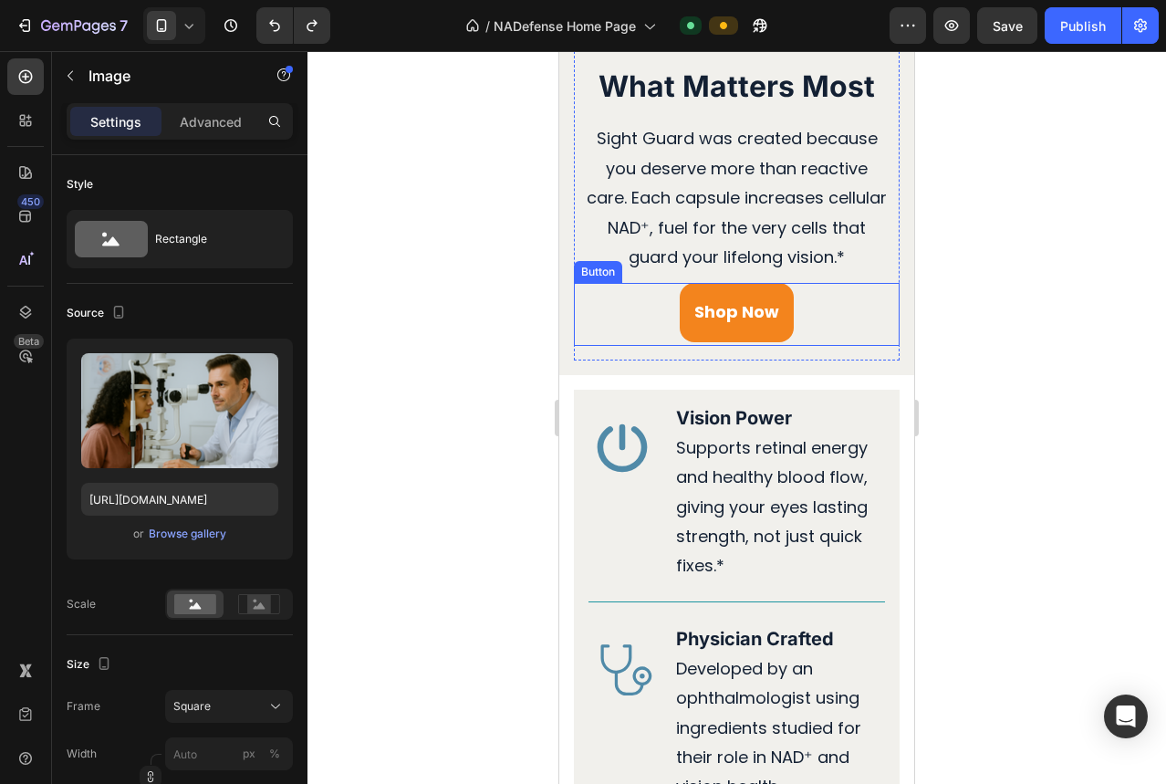
scroll to position [2620, 0]
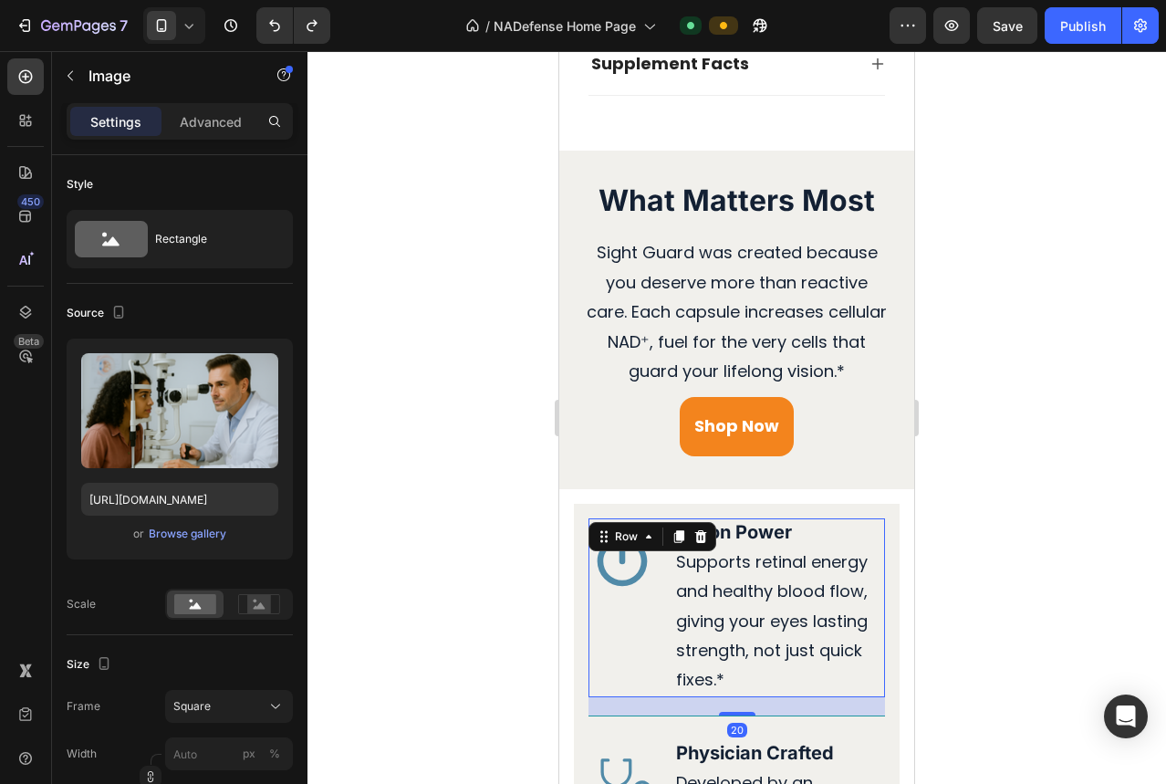
click at [665, 524] on div "Icon Vision Power Heading Supports retinal energy and healthy blood flow, givin…" at bounding box center [736, 607] width 296 height 179
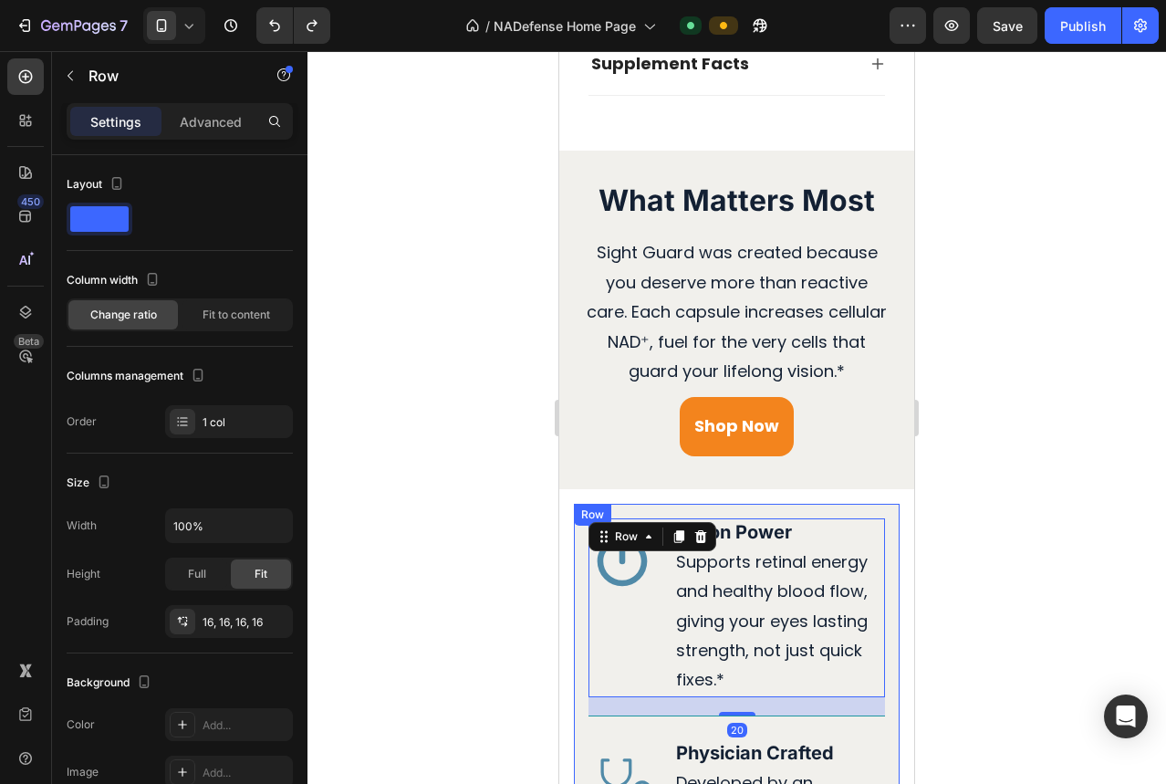
click at [587, 511] on div "Row" at bounding box center [592, 514] width 30 height 16
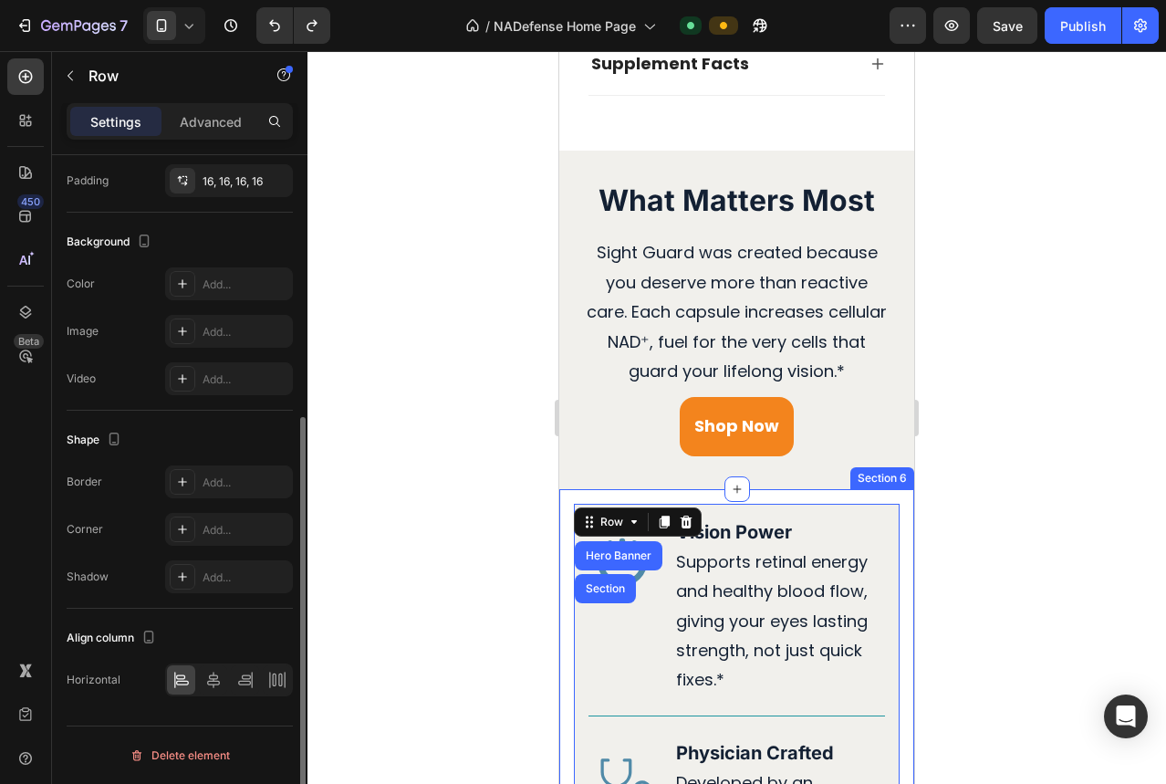
scroll to position [87, 0]
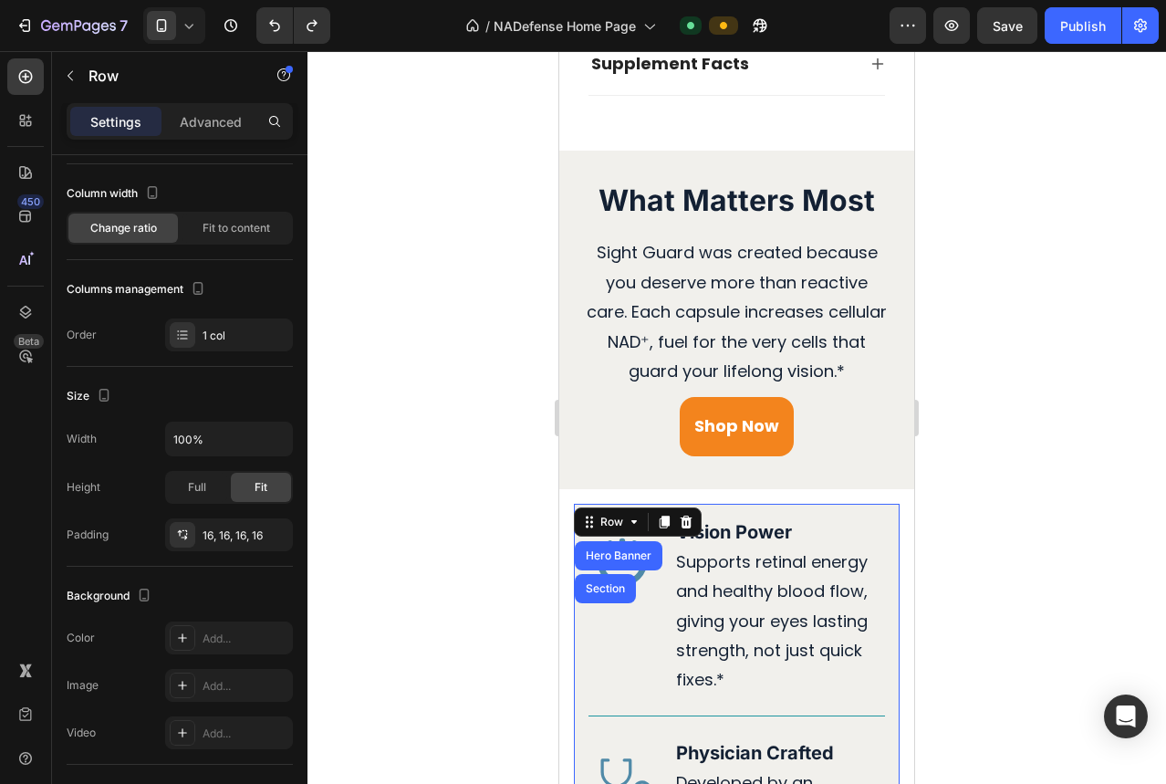
click at [518, 496] on div at bounding box center [736, 417] width 858 height 732
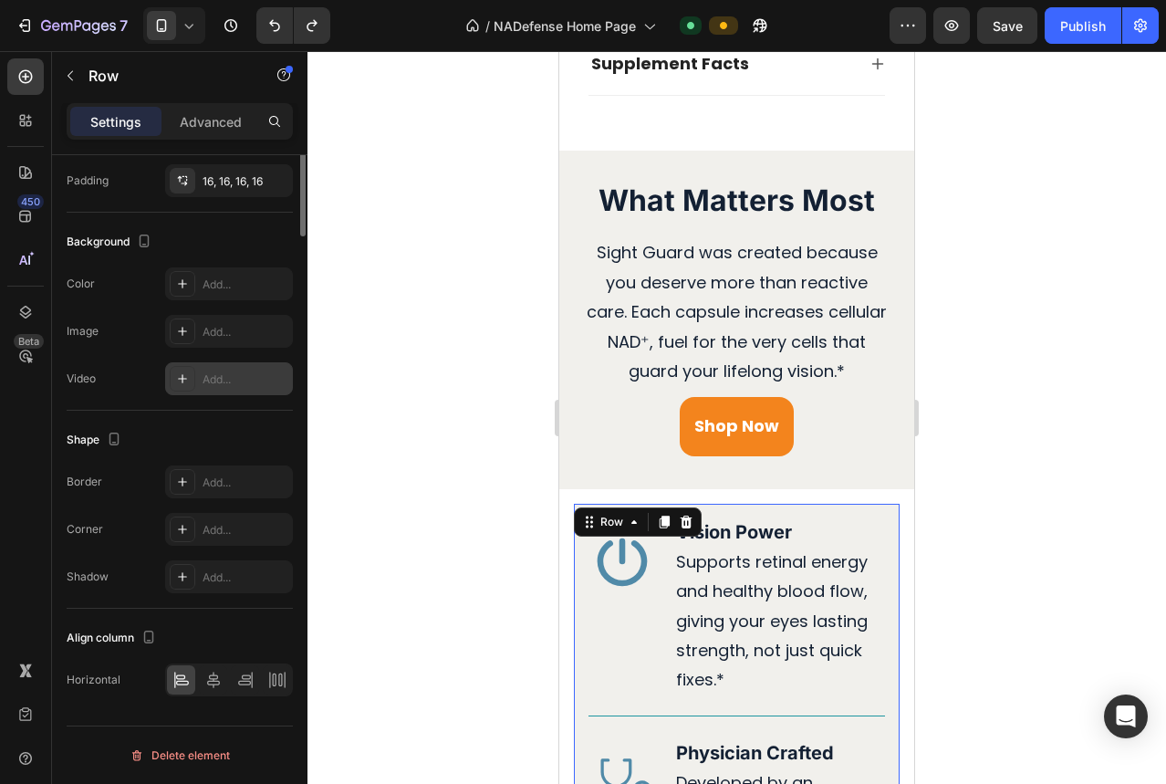
scroll to position [0, 0]
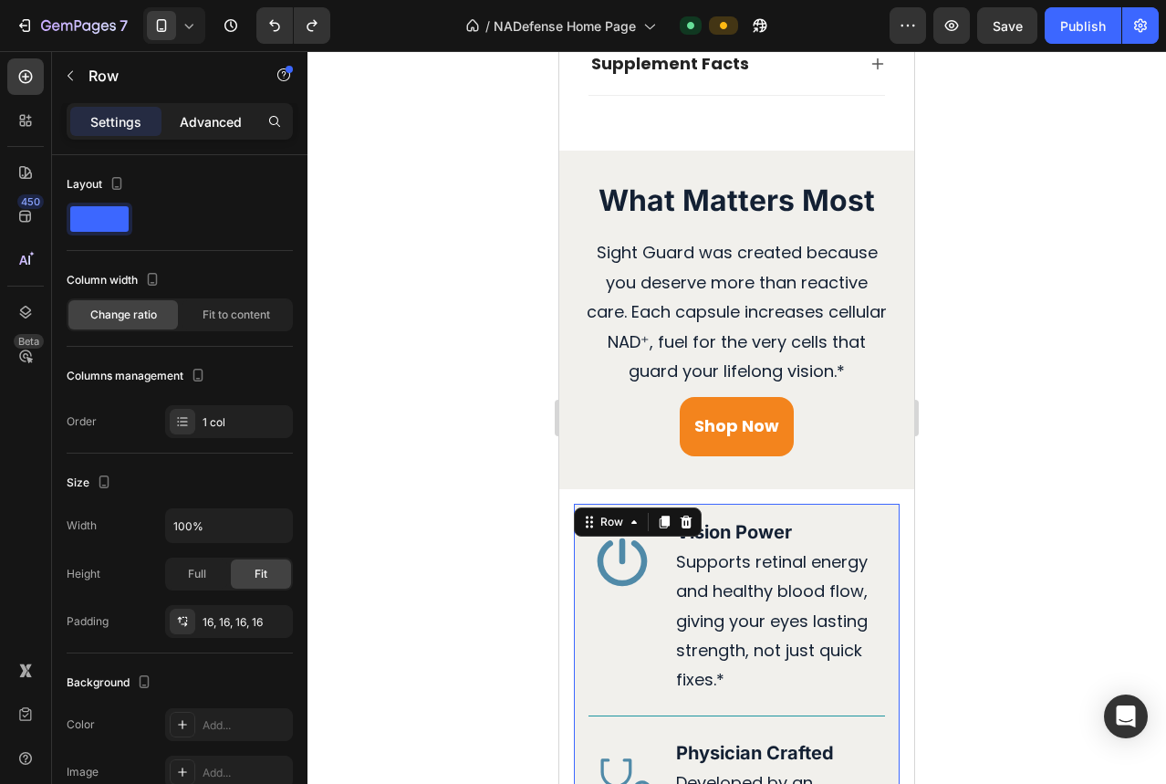
click at [174, 108] on div "Advanced" at bounding box center [210, 121] width 91 height 29
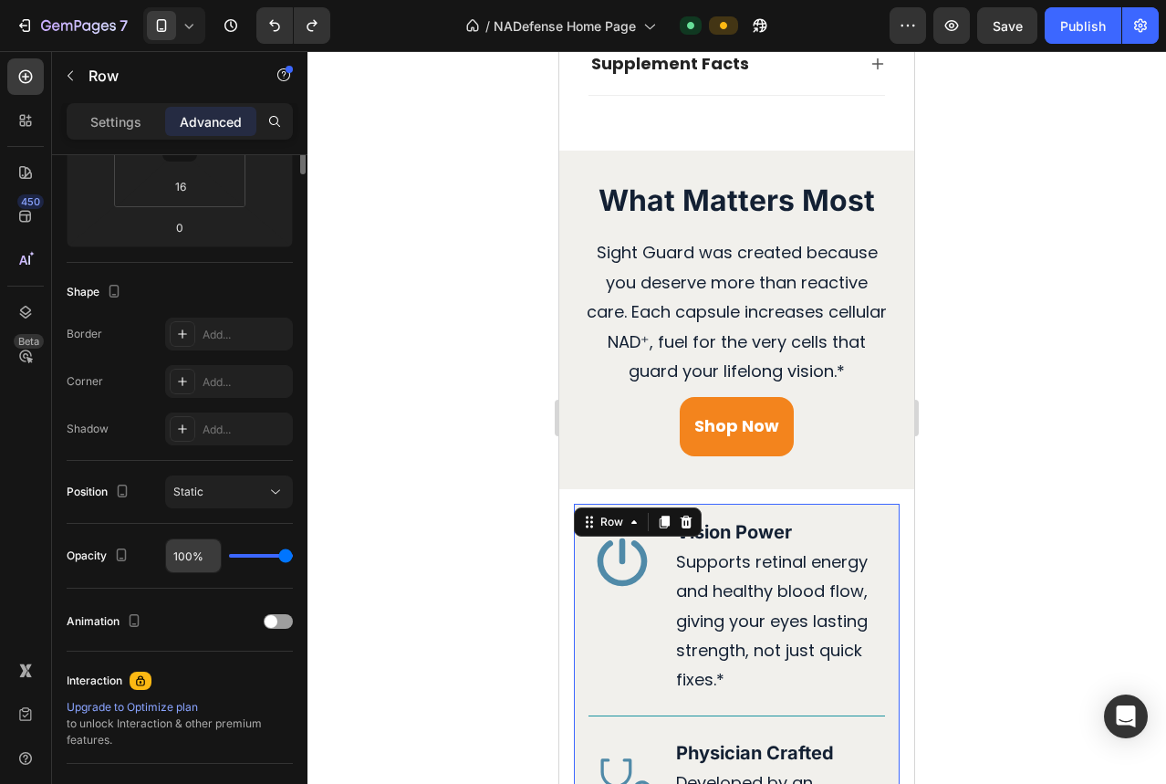
scroll to position [536, 0]
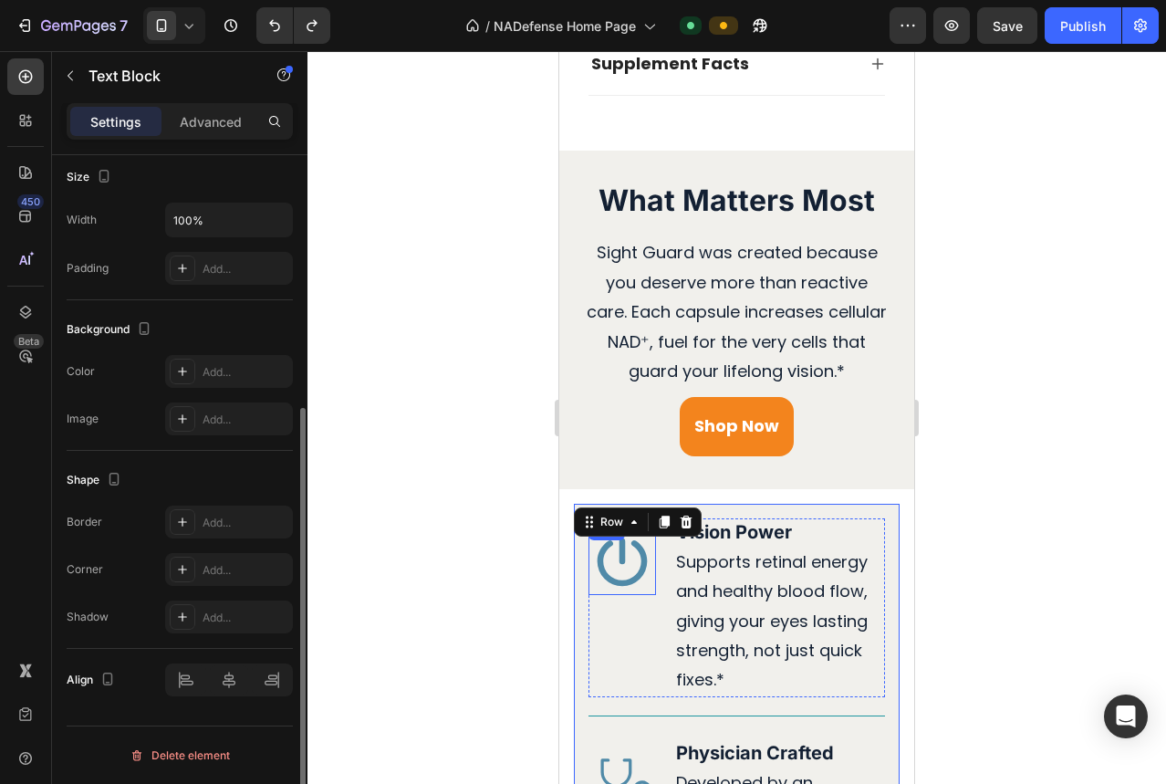
click at [694, 543] on div "Text Block" at bounding box center [710, 534] width 62 height 16
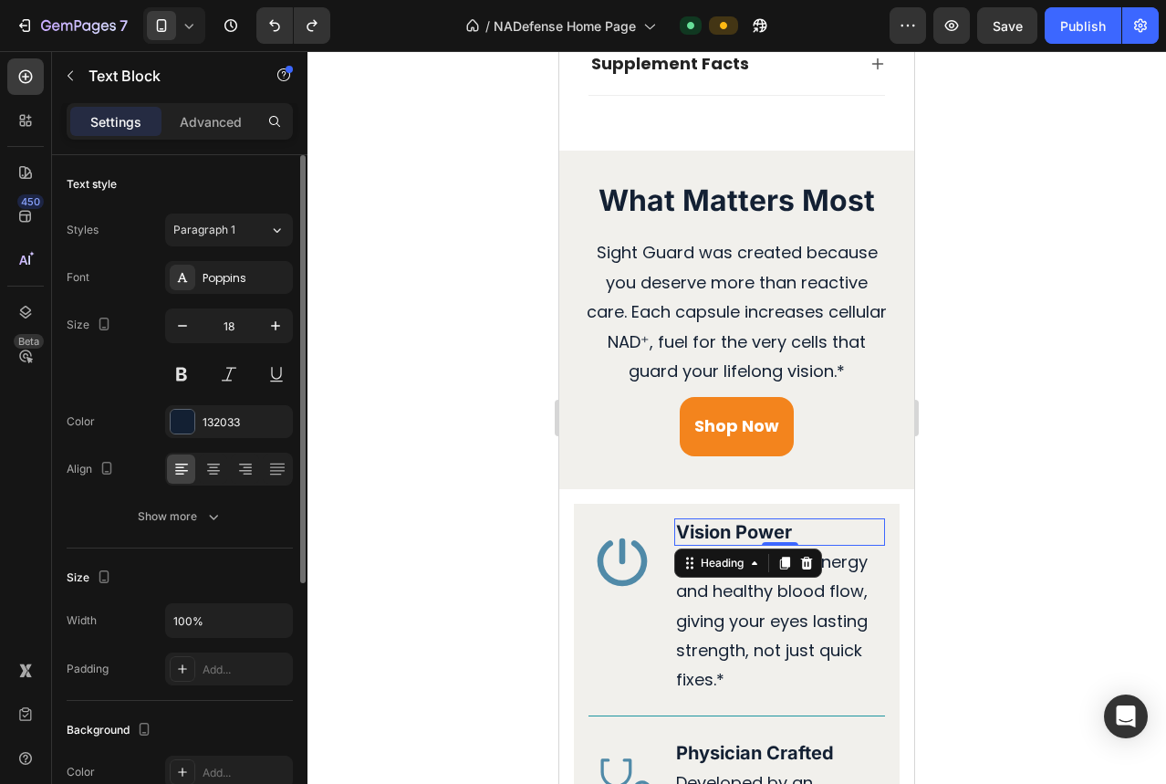
click at [856, 522] on h3 "Vision Power" at bounding box center [779, 531] width 211 height 27
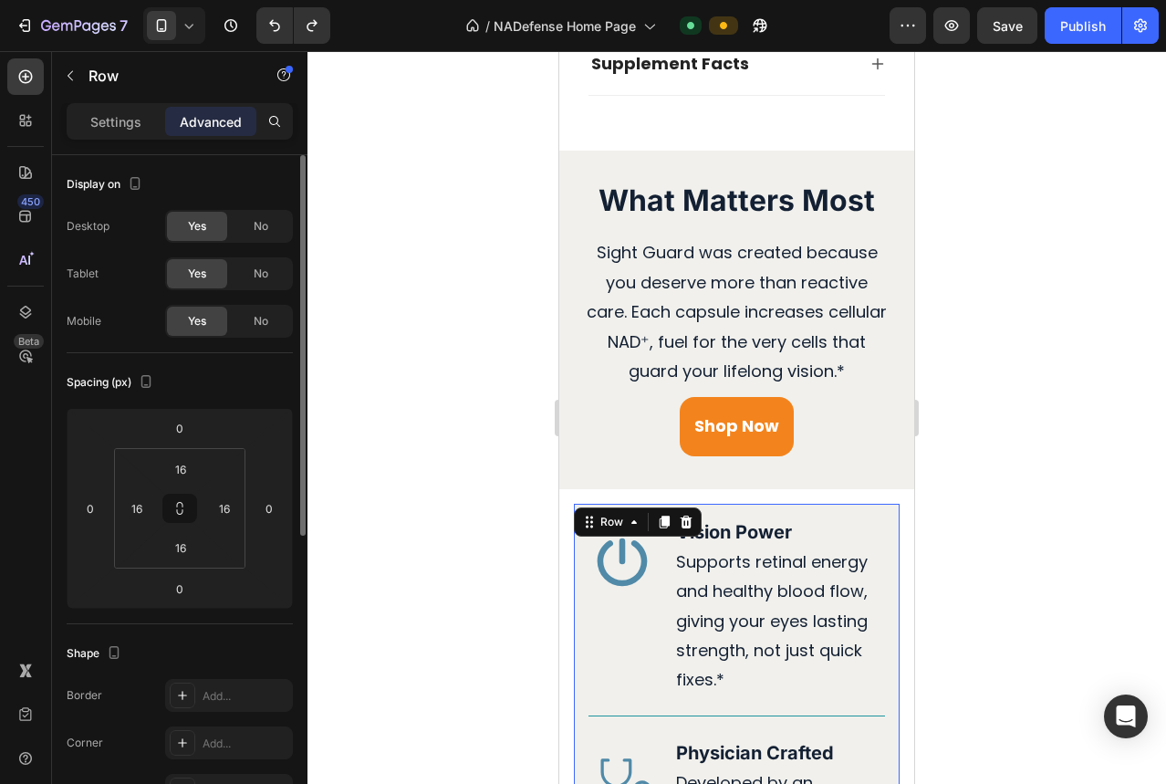
click at [107, 115] on p "Settings" at bounding box center [115, 121] width 51 height 19
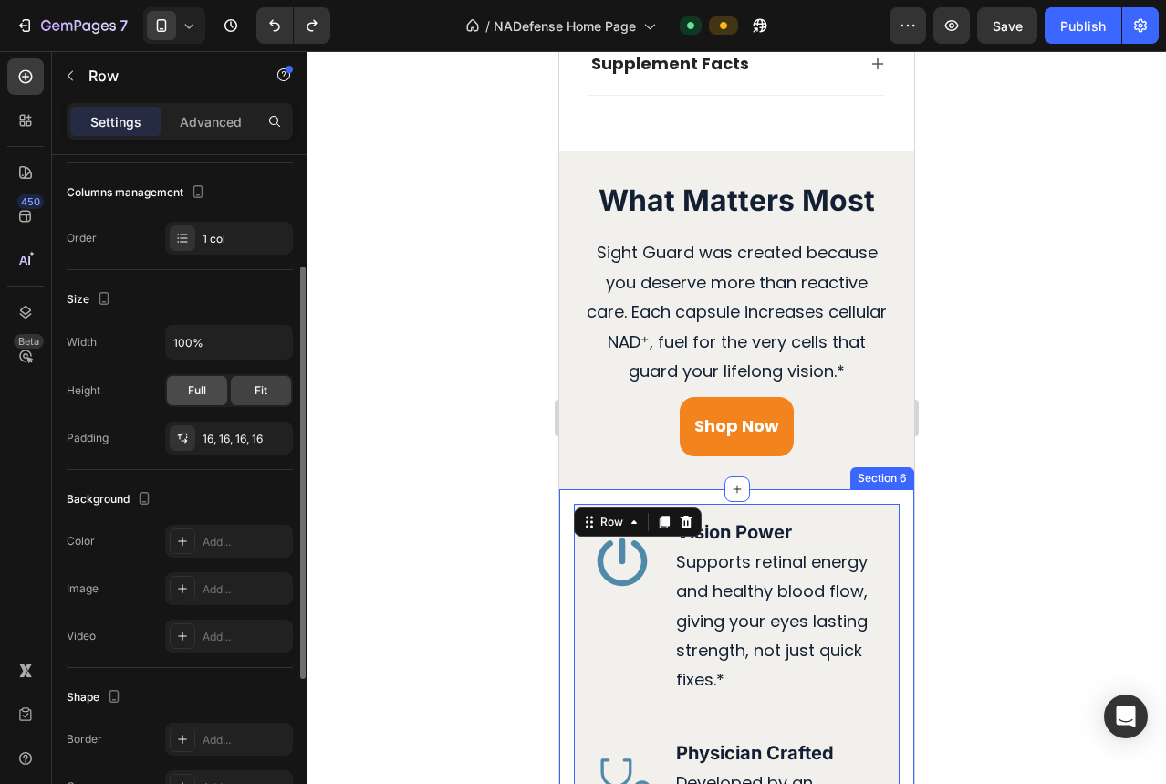
scroll to position [272, 0]
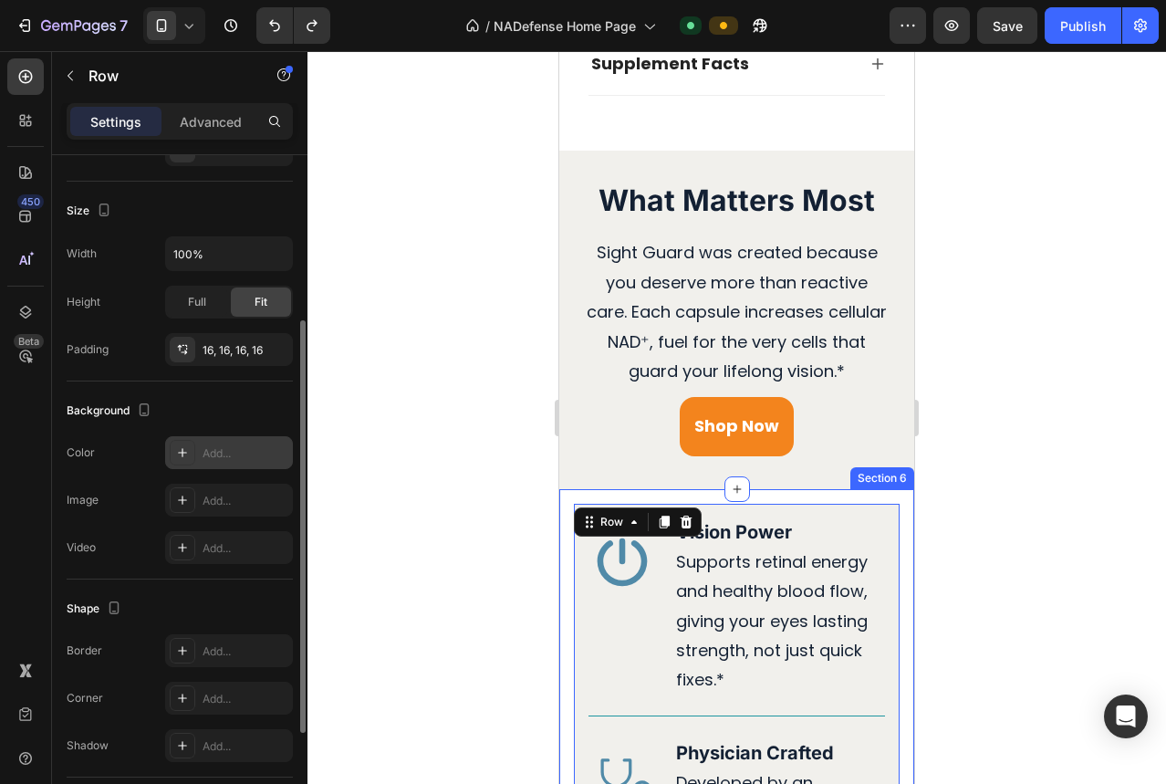
click at [227, 452] on div "Add..." at bounding box center [245, 453] width 86 height 16
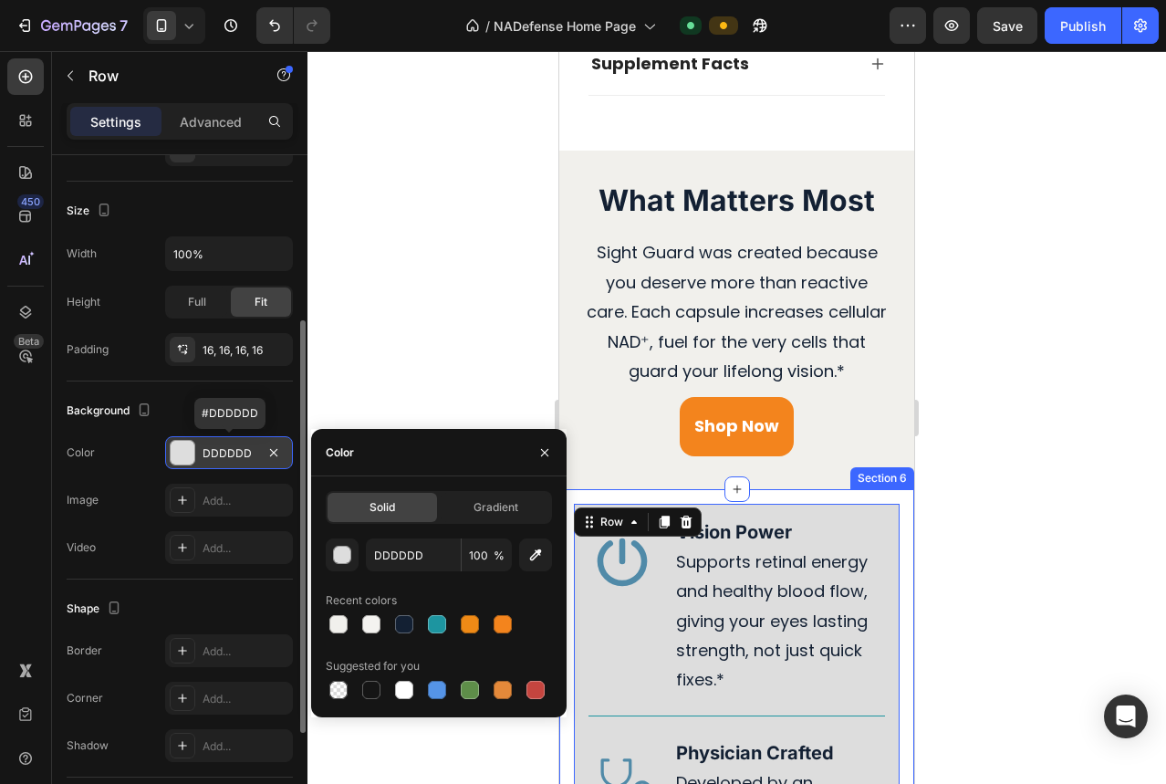
type input "000000"
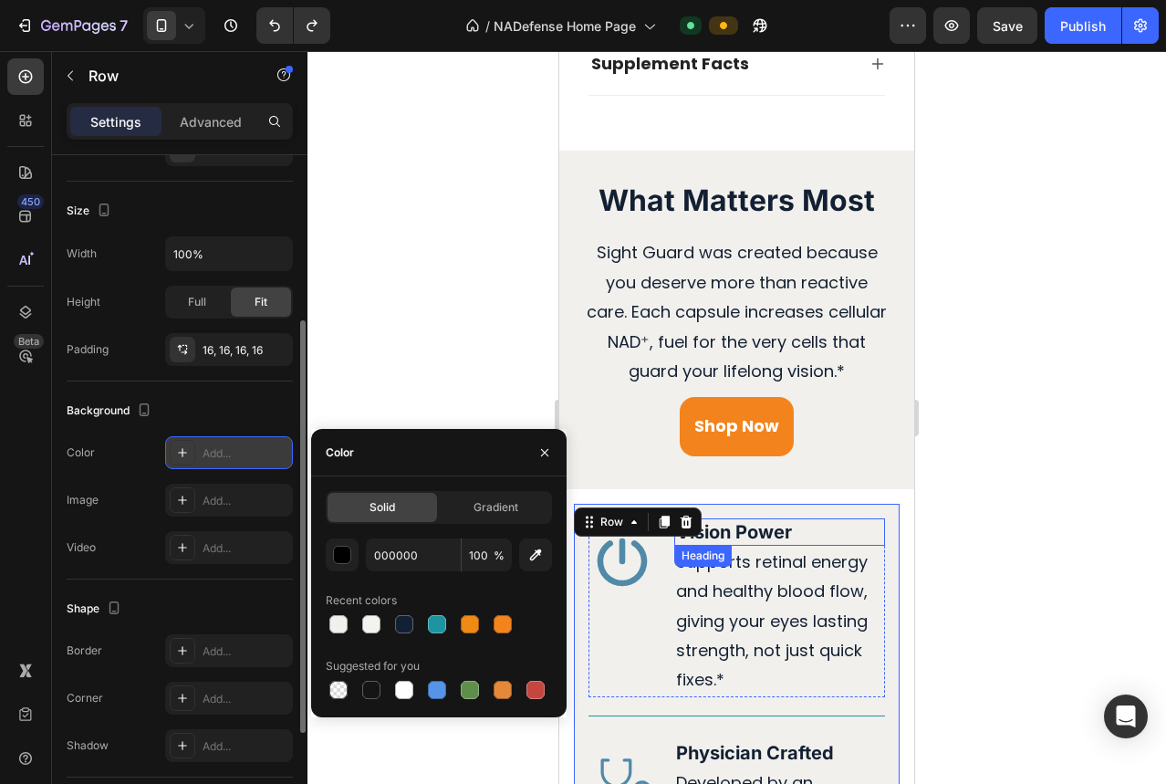
click at [751, 542] on strong "Vision Power" at bounding box center [734, 532] width 116 height 22
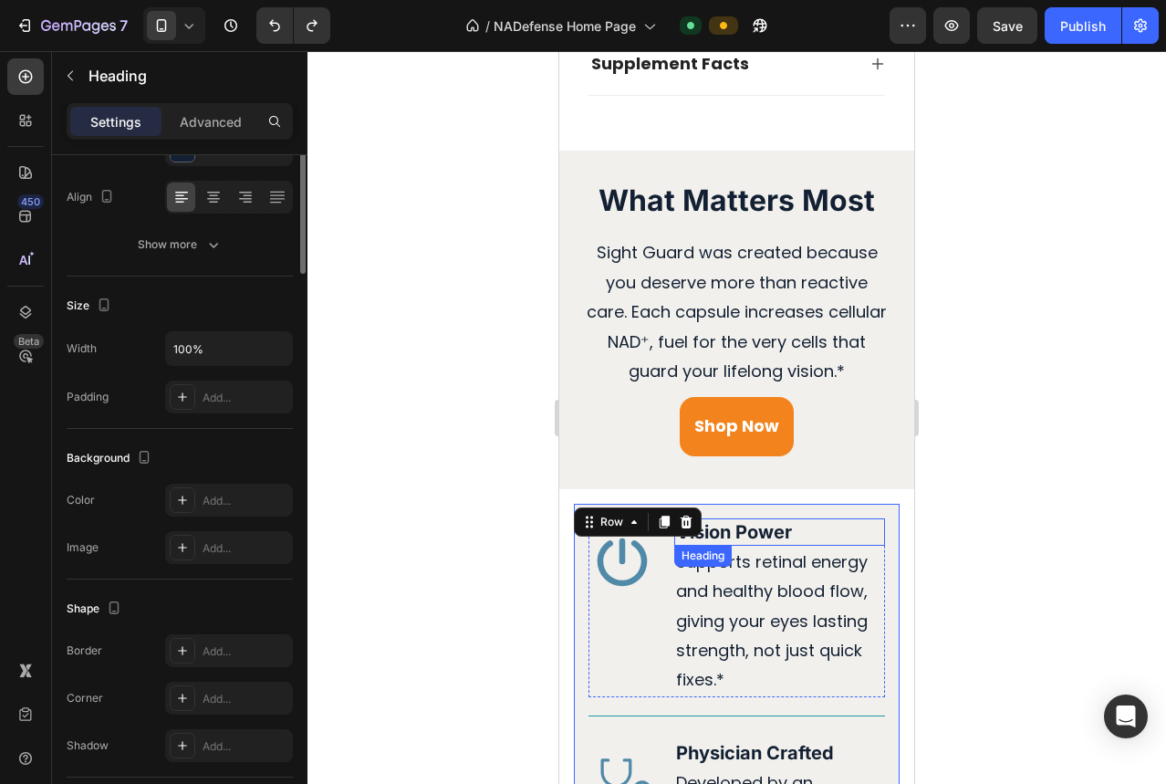
scroll to position [0, 0]
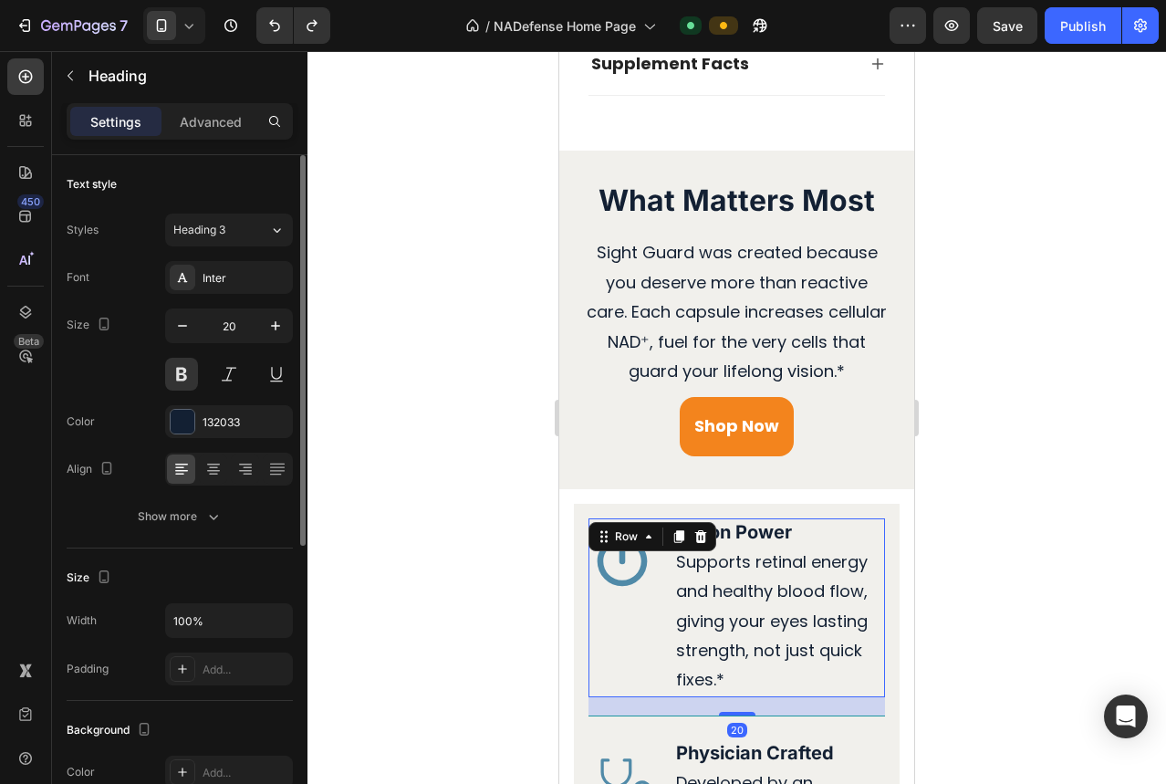
click at [652, 605] on div "Icon" at bounding box center [621, 607] width 67 height 179
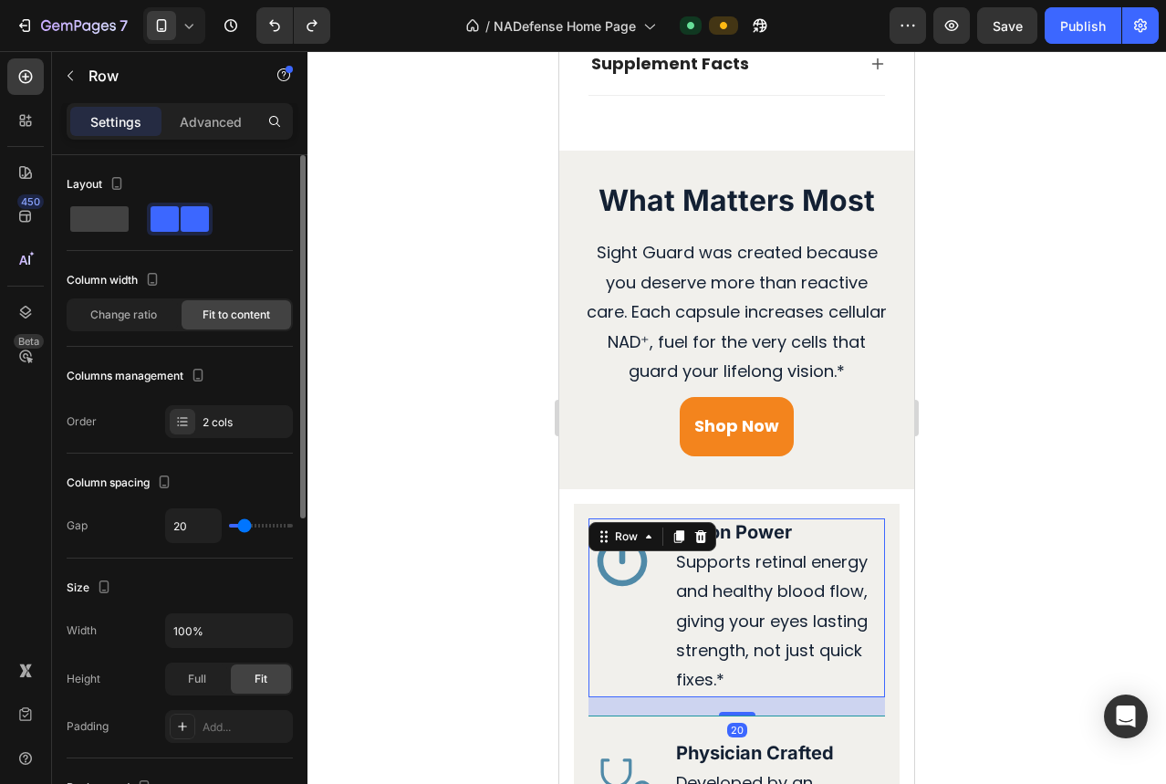
click at [647, 615] on div "Icon" at bounding box center [621, 607] width 67 height 179
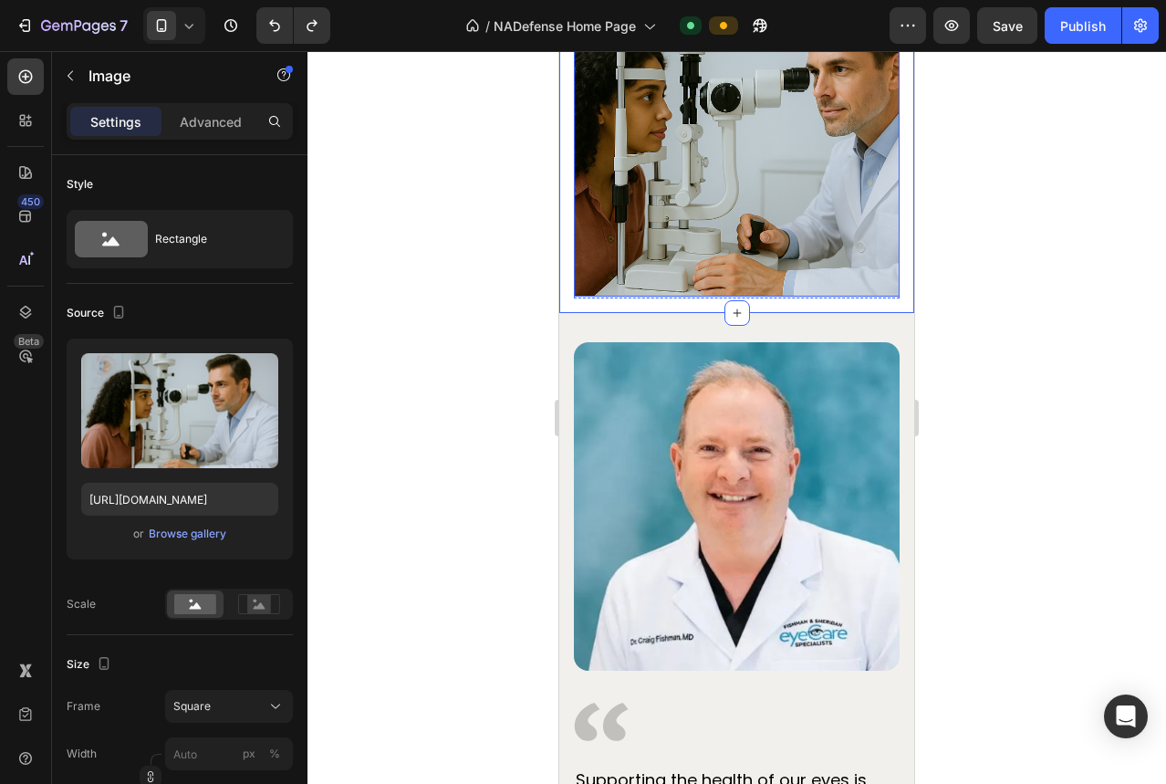
click at [651, 265] on img at bounding box center [737, 134] width 326 height 326
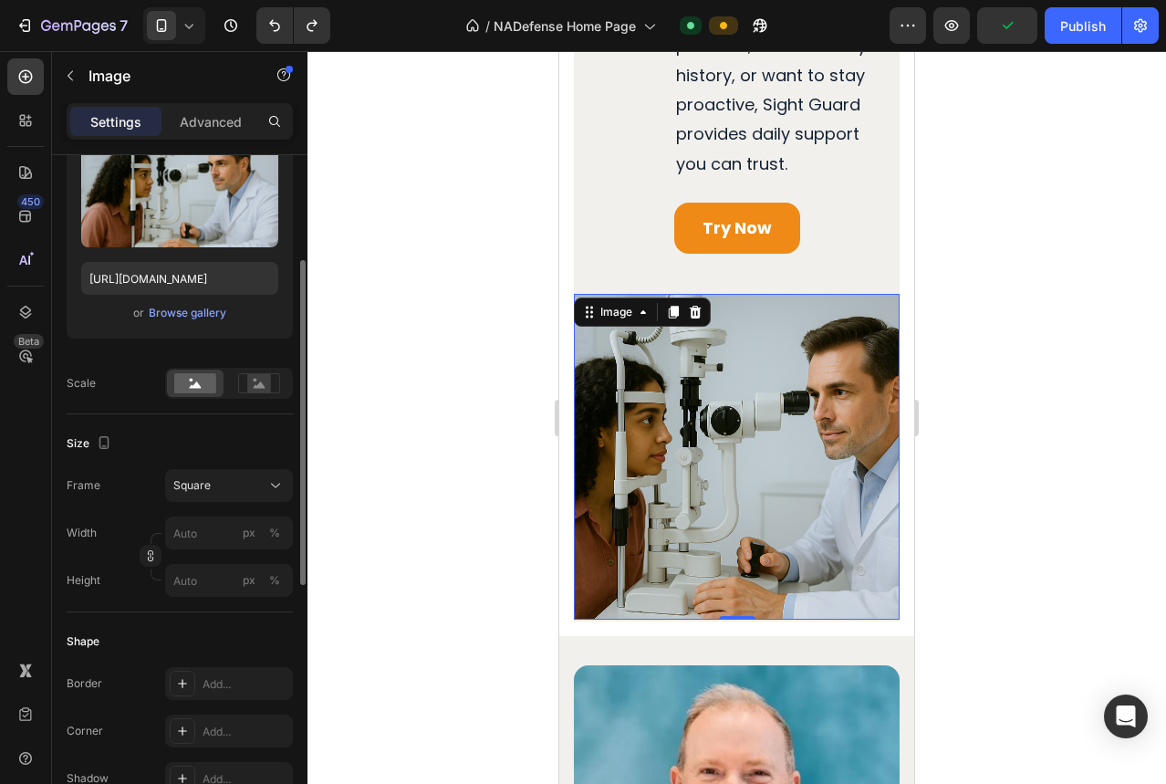
scroll to position [3609, 0]
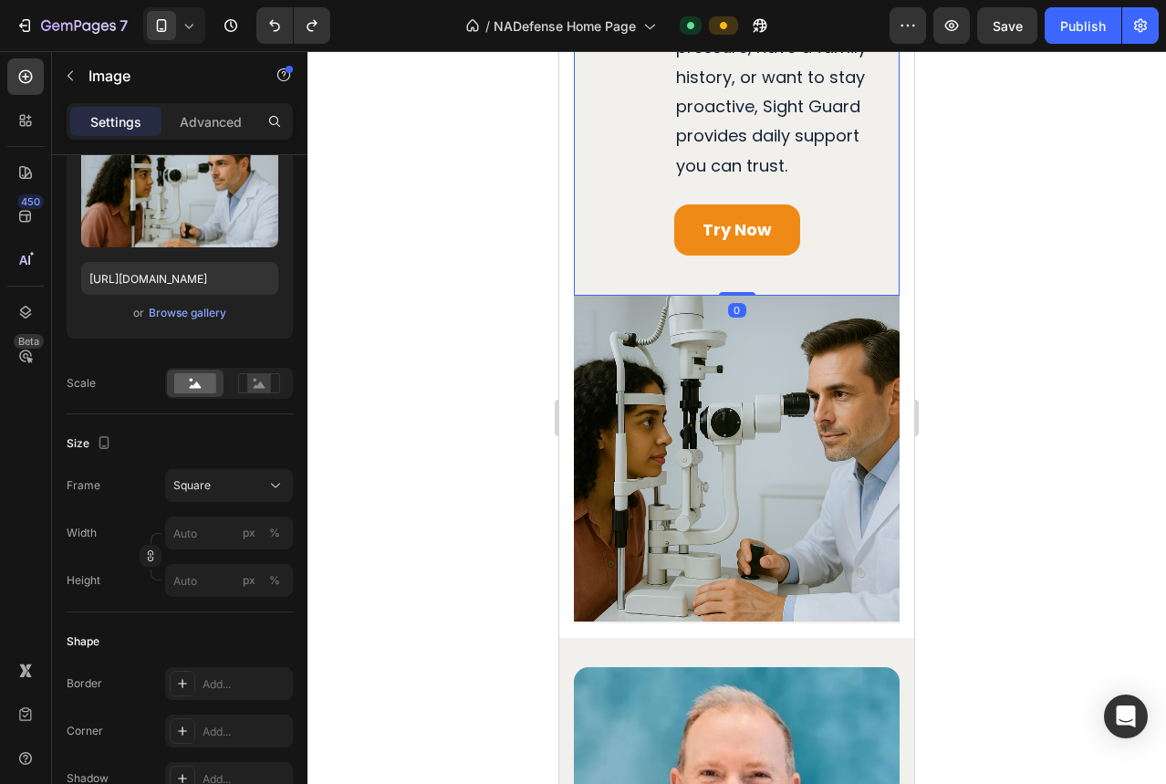
click at [671, 272] on div "Try Now Button" at bounding box center [736, 242] width 296 height 76
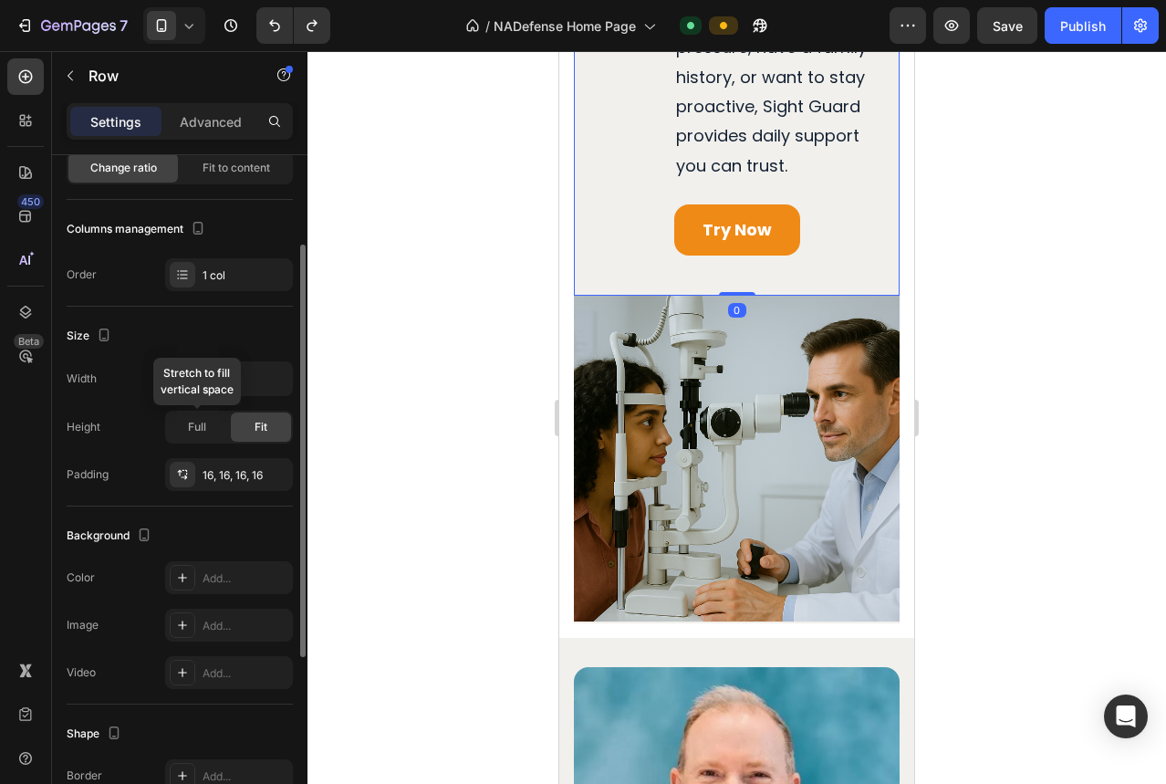
scroll to position [309, 0]
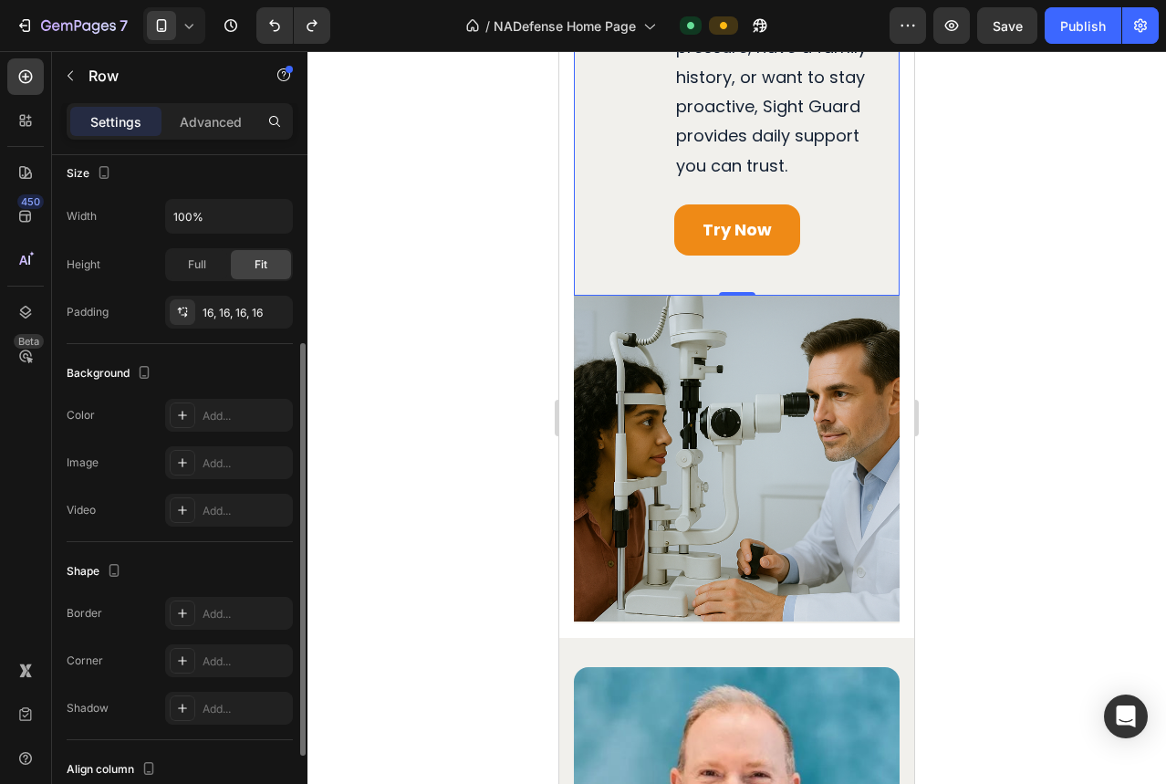
click at [241, 432] on div "The changes might be hidden by the video. Color Add... Image Add... Video Add..." at bounding box center [180, 463] width 226 height 128
click at [240, 423] on div "Add..." at bounding box center [229, 415] width 128 height 33
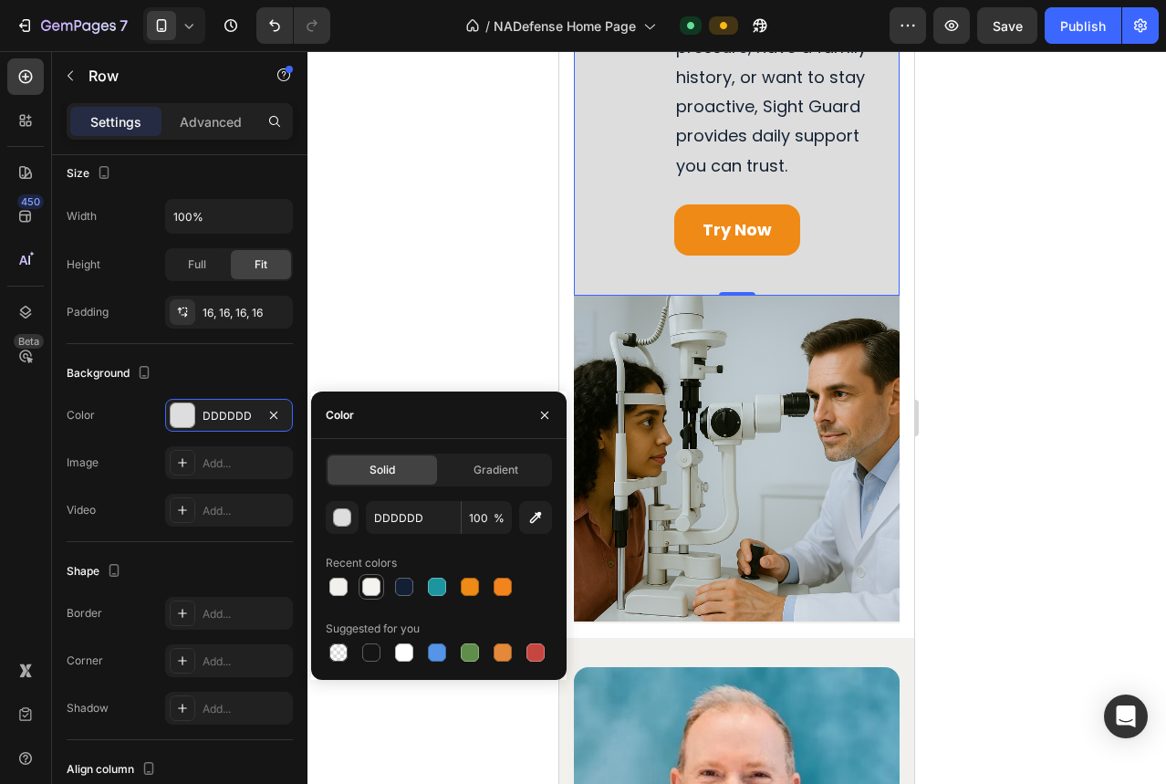
click at [373, 588] on div at bounding box center [371, 586] width 18 height 18
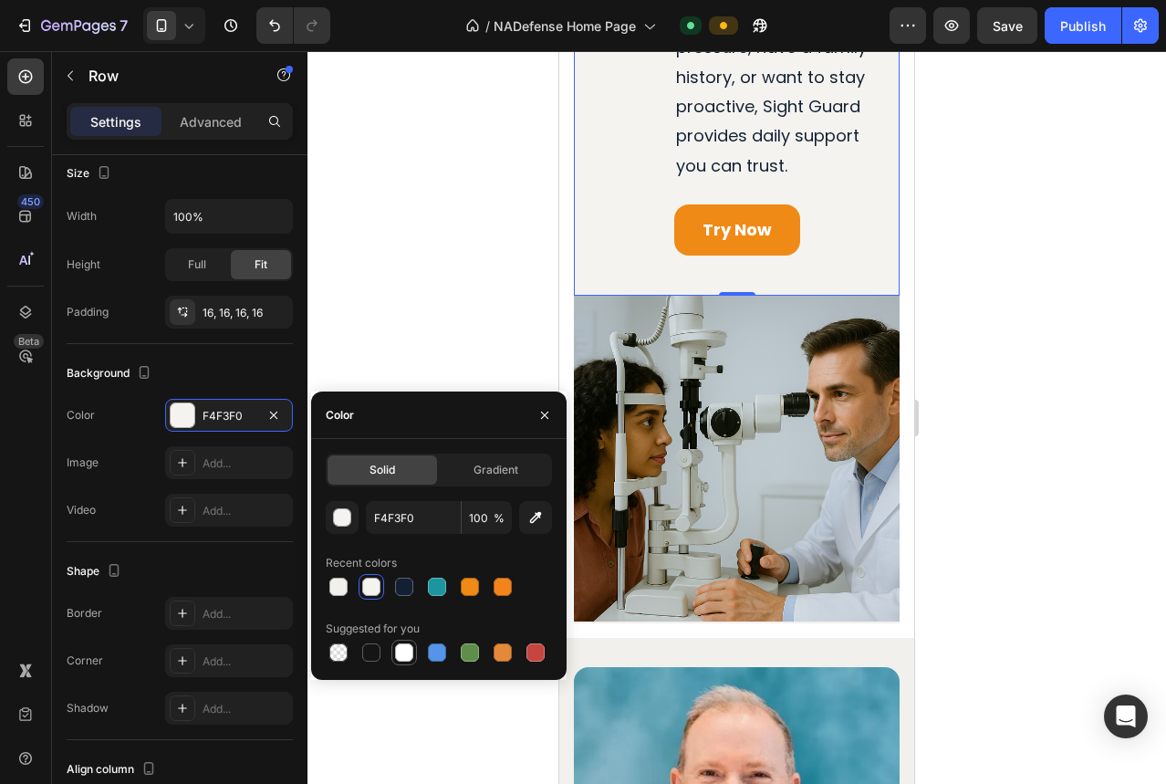
click at [410, 654] on div at bounding box center [404, 652] width 18 height 18
type input "FFFFFF"
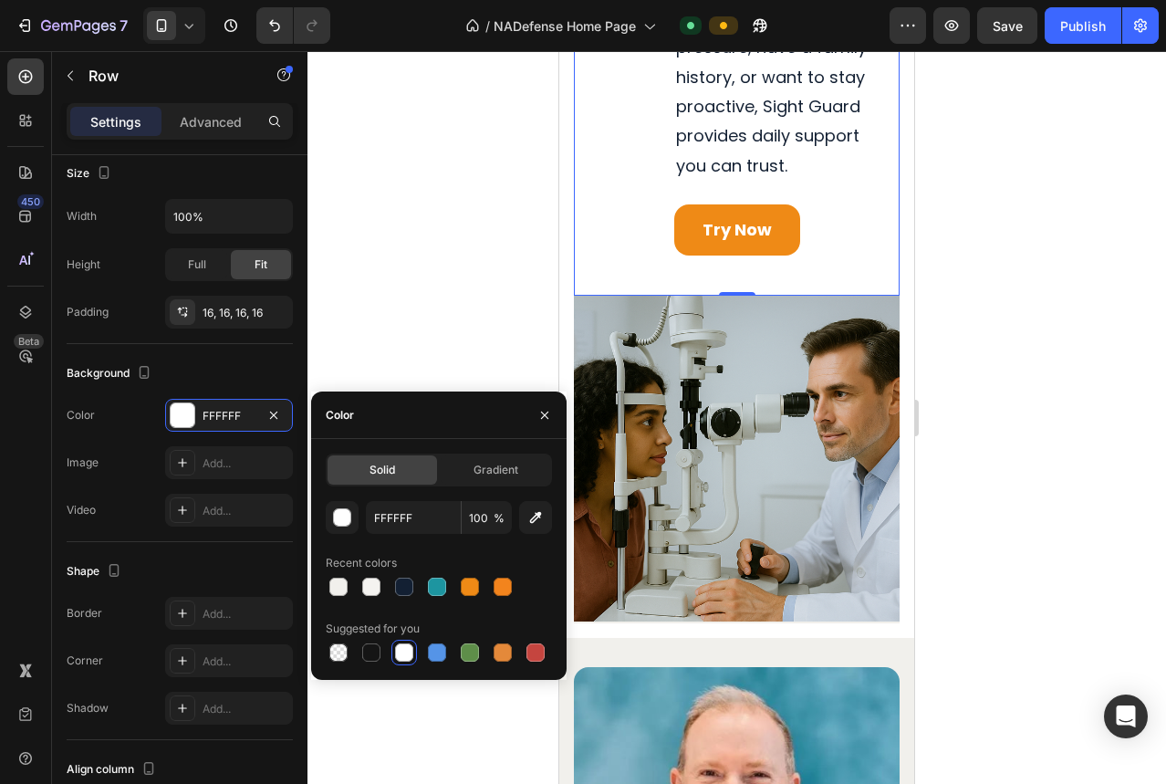
click at [400, 285] on div at bounding box center [736, 417] width 858 height 732
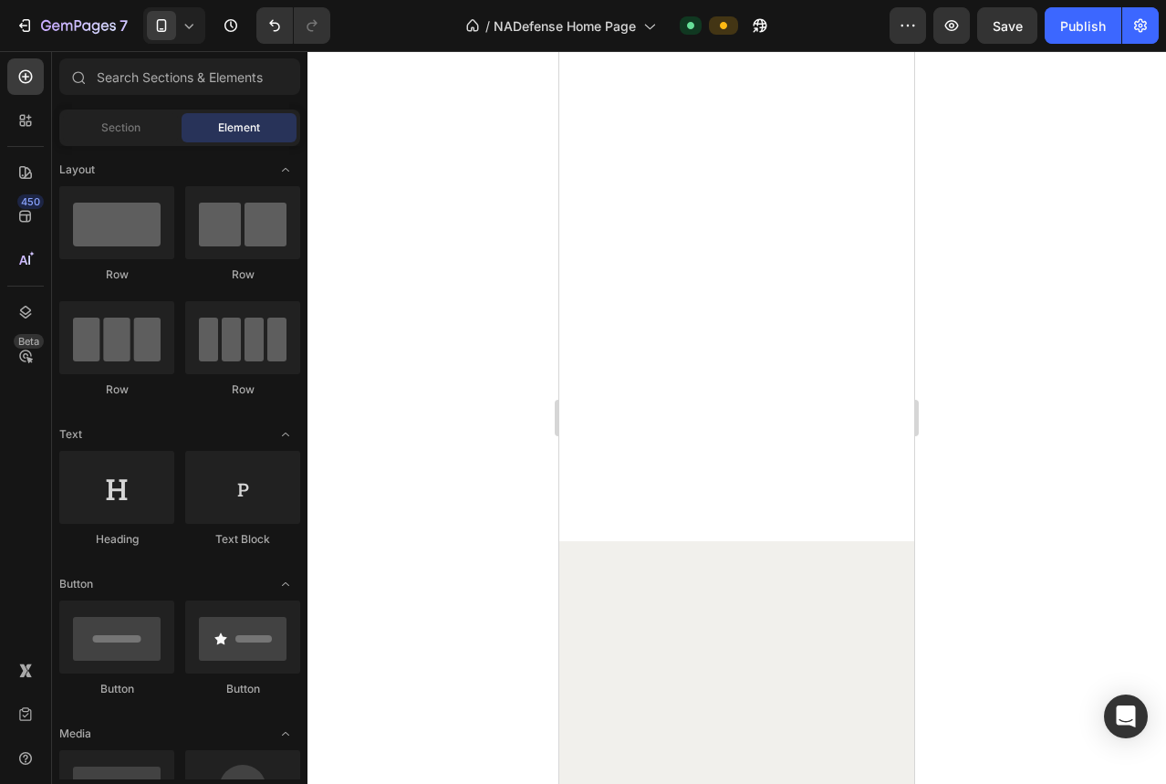
scroll to position [0, 0]
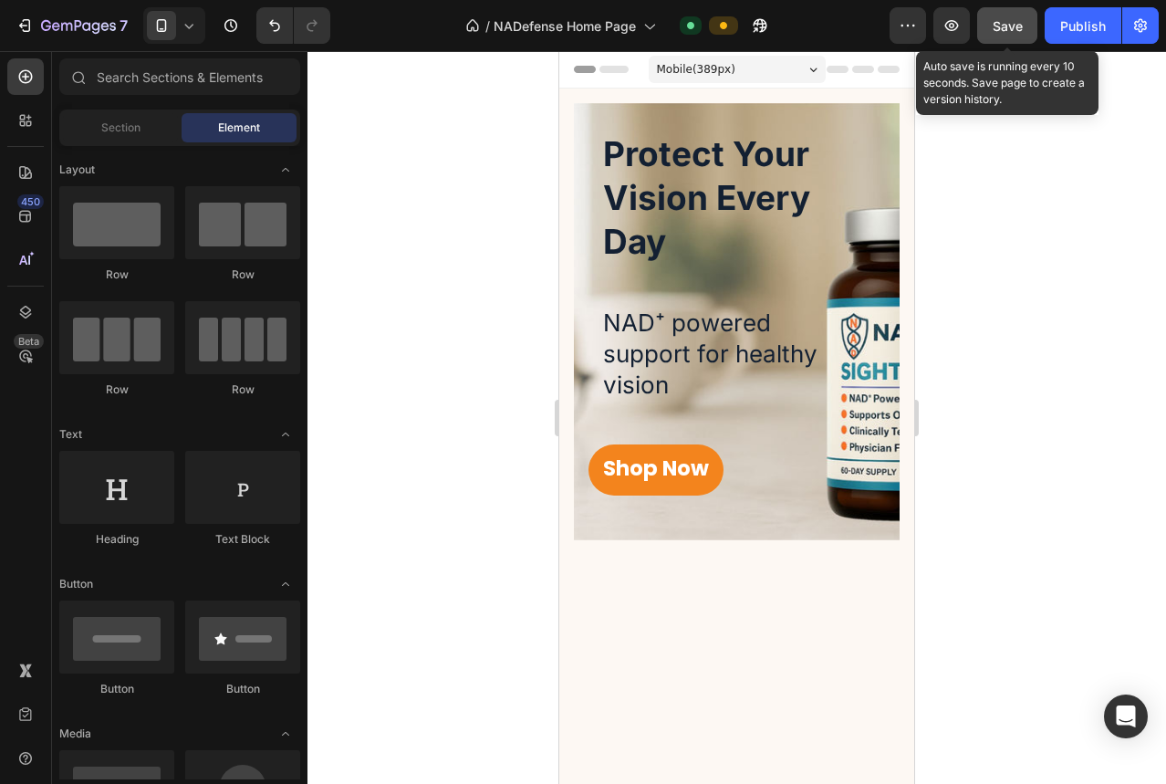
click at [1009, 29] on span "Save" at bounding box center [1007, 26] width 30 height 16
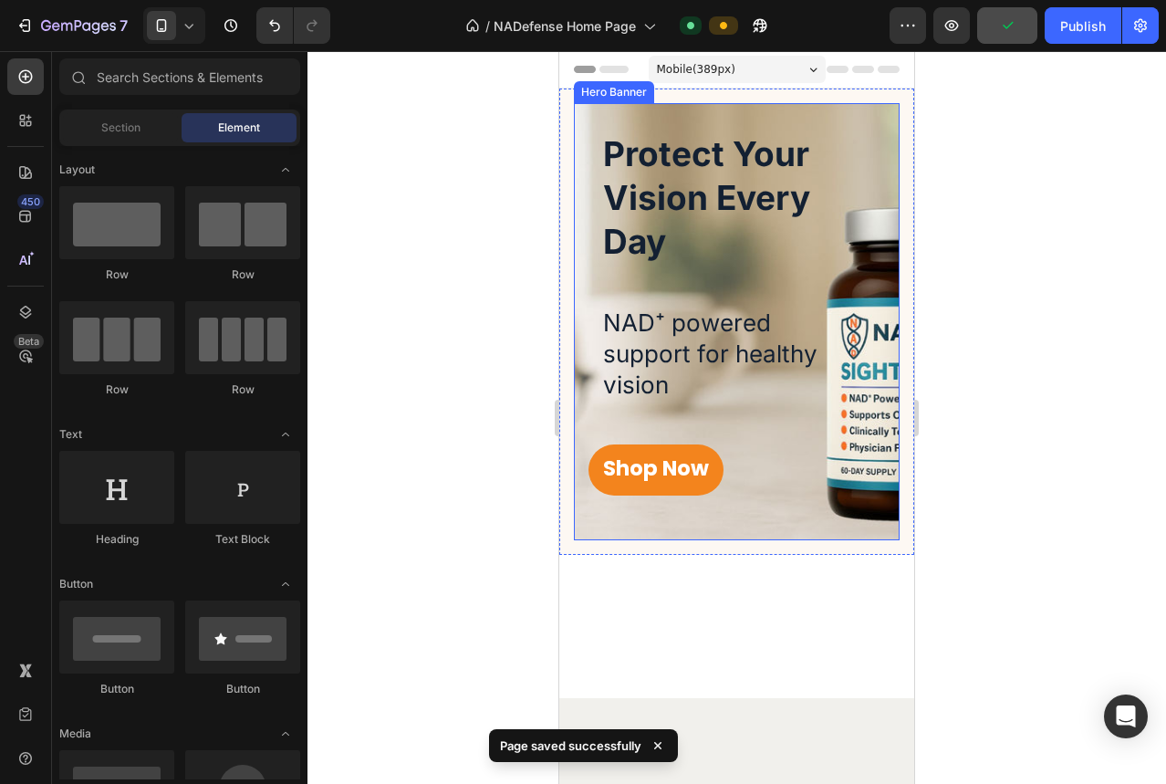
click at [875, 406] on div "Protect Your Vision Every Day Heading NAD⁺ powered support for healthy vision T…" at bounding box center [737, 321] width 326 height 437
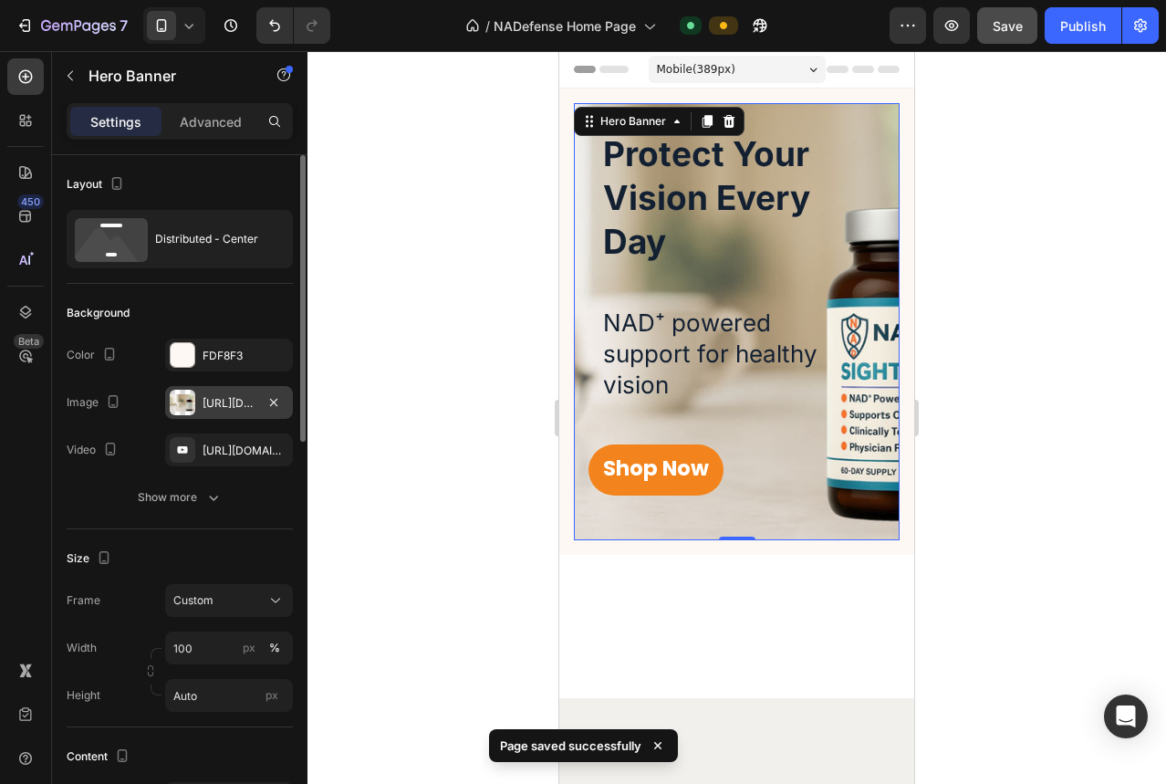
click at [211, 413] on div "[URL][DOMAIN_NAME]" at bounding box center [229, 402] width 128 height 33
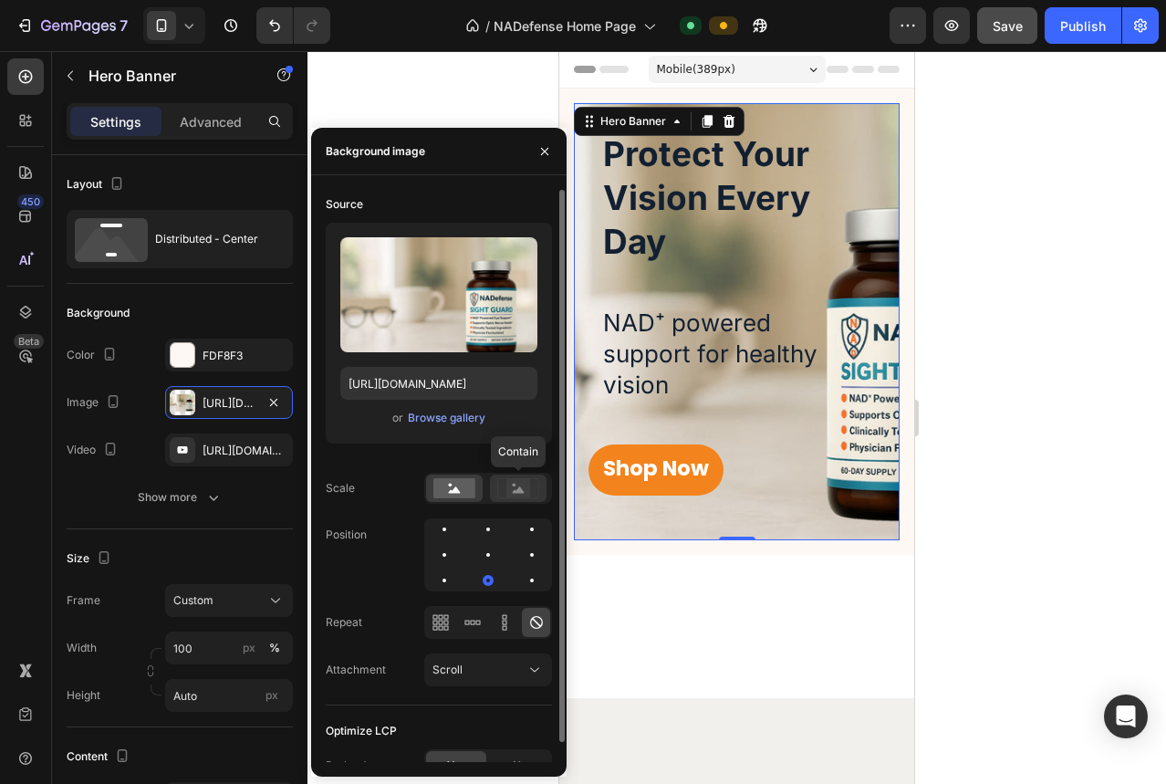
click at [516, 494] on rect at bounding box center [518, 488] width 24 height 18
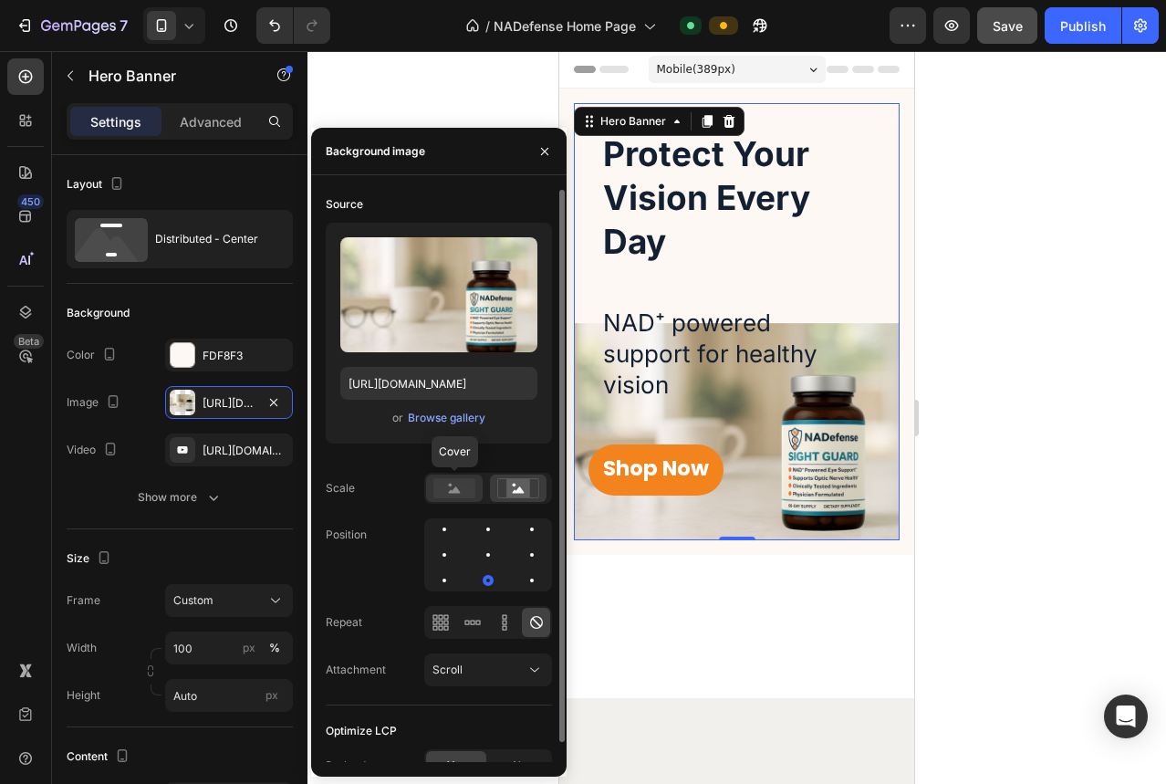
click at [462, 486] on rect at bounding box center [454, 488] width 42 height 20
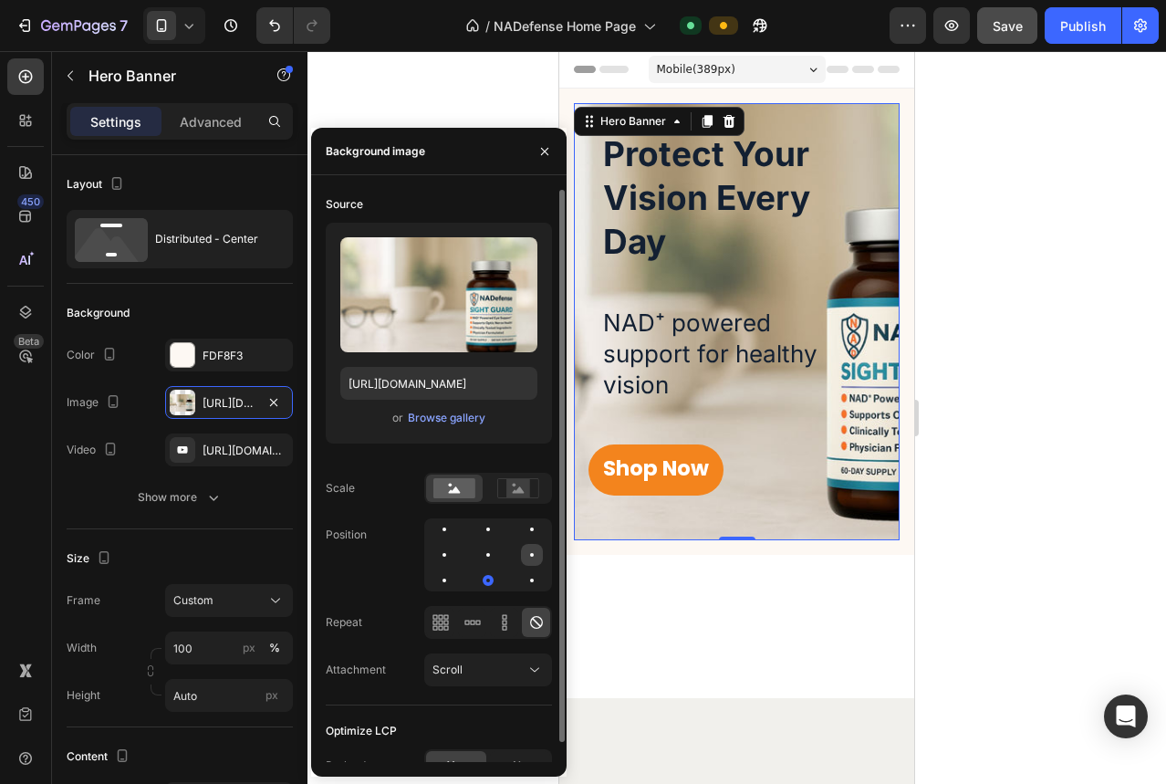
click at [525, 547] on div at bounding box center [532, 555] width 22 height 22
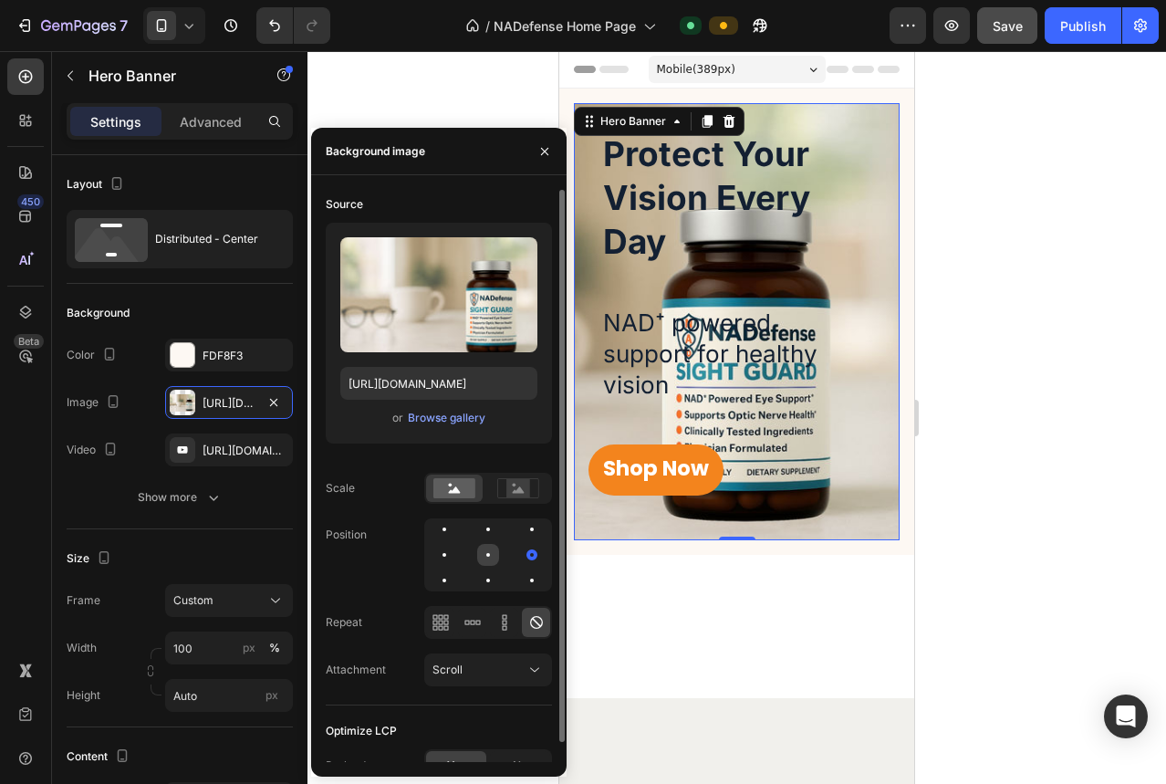
click at [492, 552] on div at bounding box center [488, 555] width 22 height 22
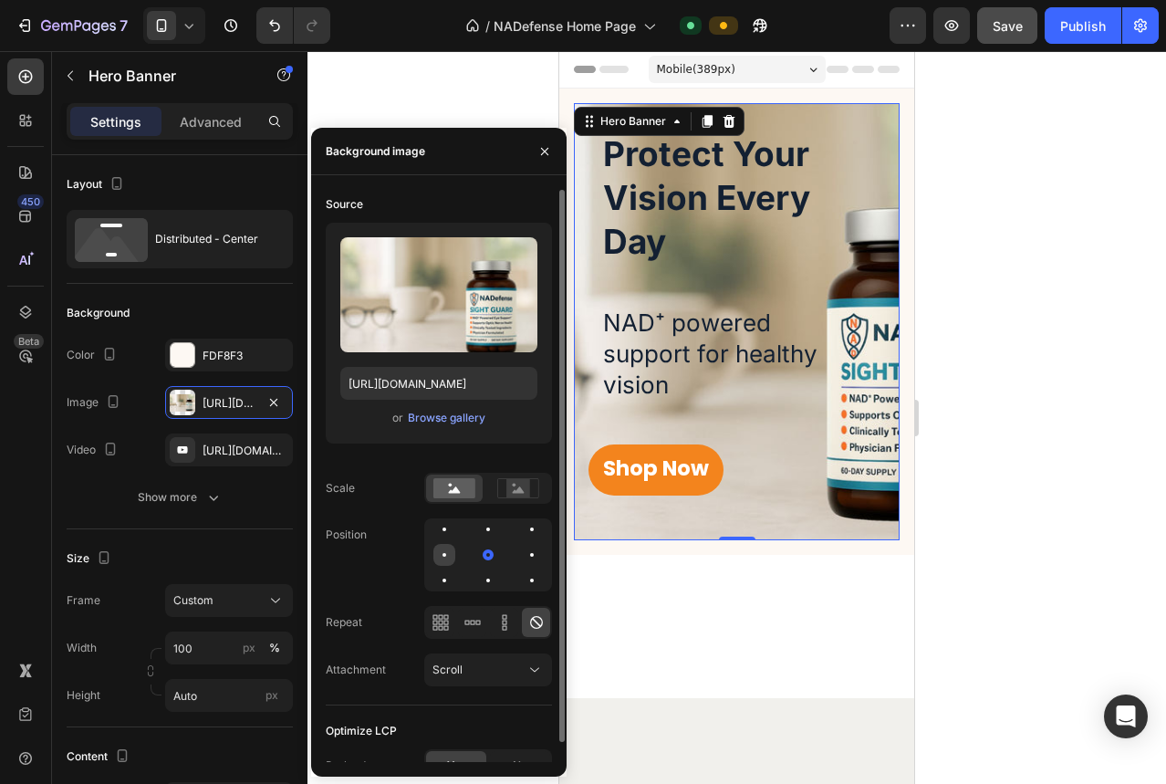
click at [443, 555] on div at bounding box center [444, 555] width 4 height 4
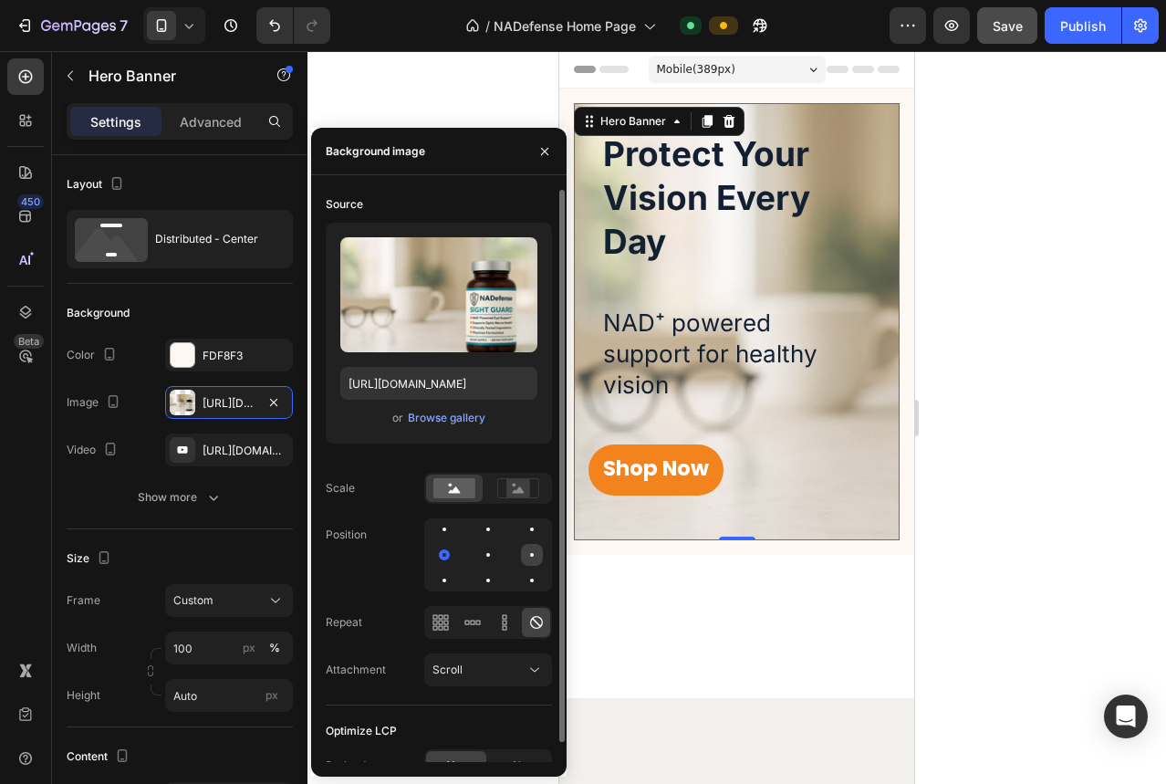
click at [538, 551] on div at bounding box center [532, 555] width 22 height 22
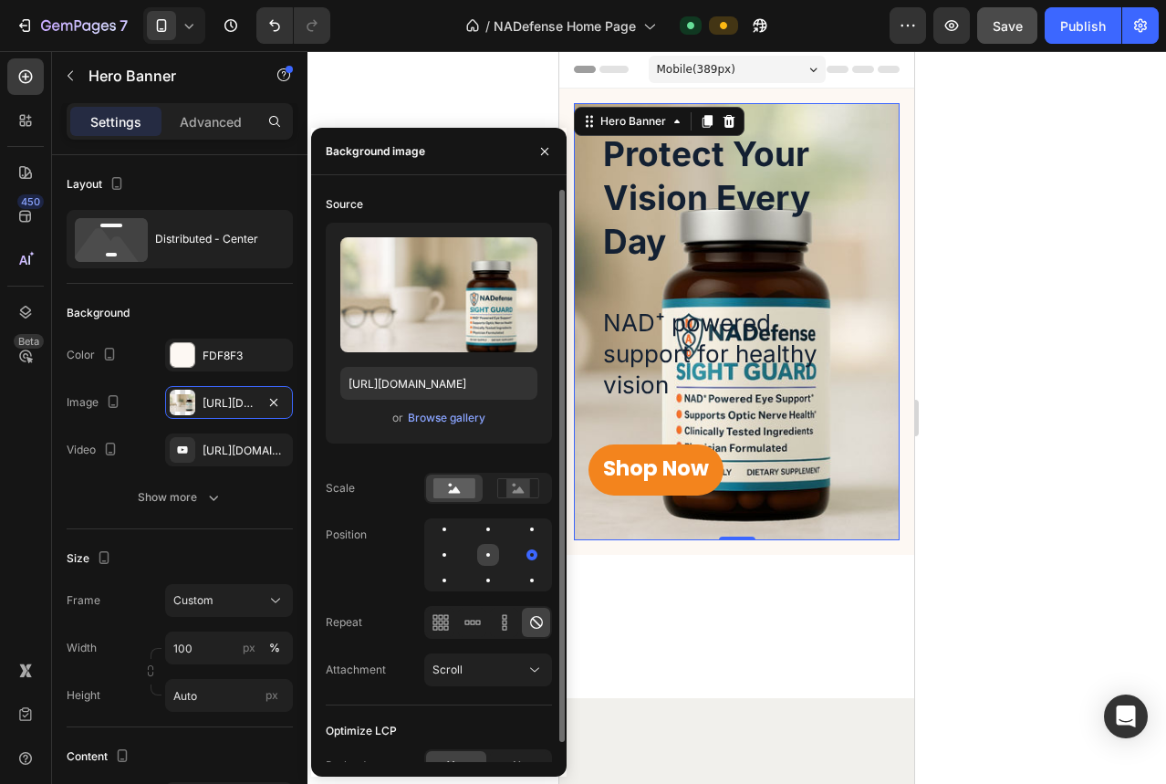
click at [482, 552] on div at bounding box center [488, 555] width 22 height 22
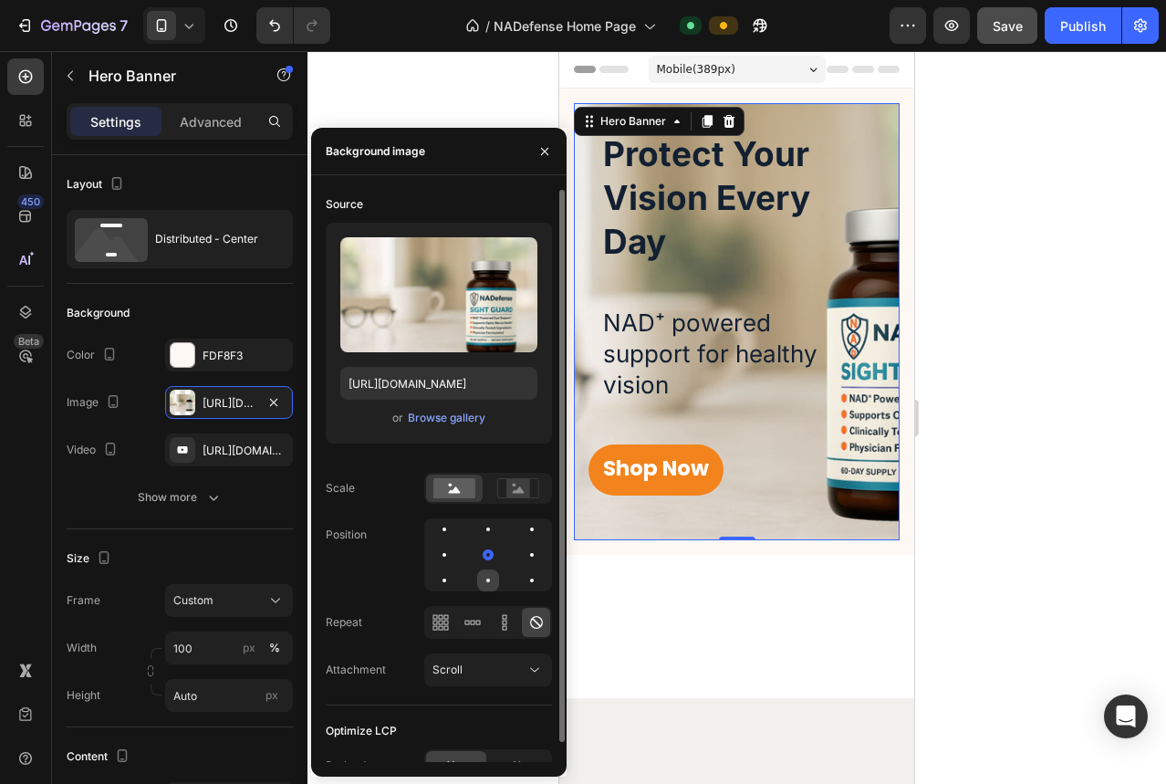
click at [479, 580] on div at bounding box center [488, 580] width 22 height 22
click at [483, 514] on div "Source Upload Image [URL][DOMAIN_NAME] or Browse gallery Scale Position Repeat …" at bounding box center [439, 447] width 226 height 515
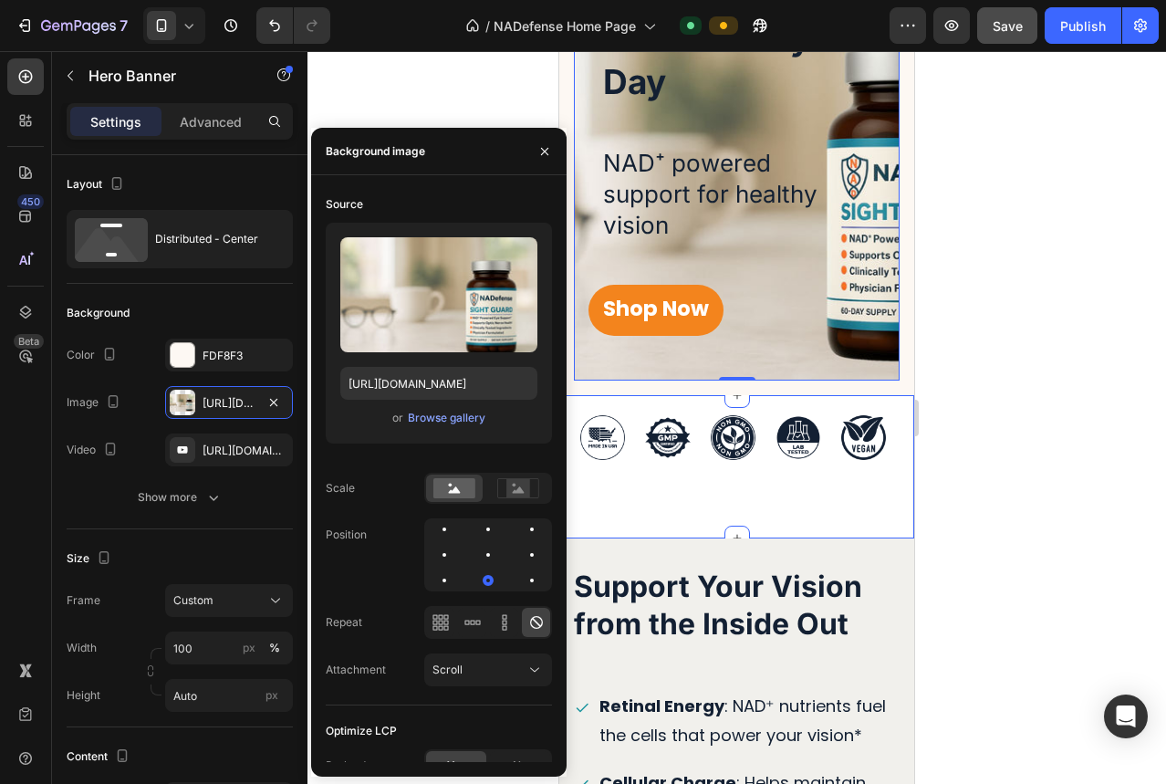
scroll to position [161, 0]
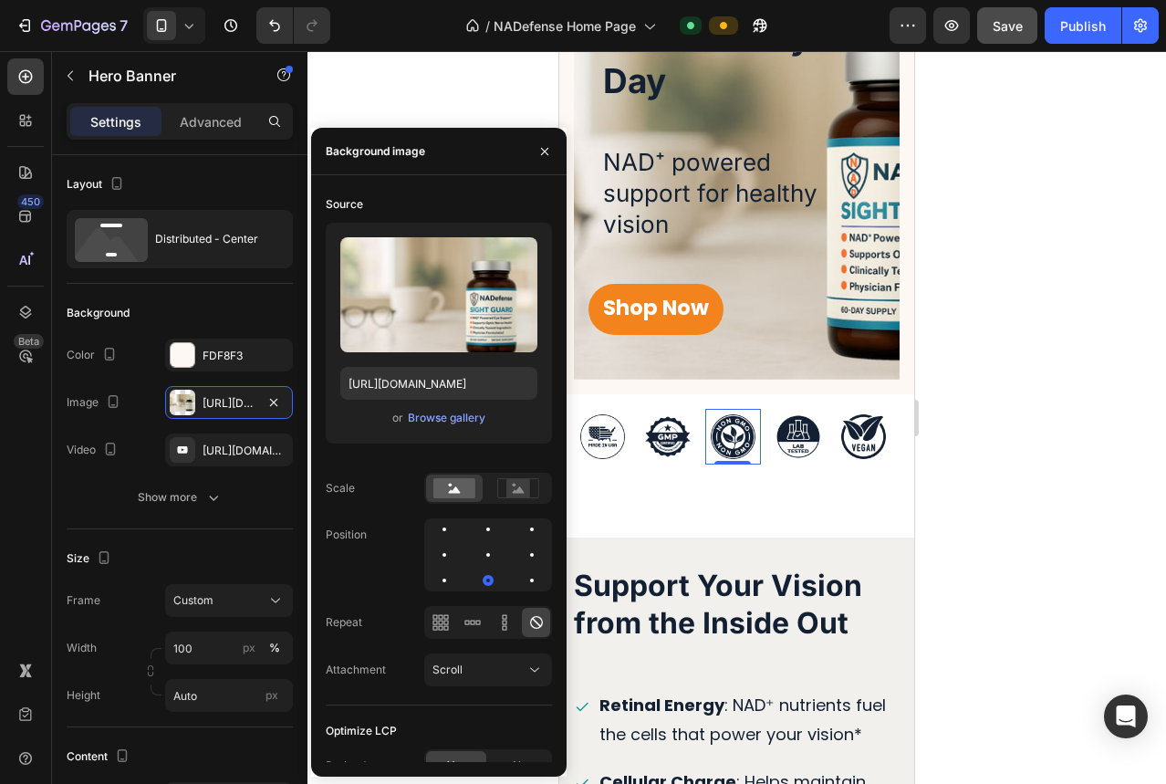
click at [705, 452] on div at bounding box center [733, 437] width 56 height 56
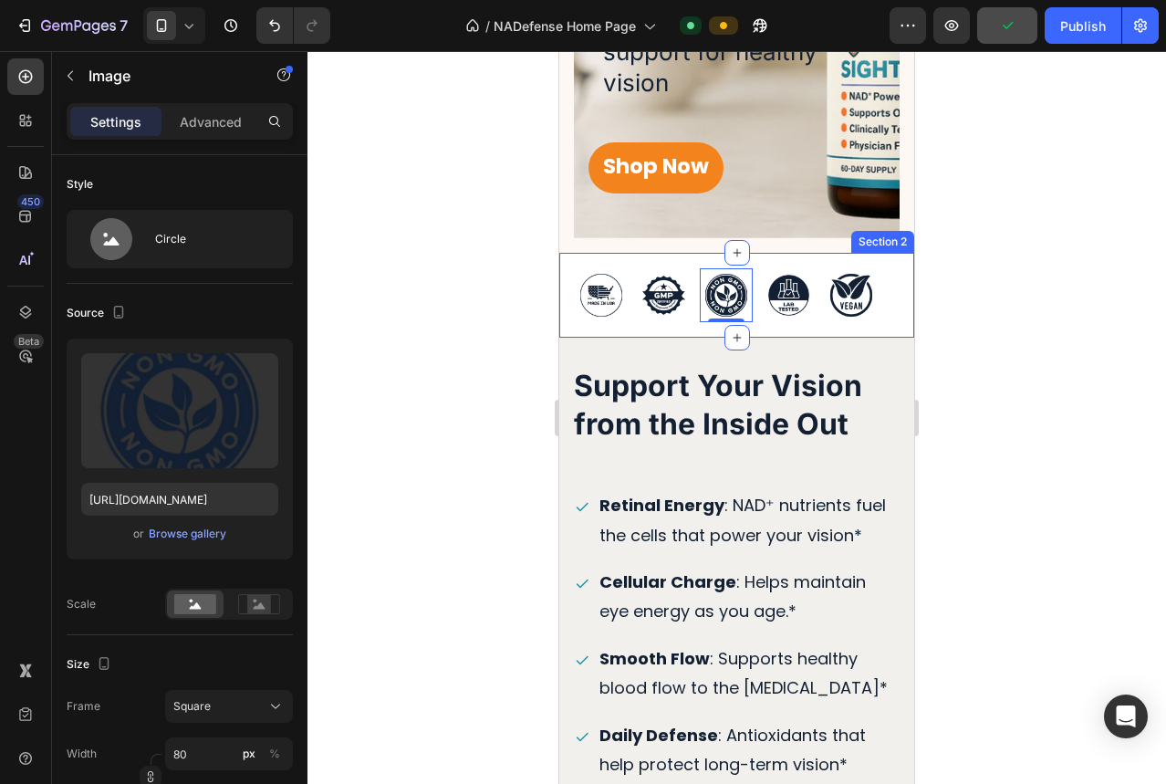
scroll to position [306, 0]
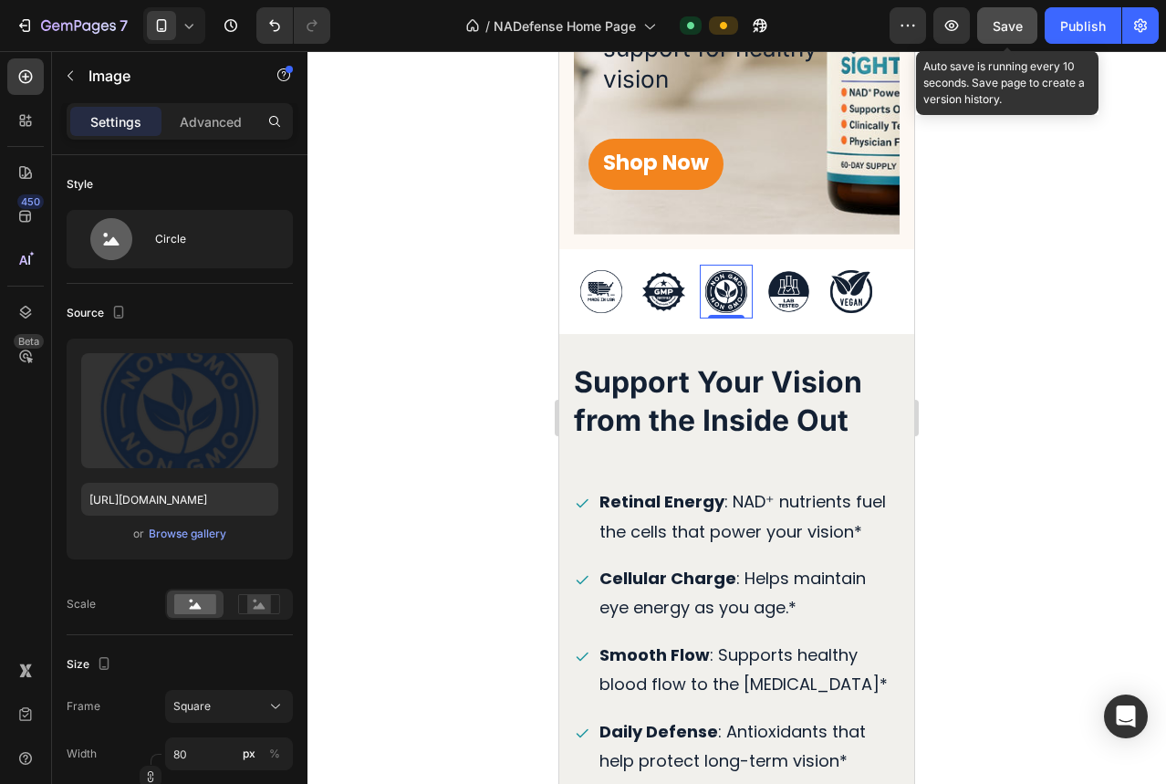
click at [999, 27] on span "Save" at bounding box center [1007, 26] width 30 height 16
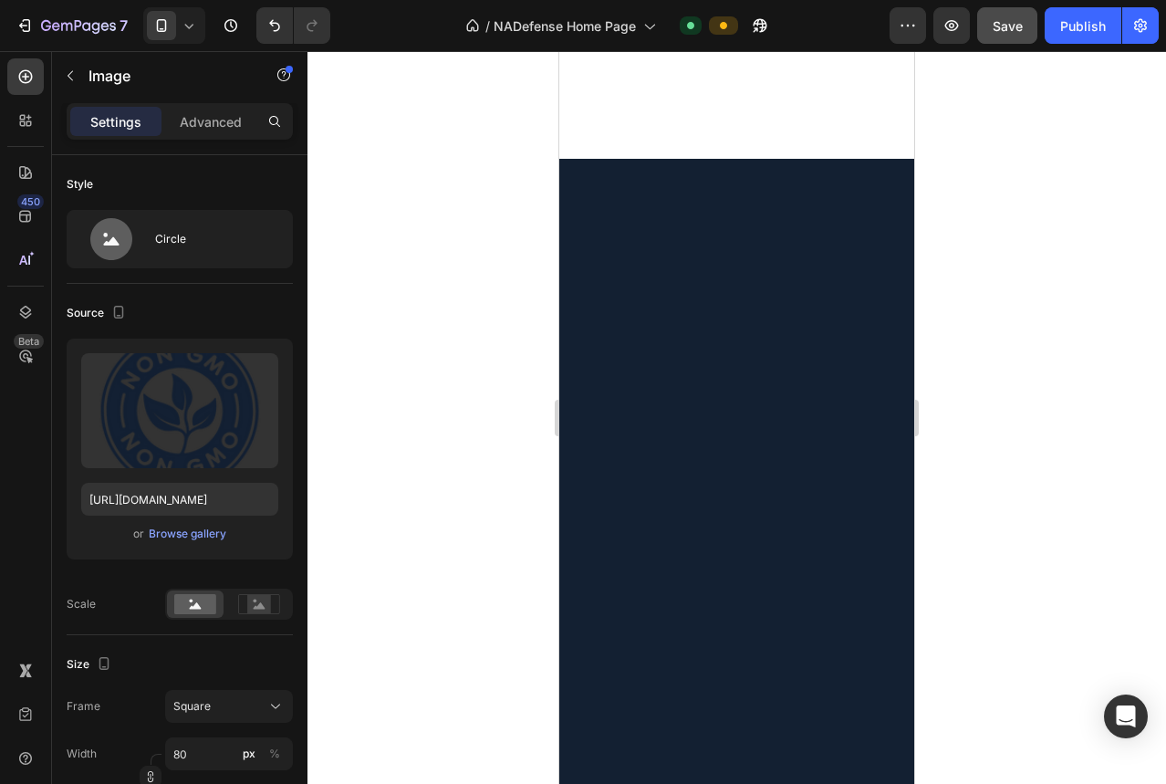
scroll to position [0, 0]
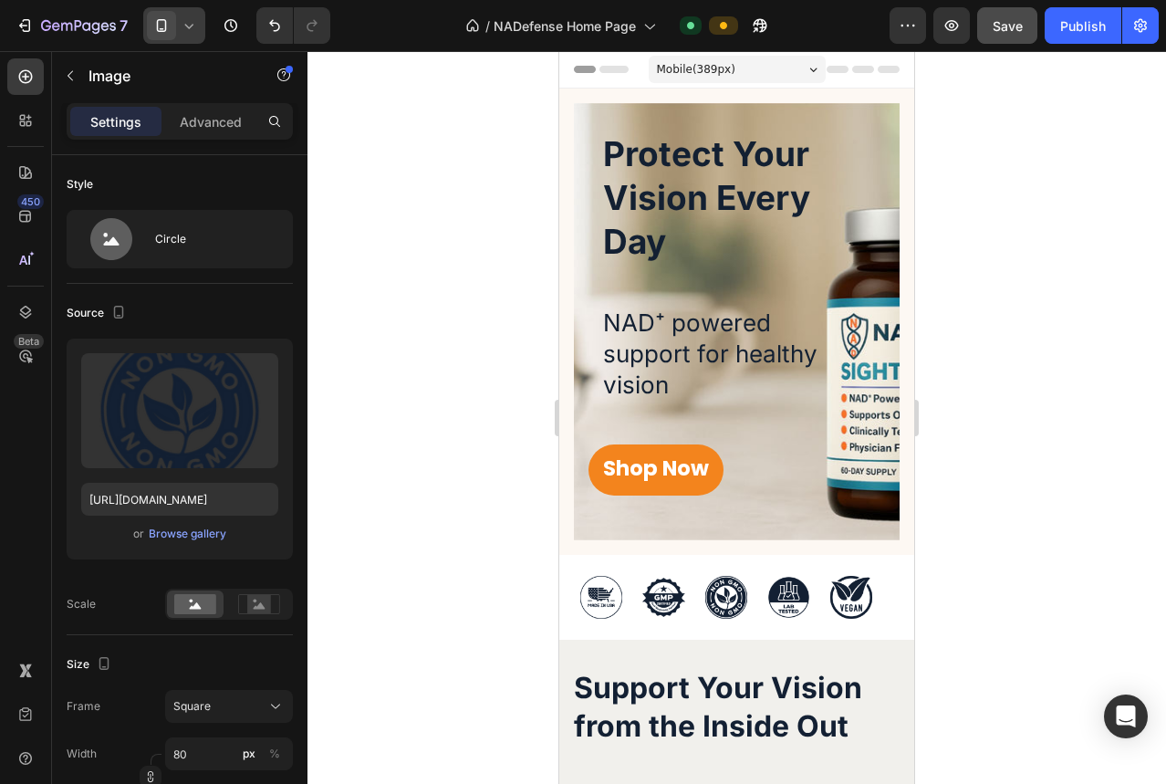
click at [173, 23] on span at bounding box center [161, 25] width 29 height 29
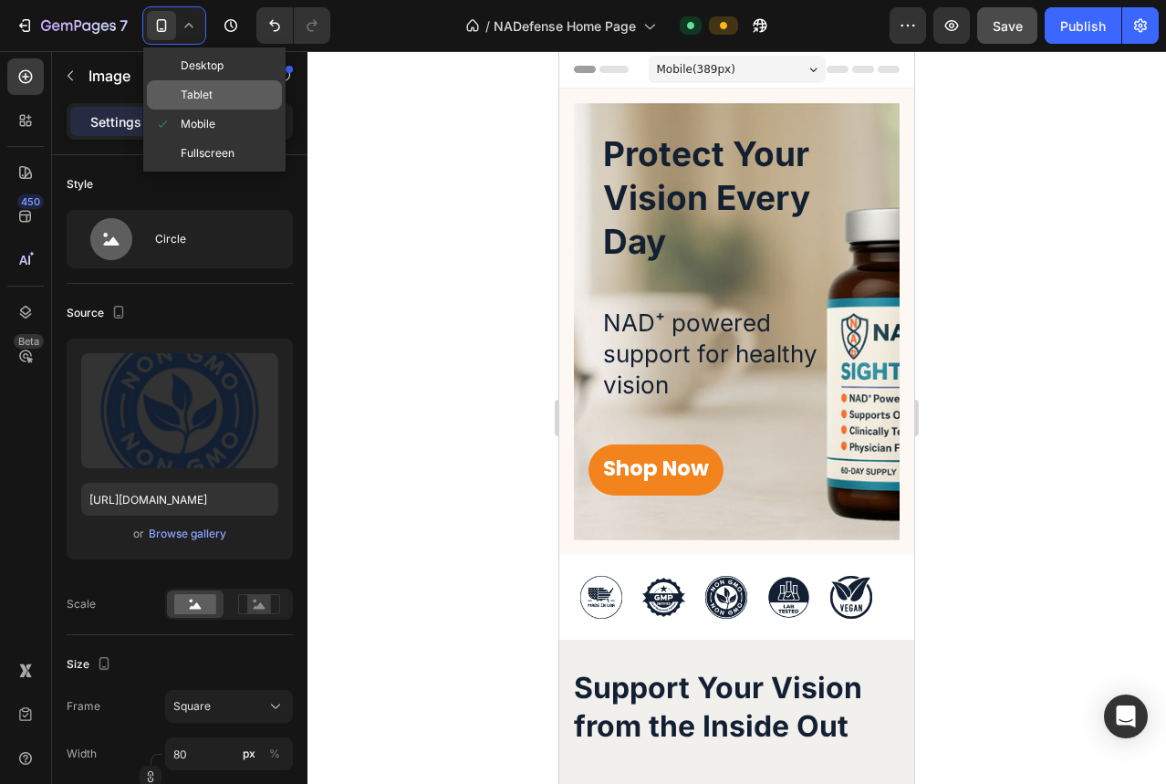
click at [197, 81] on div "Tablet" at bounding box center [214, 94] width 135 height 29
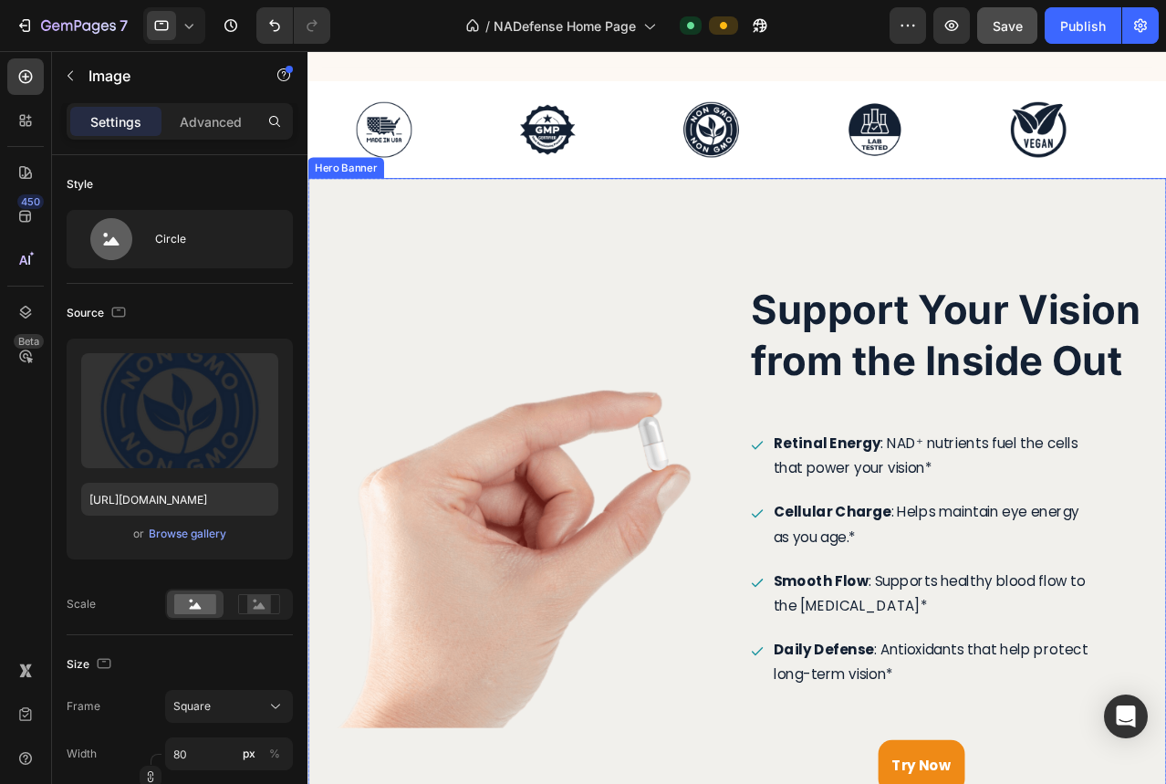
scroll to position [619, 0]
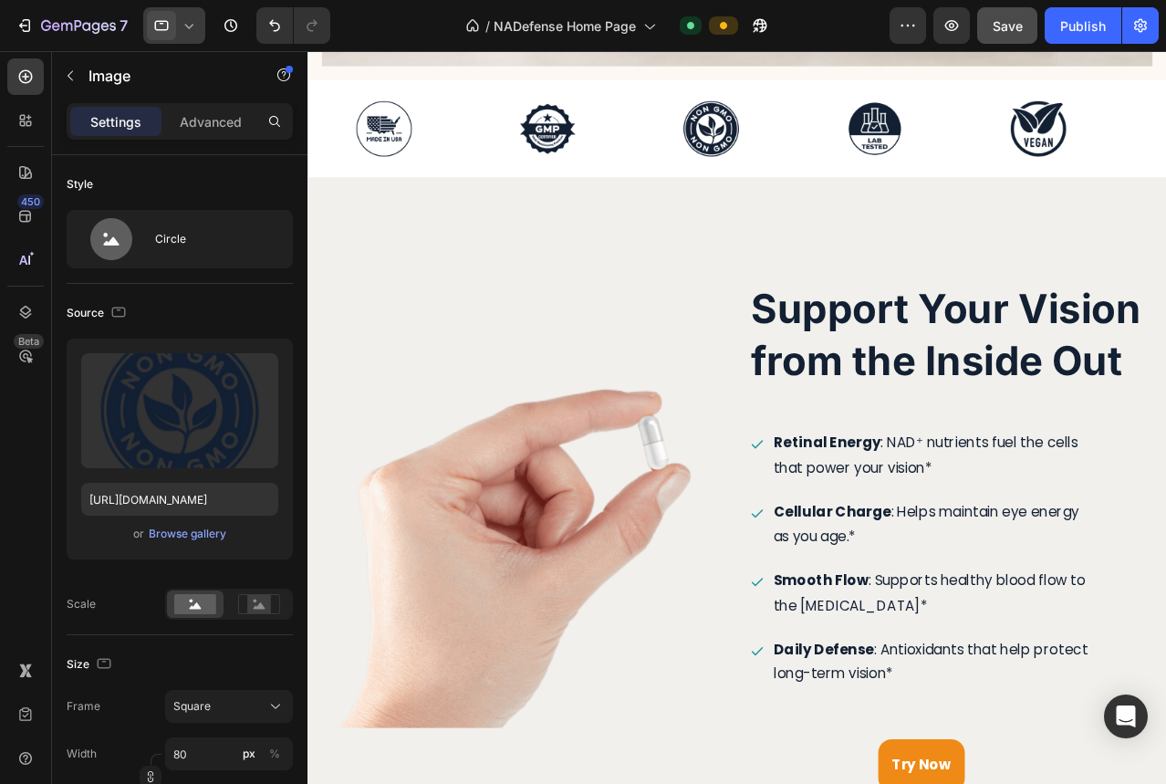
click at [177, 25] on div at bounding box center [174, 25] width 62 height 36
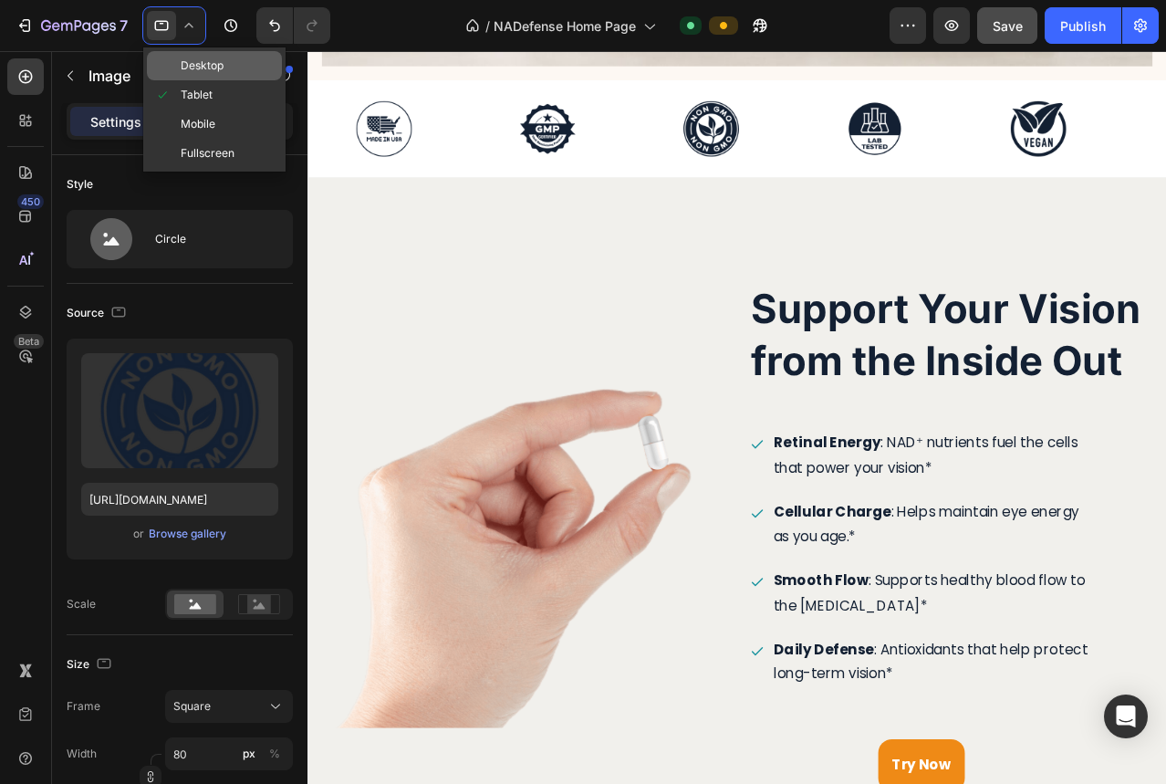
click at [182, 60] on span "Desktop" at bounding box center [202, 66] width 43 height 18
type input "125"
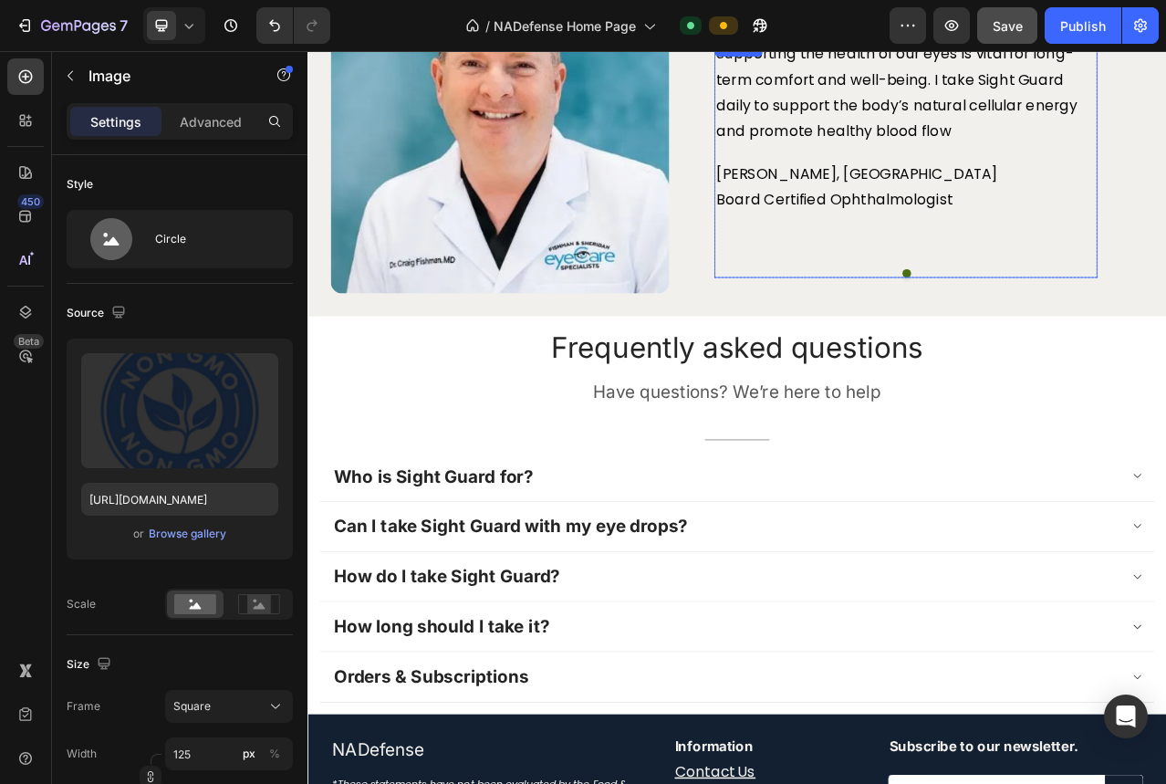
scroll to position [3587, 0]
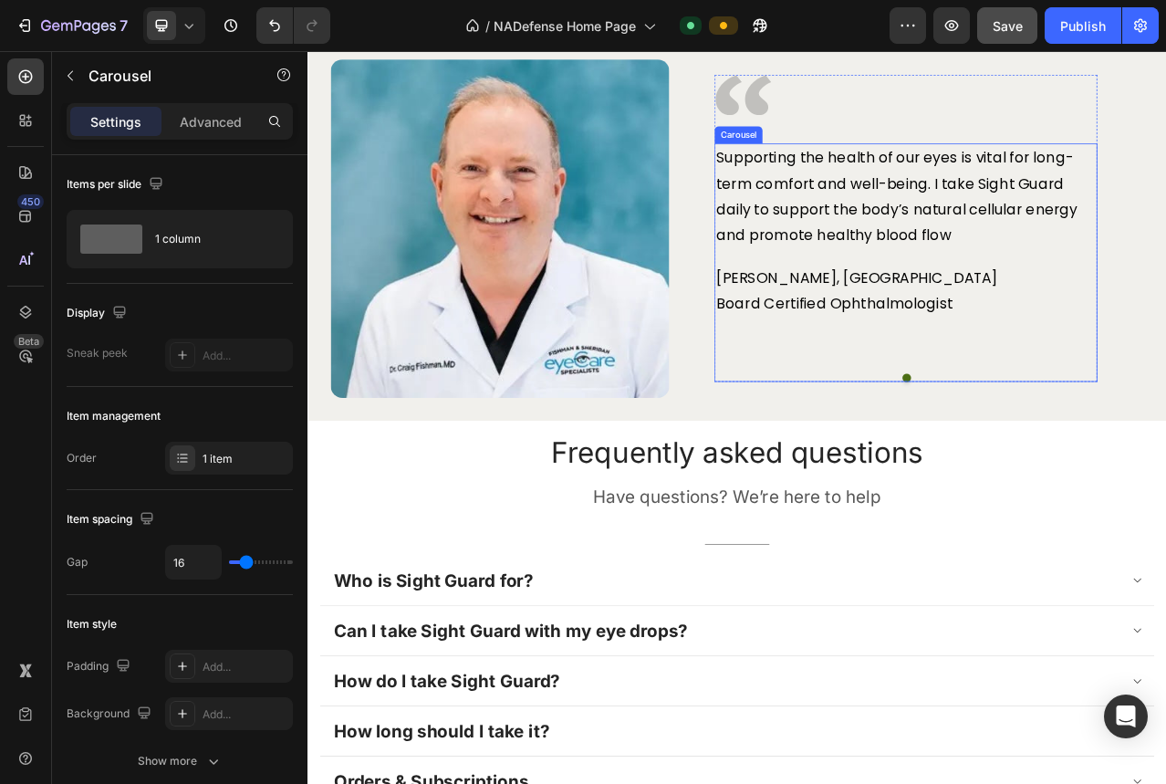
click at [1071, 430] on div "Supporting the health of our eyes is vital for long-term comfort and well-being…" at bounding box center [1070, 321] width 488 height 304
click at [1065, 462] on button "Dot" at bounding box center [1070, 467] width 11 height 11
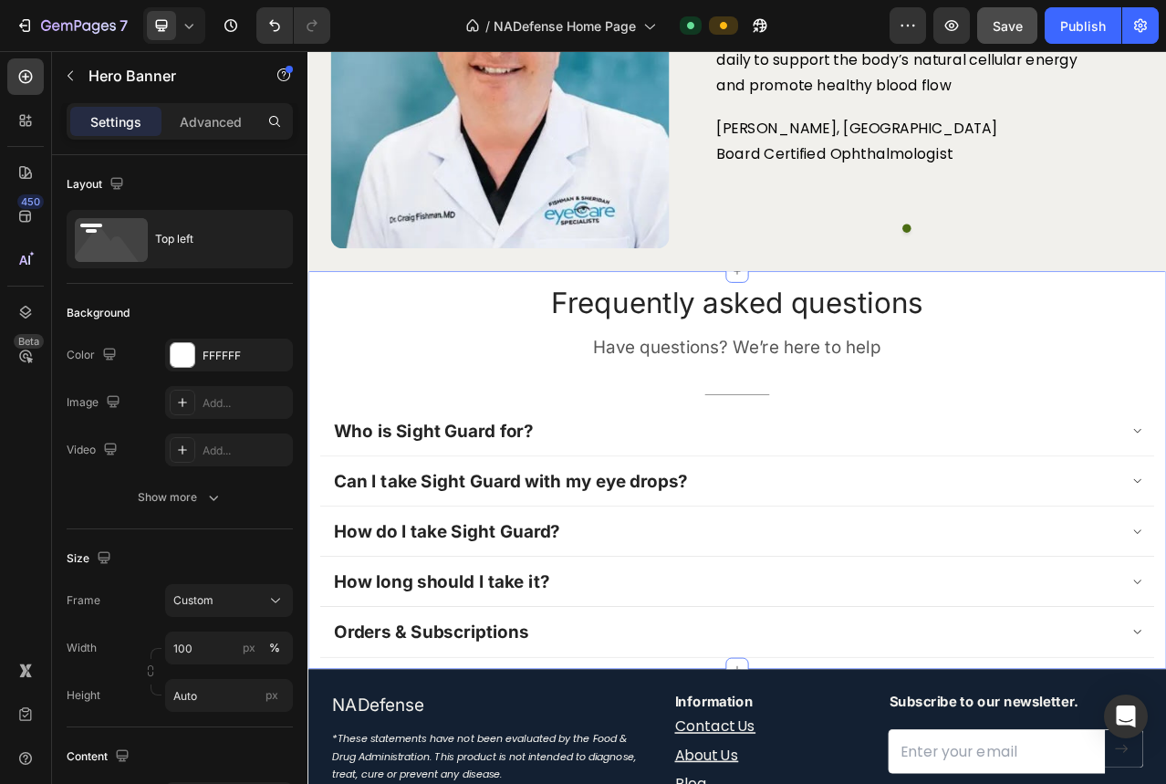
scroll to position [3779, 0]
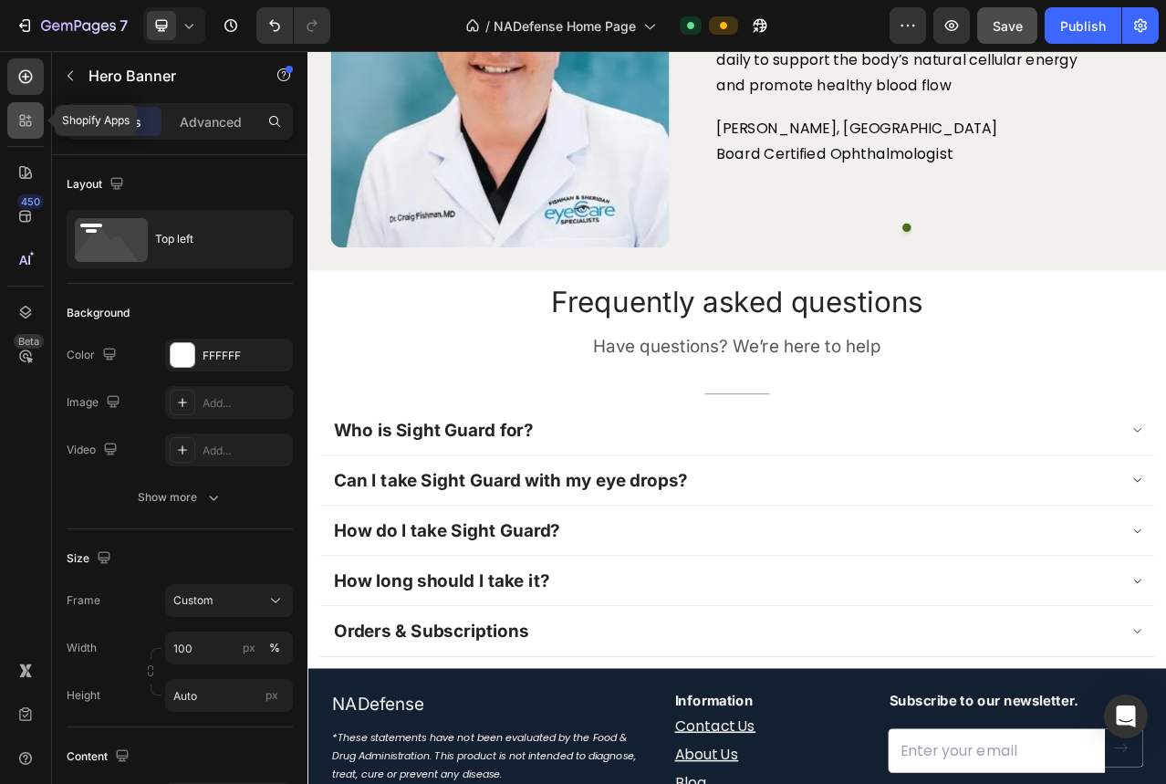
click at [33, 132] on div at bounding box center [25, 120] width 36 height 36
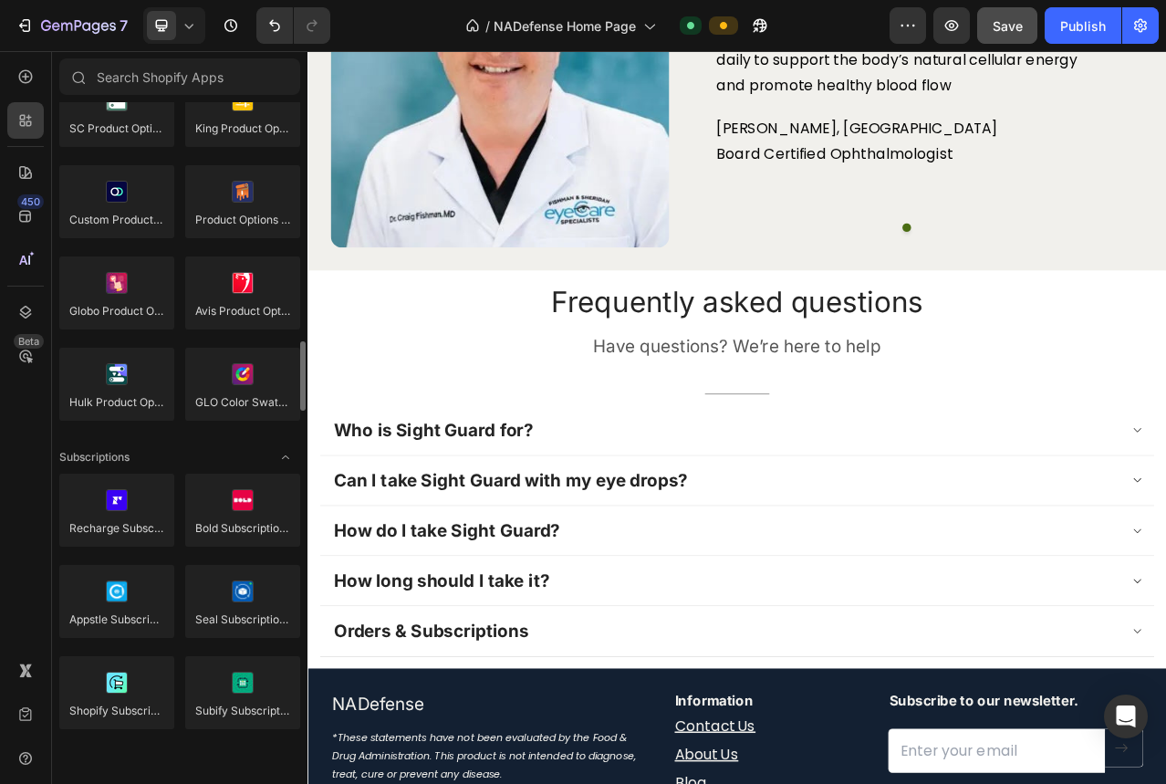
scroll to position [2325, 0]
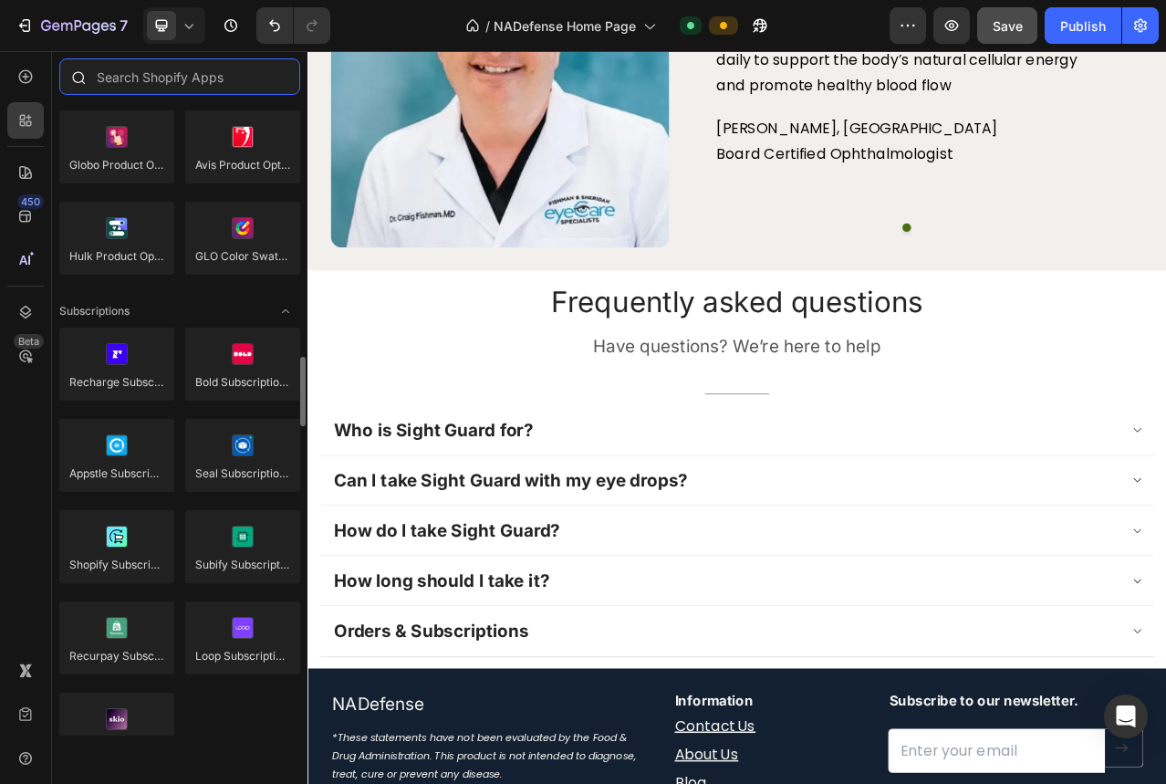
click at [145, 88] on input "text" at bounding box center [179, 76] width 241 height 36
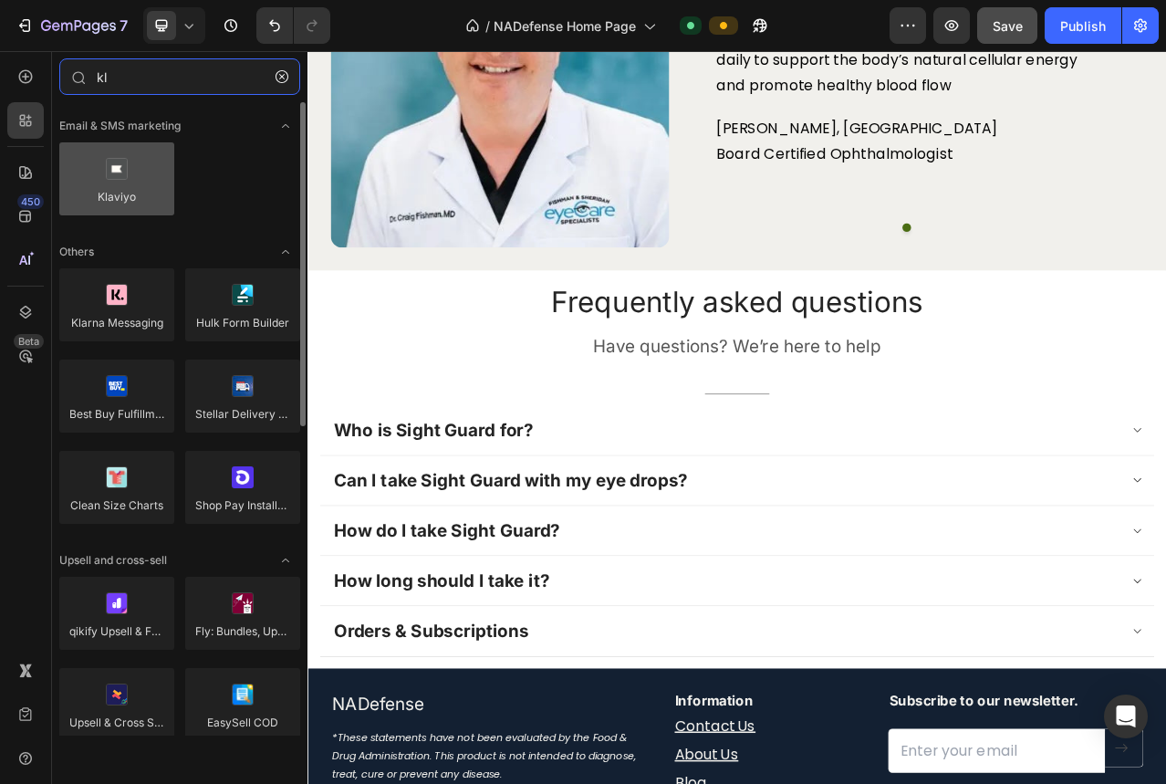
type input "kl"
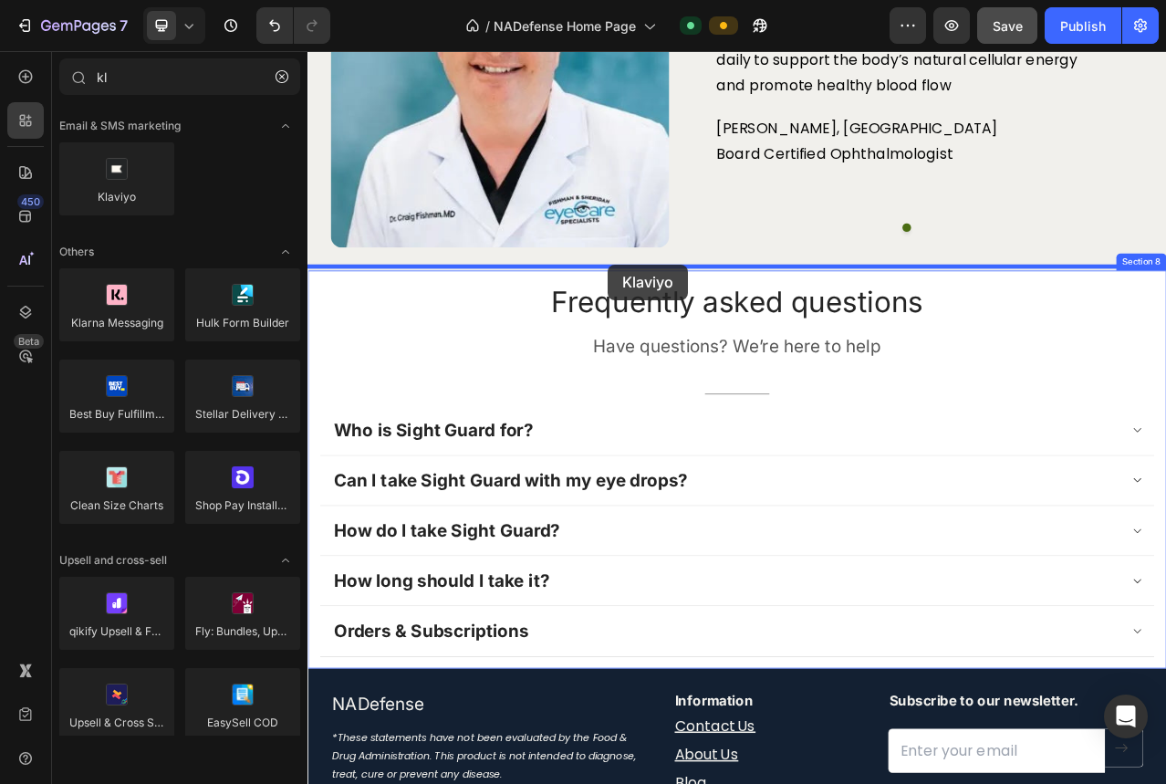
drag, startPoint x: 452, startPoint y: 236, endPoint x: 690, endPoint y: 323, distance: 254.2
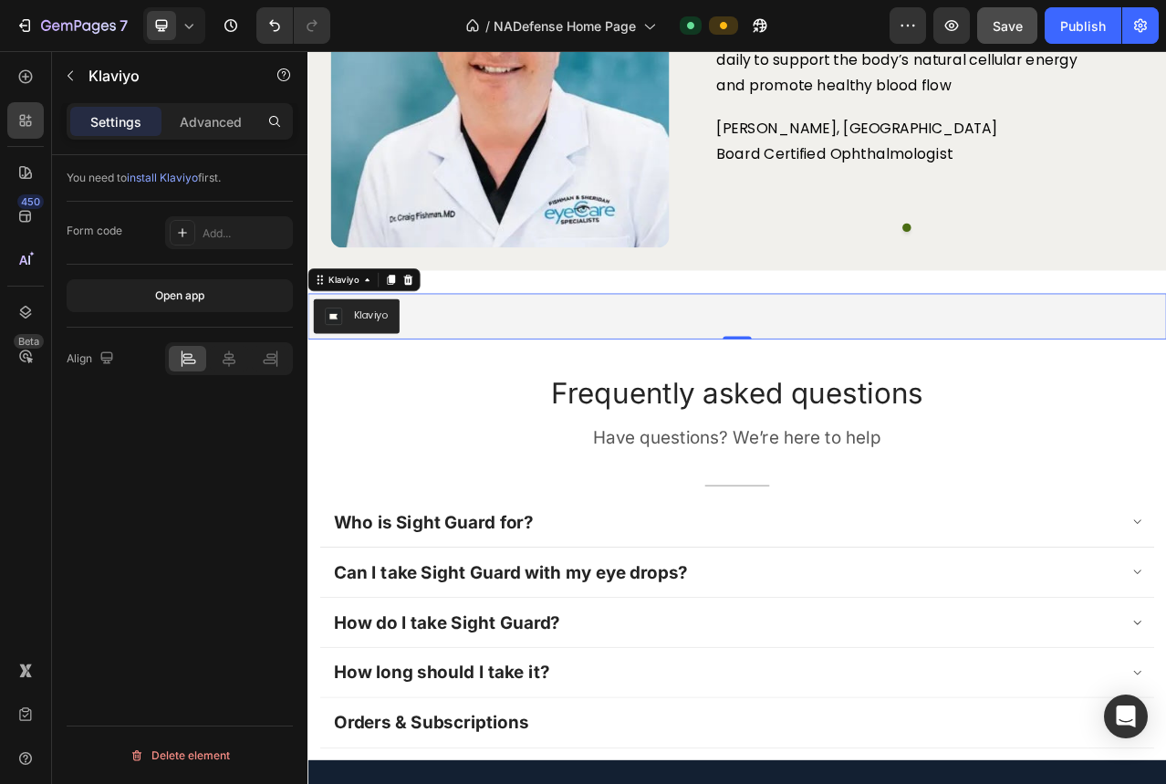
click at [399, 378] on div "Klaviyo" at bounding box center [388, 387] width 44 height 19
click at [184, 171] on span "install Klaviyo" at bounding box center [162, 178] width 71 height 14
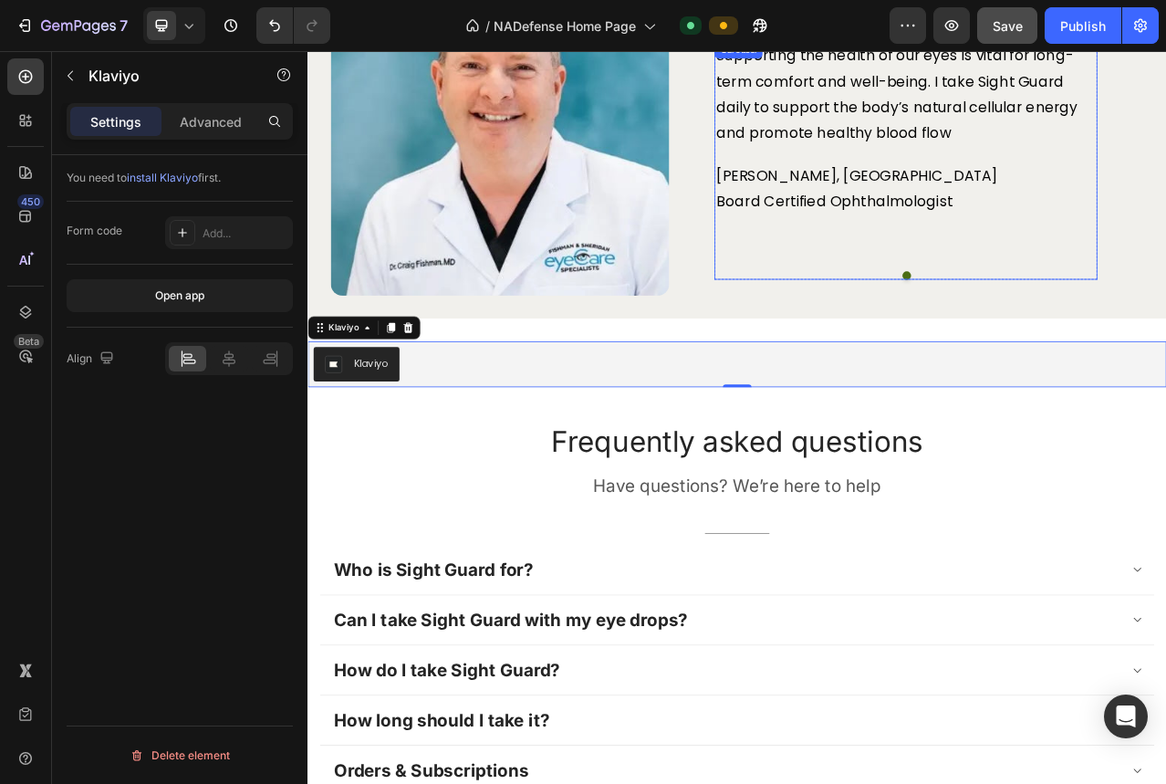
scroll to position [3605, 0]
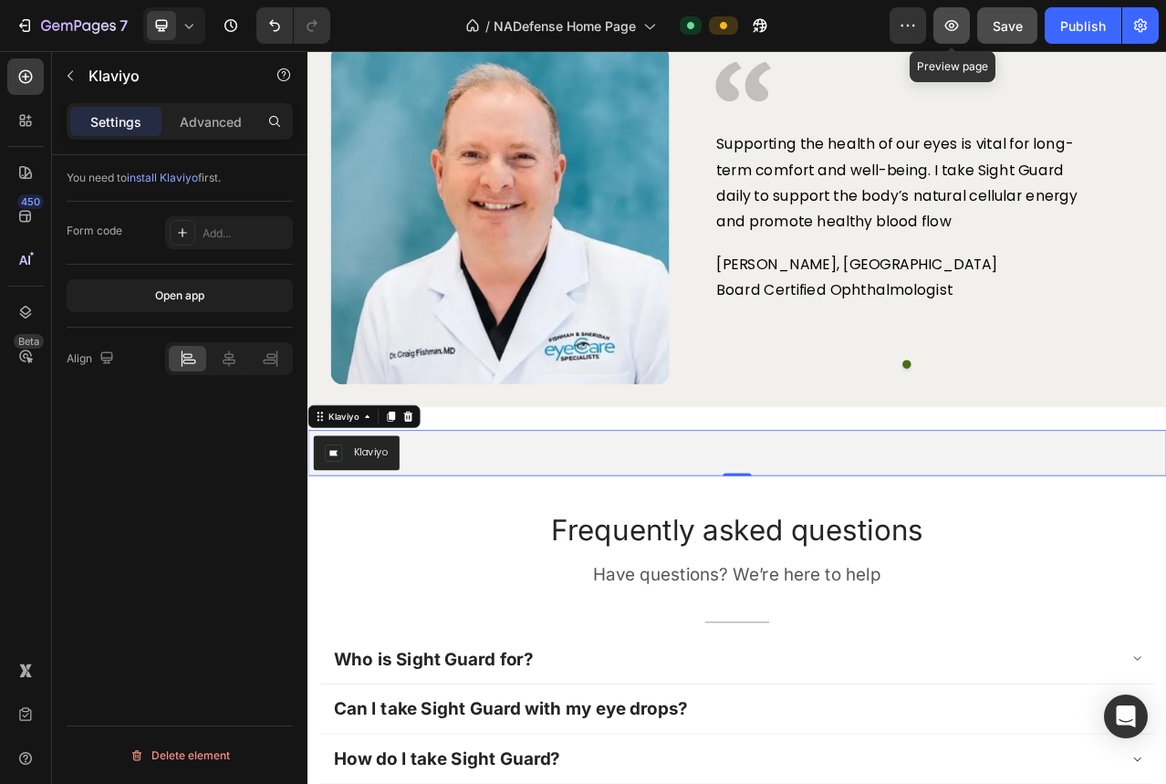
click at [954, 26] on icon "button" at bounding box center [951, 25] width 5 height 5
click at [436, 523] on div "Klaviyo" at bounding box center [378, 516] width 143 height 29
click at [441, 509] on icon at bounding box center [435, 516] width 15 height 15
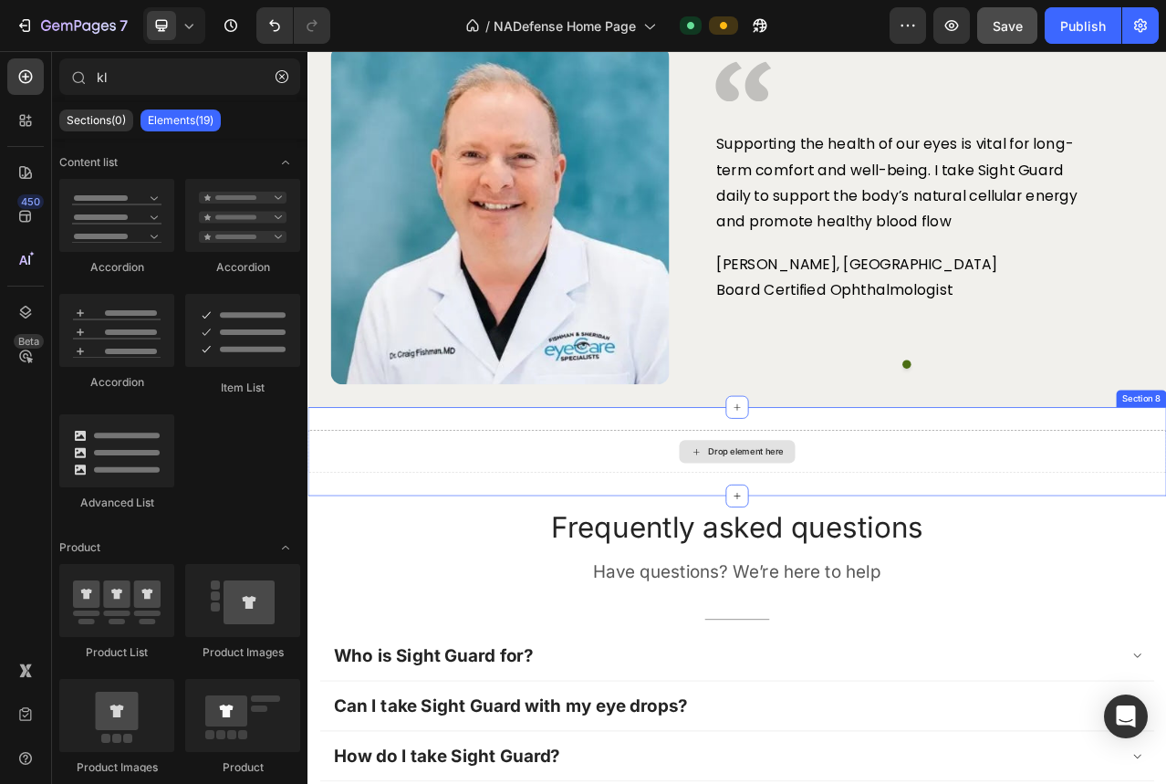
click at [602, 563] on div "Drop element here" at bounding box center [854, 561] width 1095 height 55
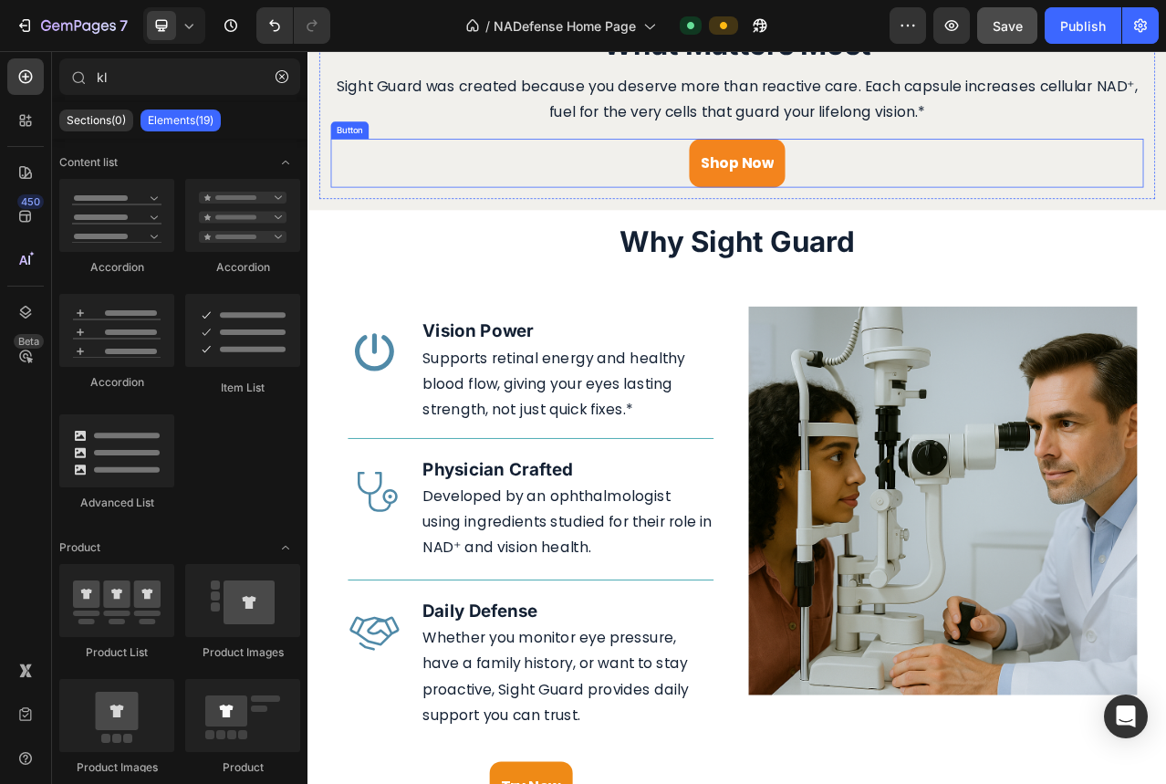
scroll to position [0, 0]
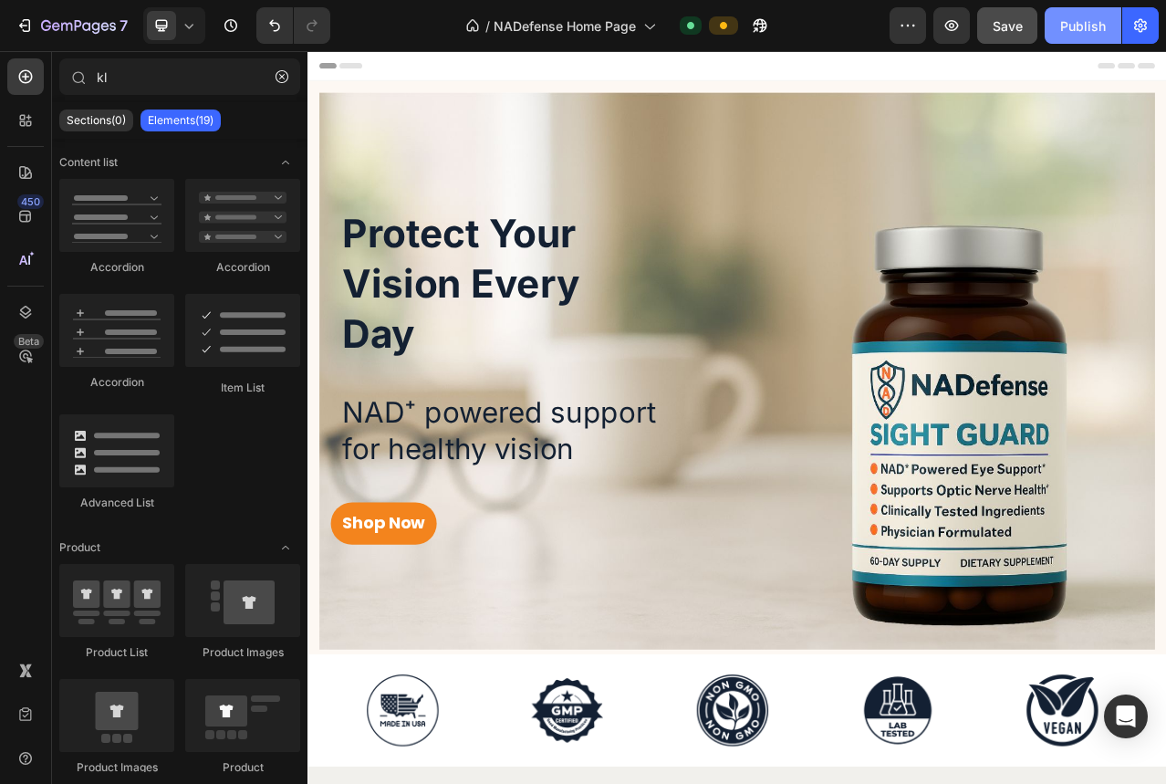
click at [1080, 29] on div "Publish" at bounding box center [1083, 25] width 46 height 19
